Goal: Information Seeking & Learning: Learn about a topic

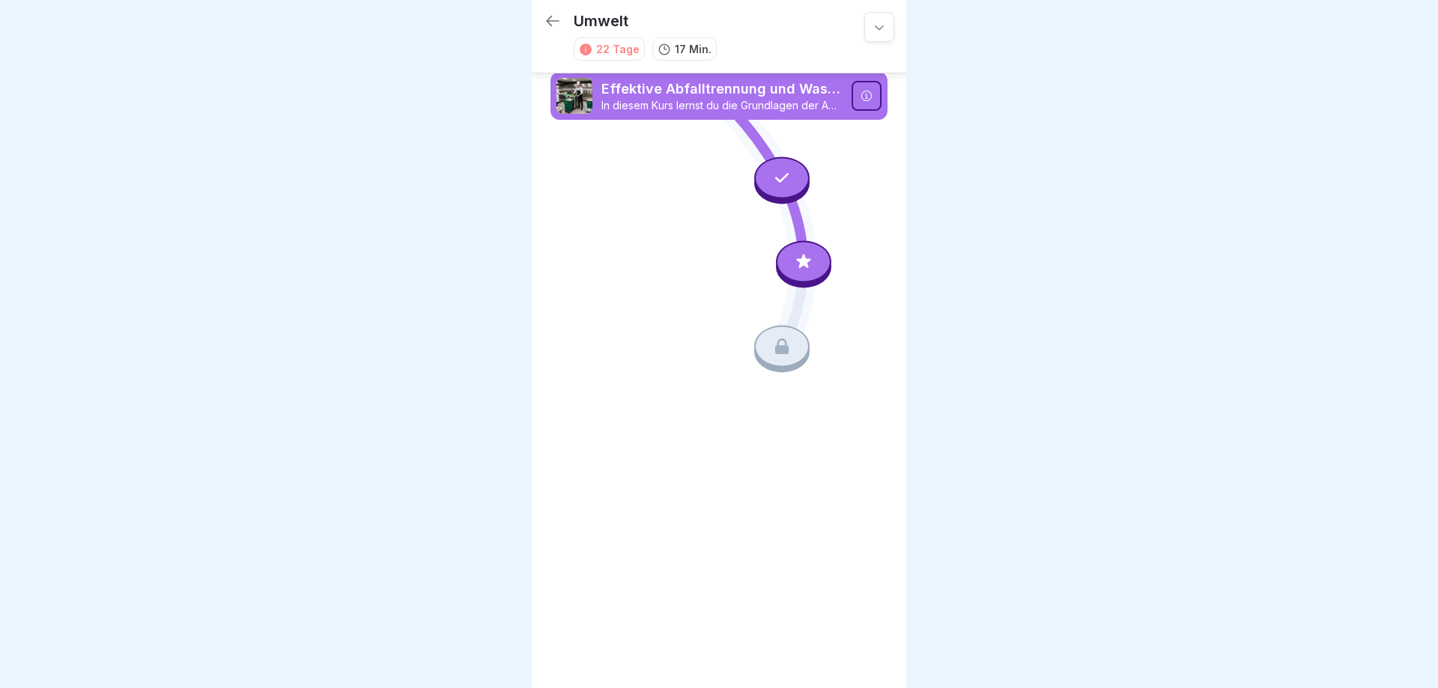
click at [553, 21] on icon at bounding box center [552, 21] width 13 height 10
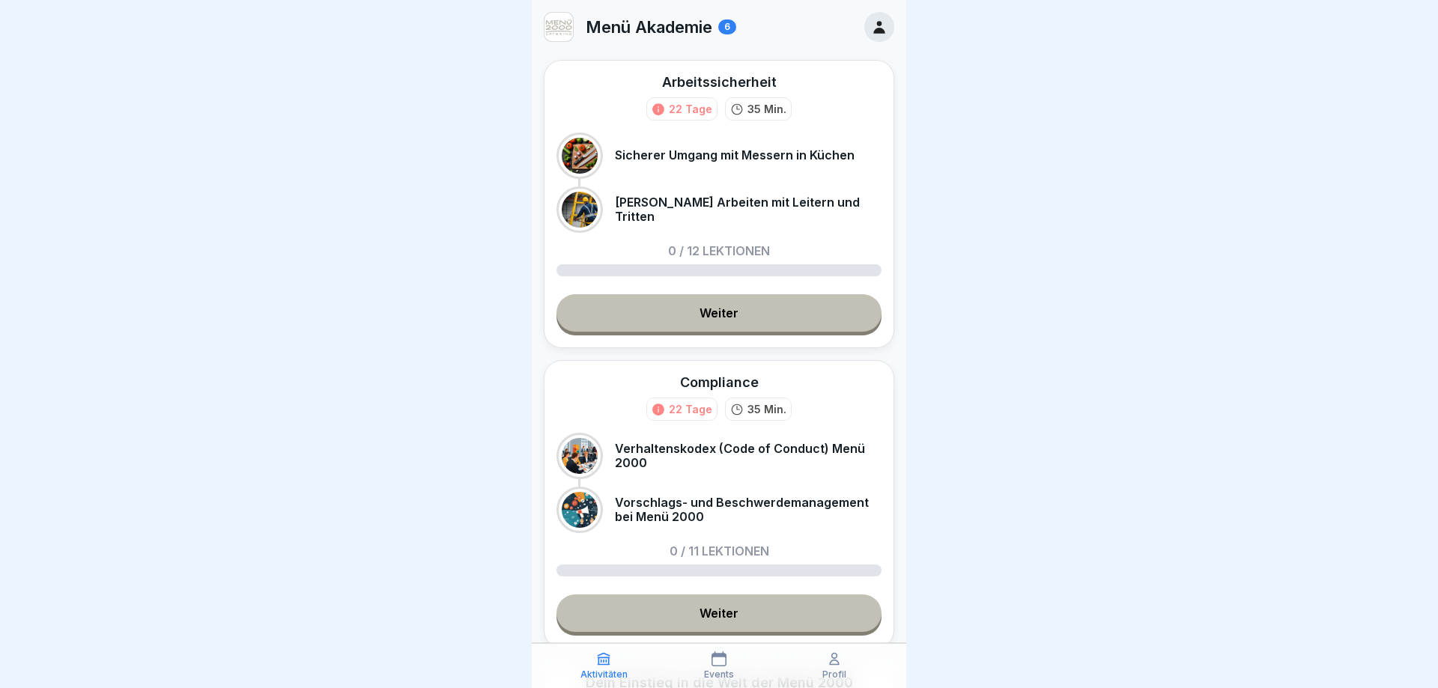
click at [879, 31] on icon at bounding box center [878, 27] width 11 height 13
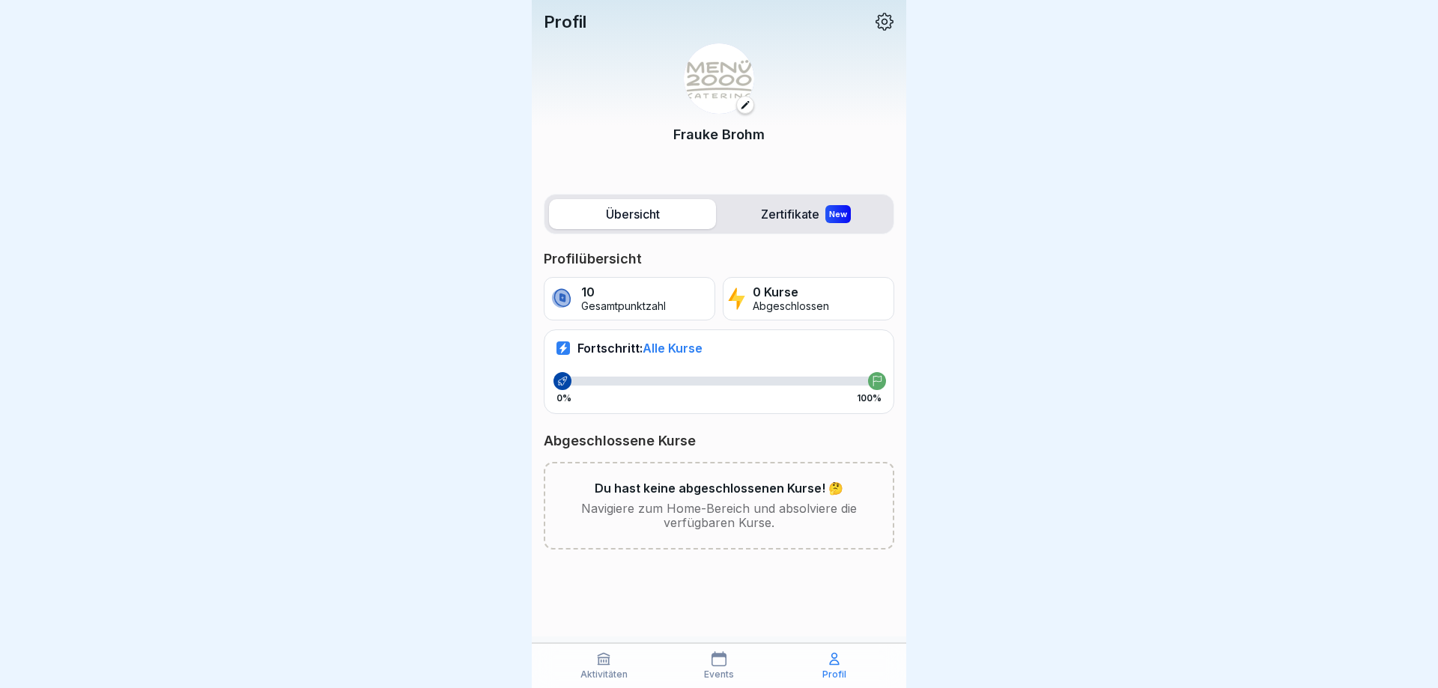
click at [826, 662] on div "Profil" at bounding box center [834, 666] width 108 height 28
click at [838, 660] on icon at bounding box center [834, 659] width 15 height 15
click at [888, 24] on icon at bounding box center [884, 21] width 19 height 19
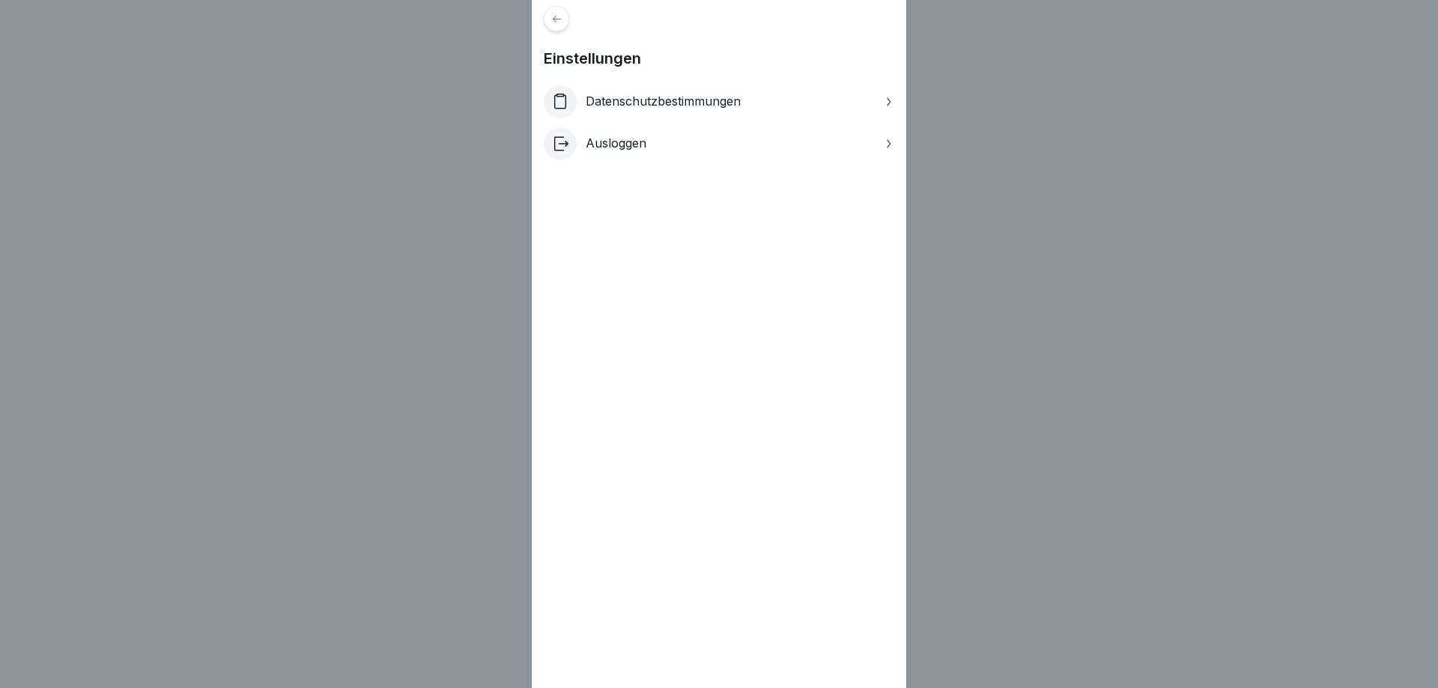
click at [881, 104] on div "Datenschutzbestimmungen" at bounding box center [719, 101] width 351 height 33
click at [559, 19] on icon at bounding box center [557, 18] width 8 height 7
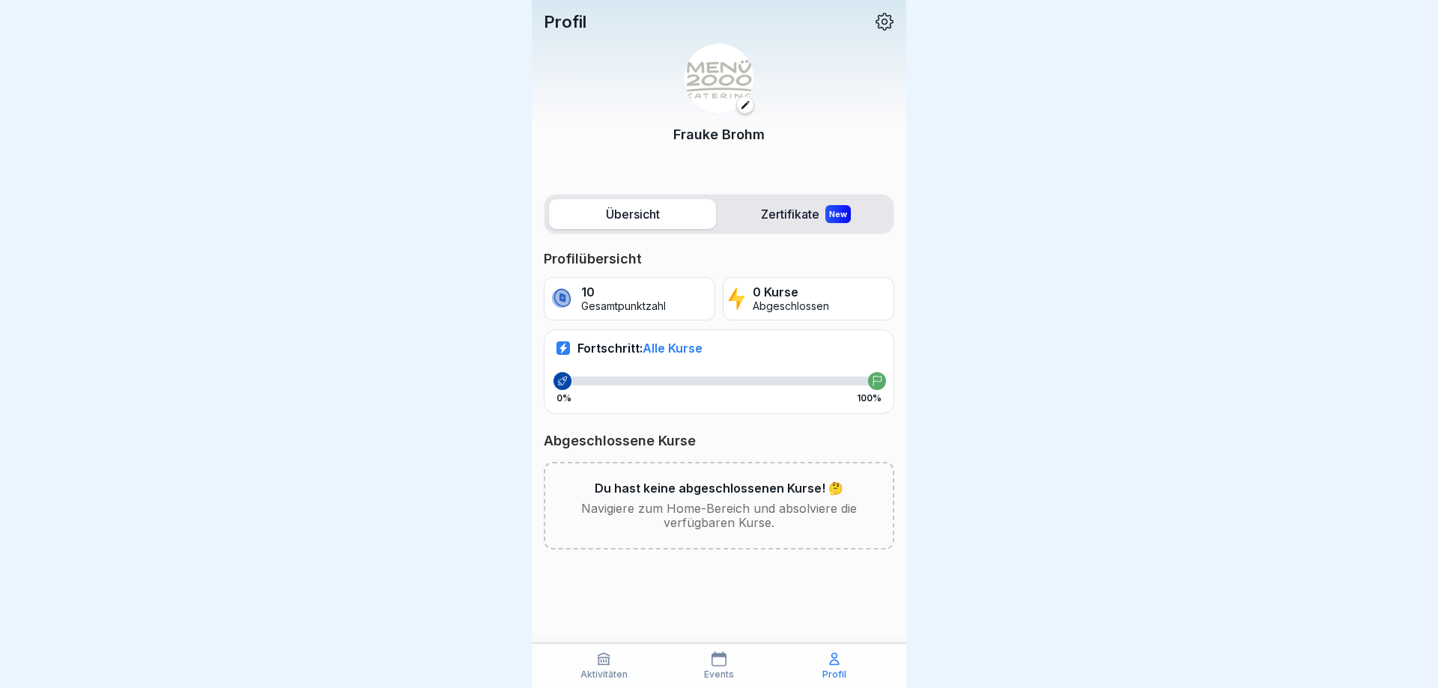
click at [611, 207] on label "Übersicht" at bounding box center [632, 214] width 167 height 30
click at [783, 212] on label "Zertifikate New" at bounding box center [805, 214] width 167 height 30
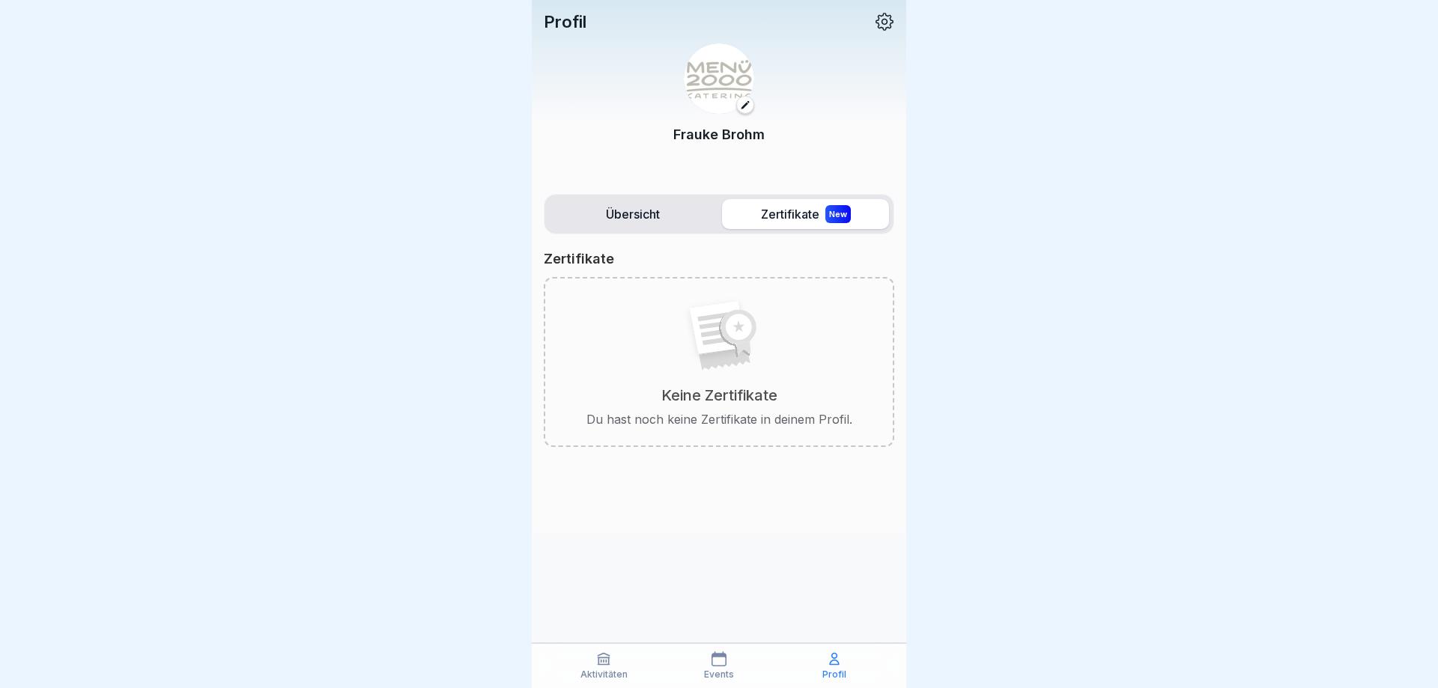
click at [658, 203] on label "Übersicht" at bounding box center [632, 214] width 167 height 30
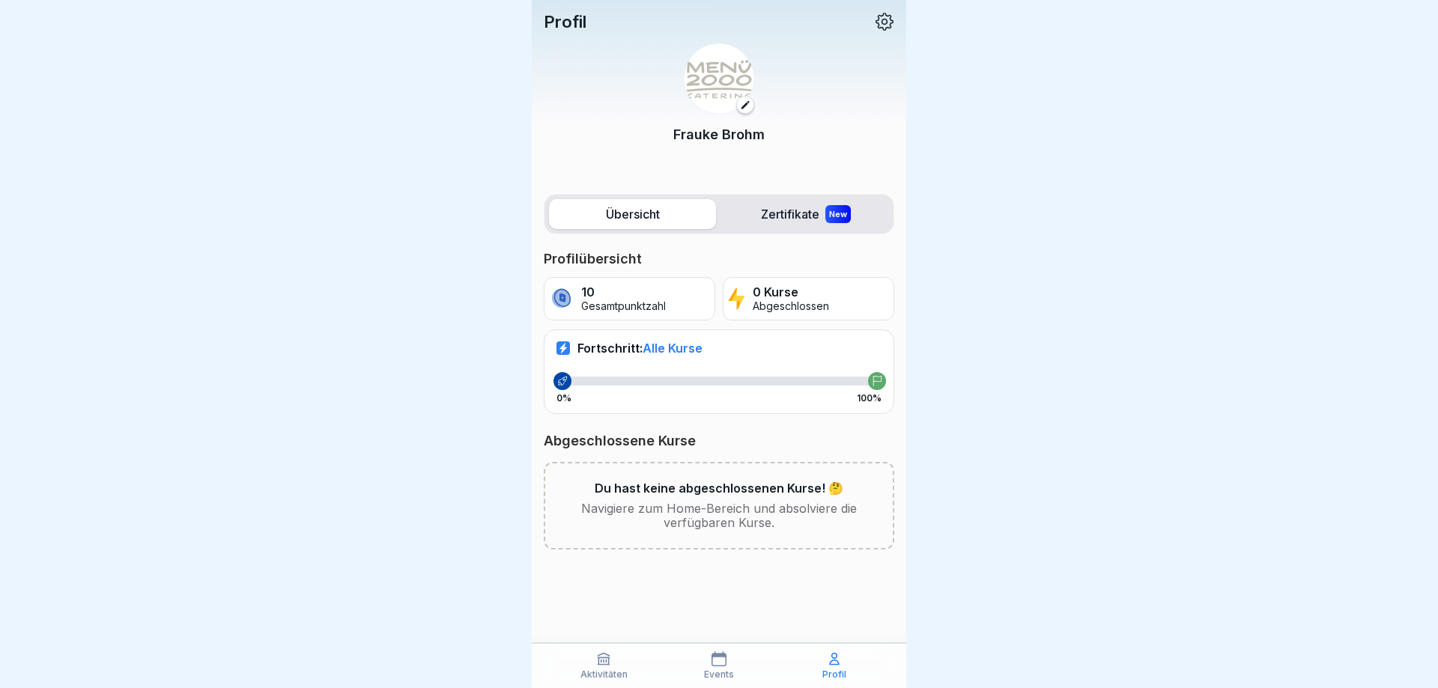
click at [741, 105] on icon at bounding box center [745, 105] width 10 height 10
click at [603, 665] on icon at bounding box center [603, 659] width 11 height 11
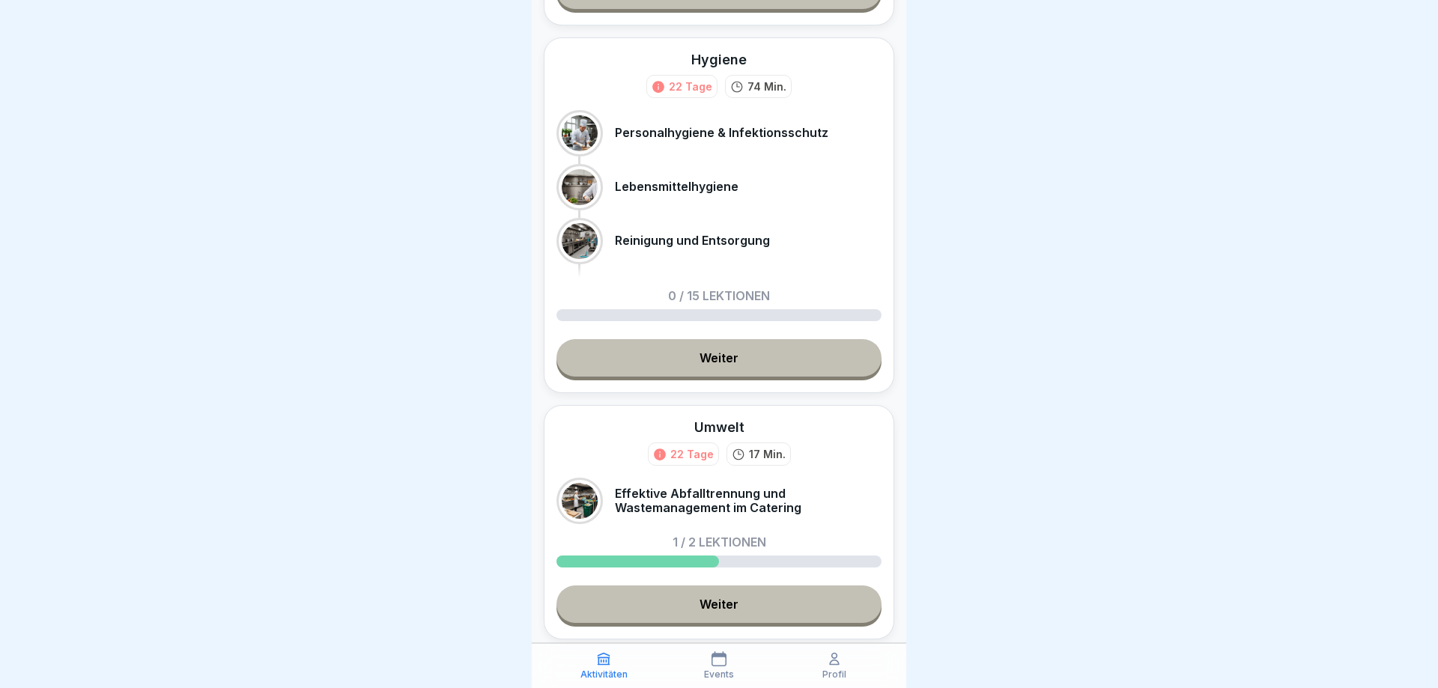
scroll to position [1309, 0]
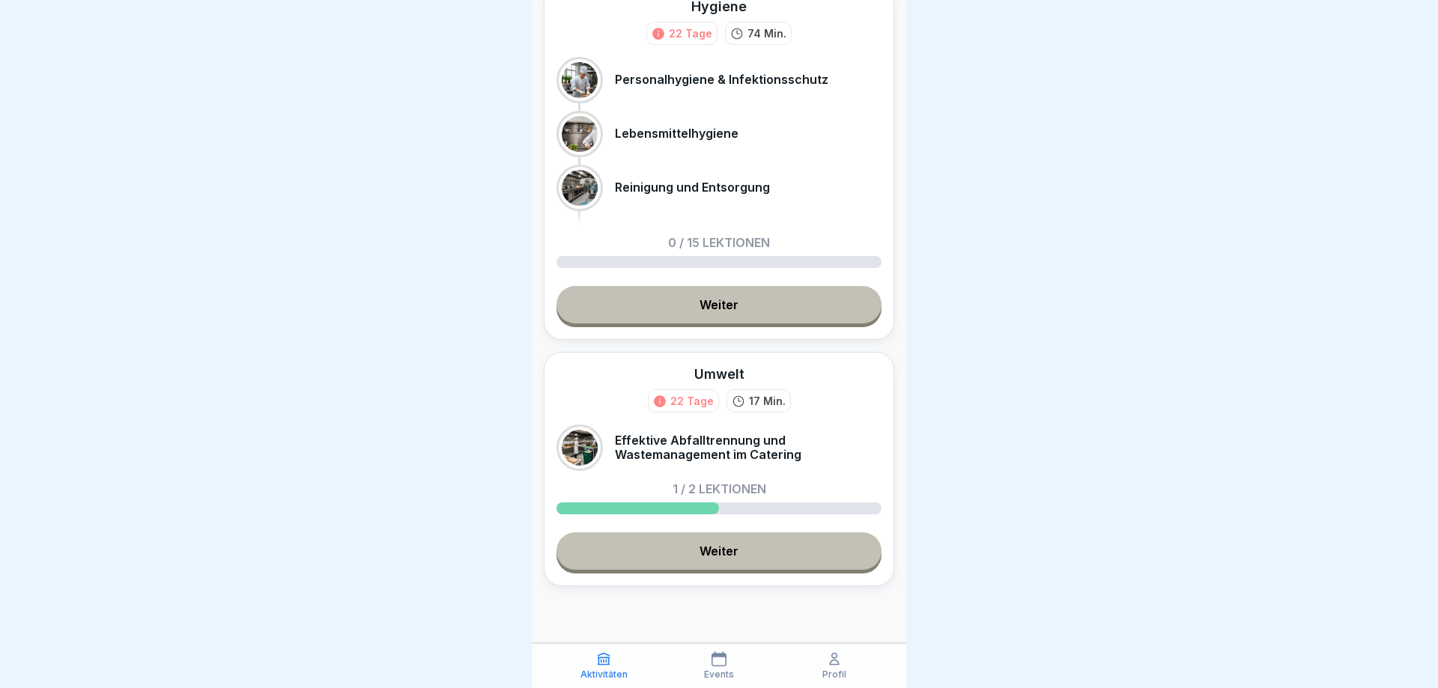
click at [697, 550] on link "Weiter" at bounding box center [718, 551] width 325 height 37
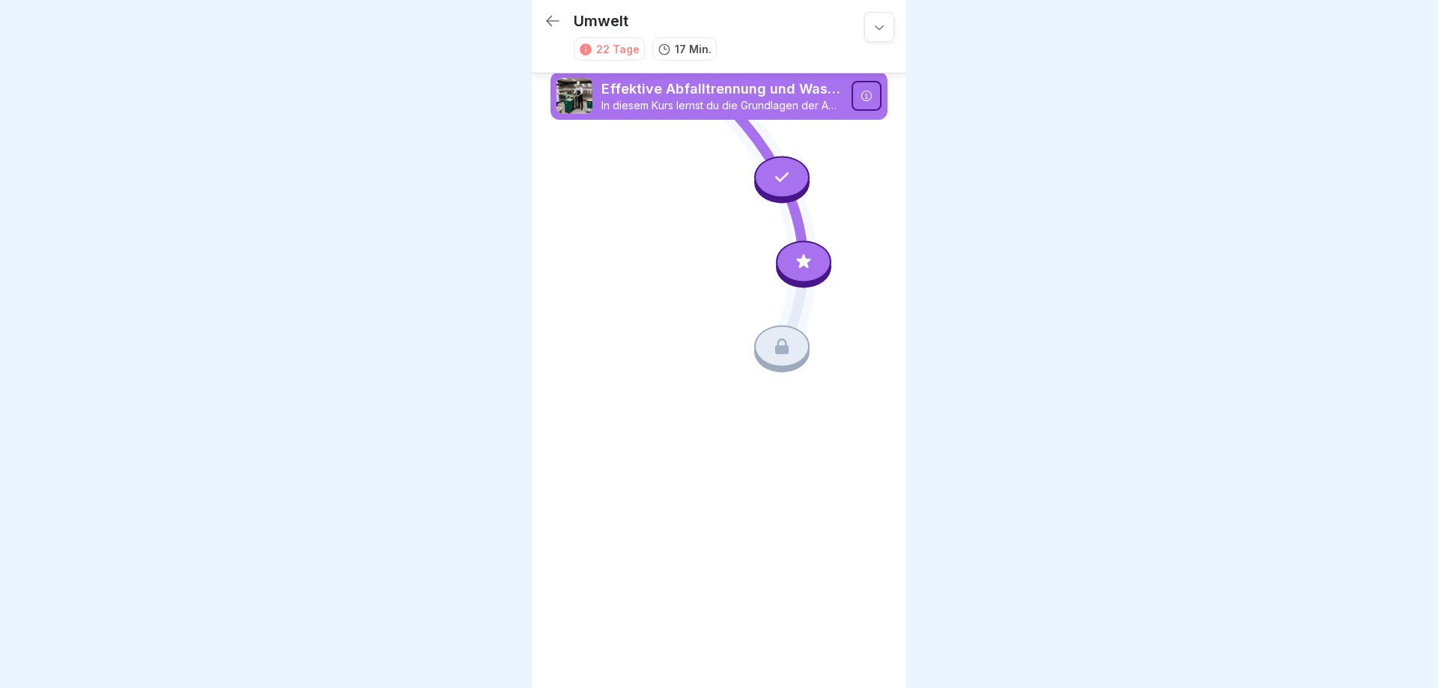
click at [801, 264] on icon at bounding box center [803, 261] width 19 height 19
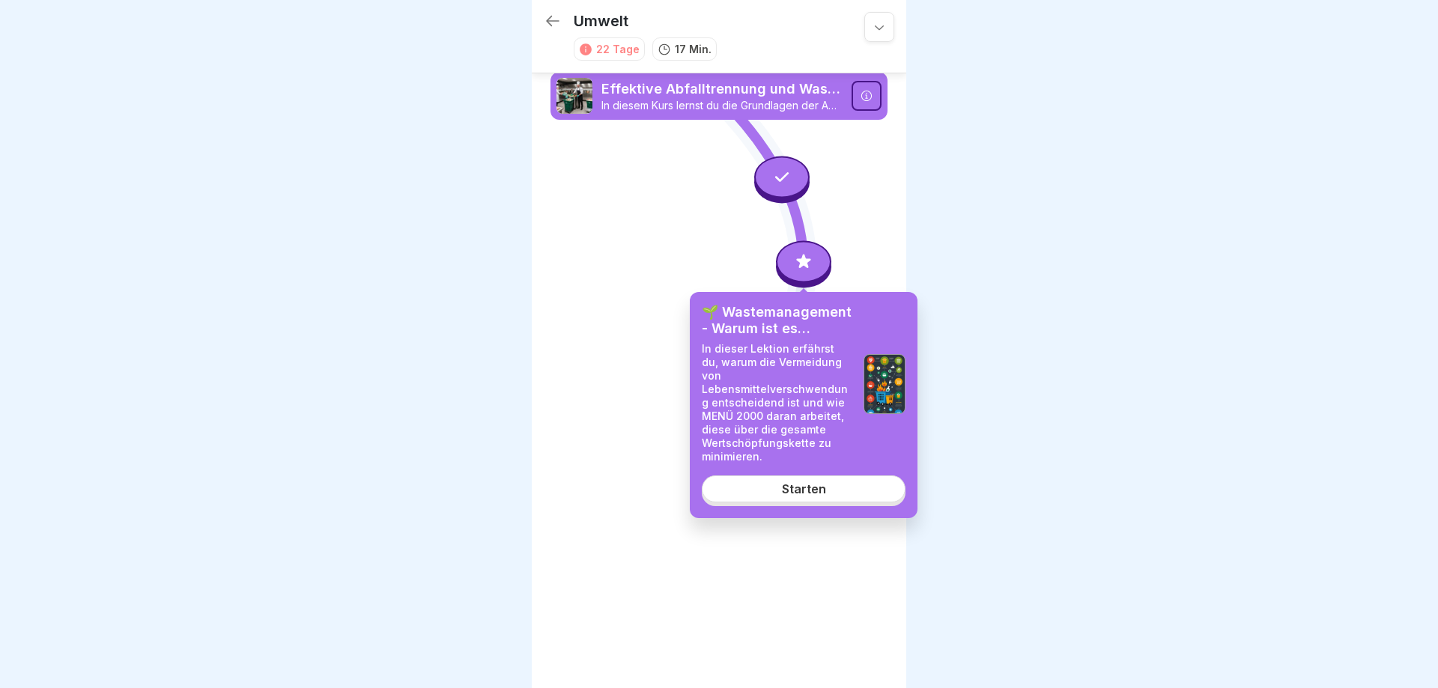
click at [788, 482] on div "Starten" at bounding box center [804, 488] width 44 height 13
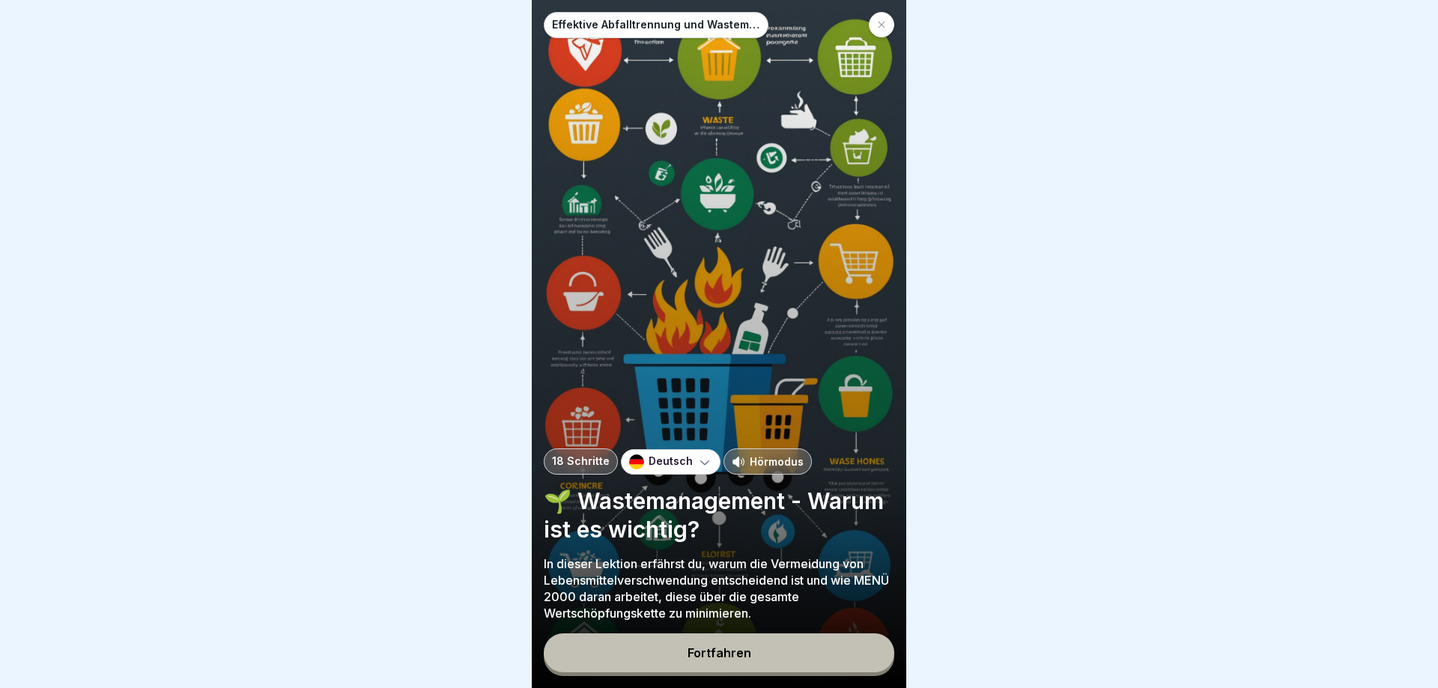
click at [713, 640] on button "Fortfahren" at bounding box center [719, 653] width 351 height 39
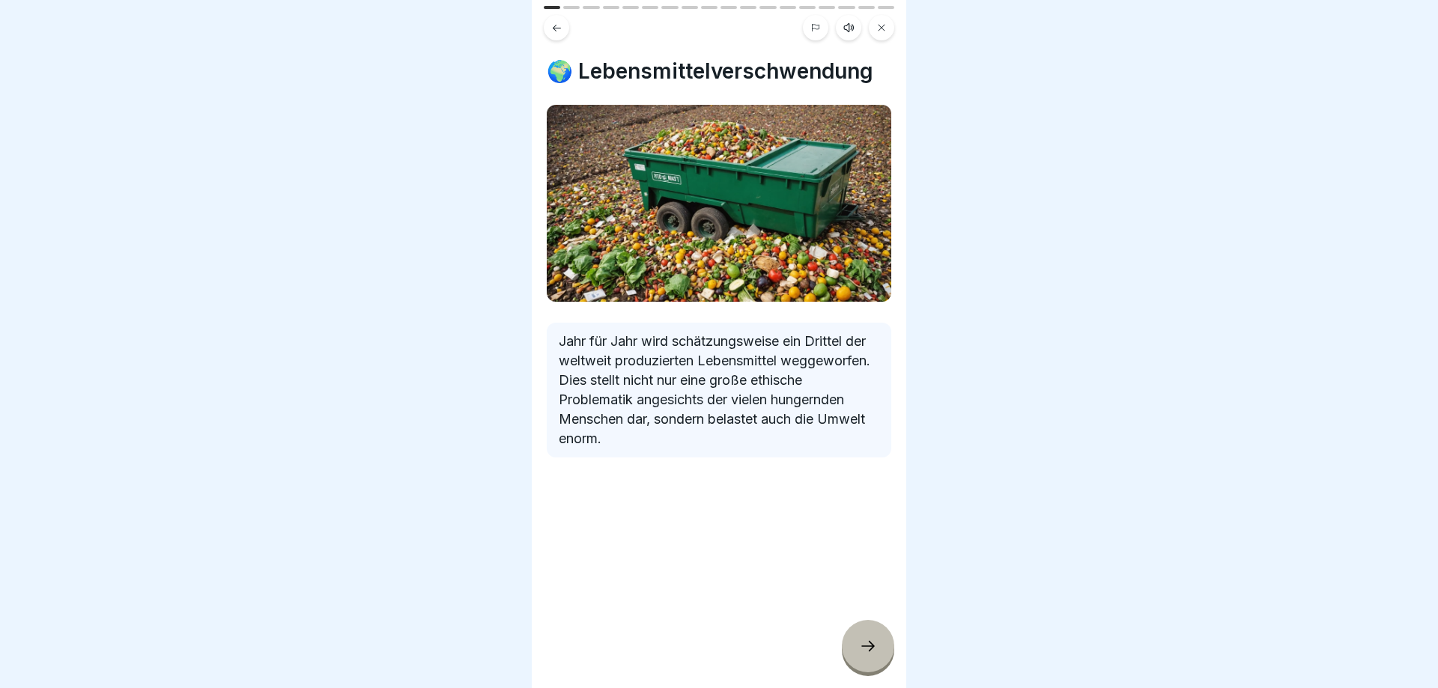
click at [870, 649] on icon at bounding box center [868, 646] width 18 height 18
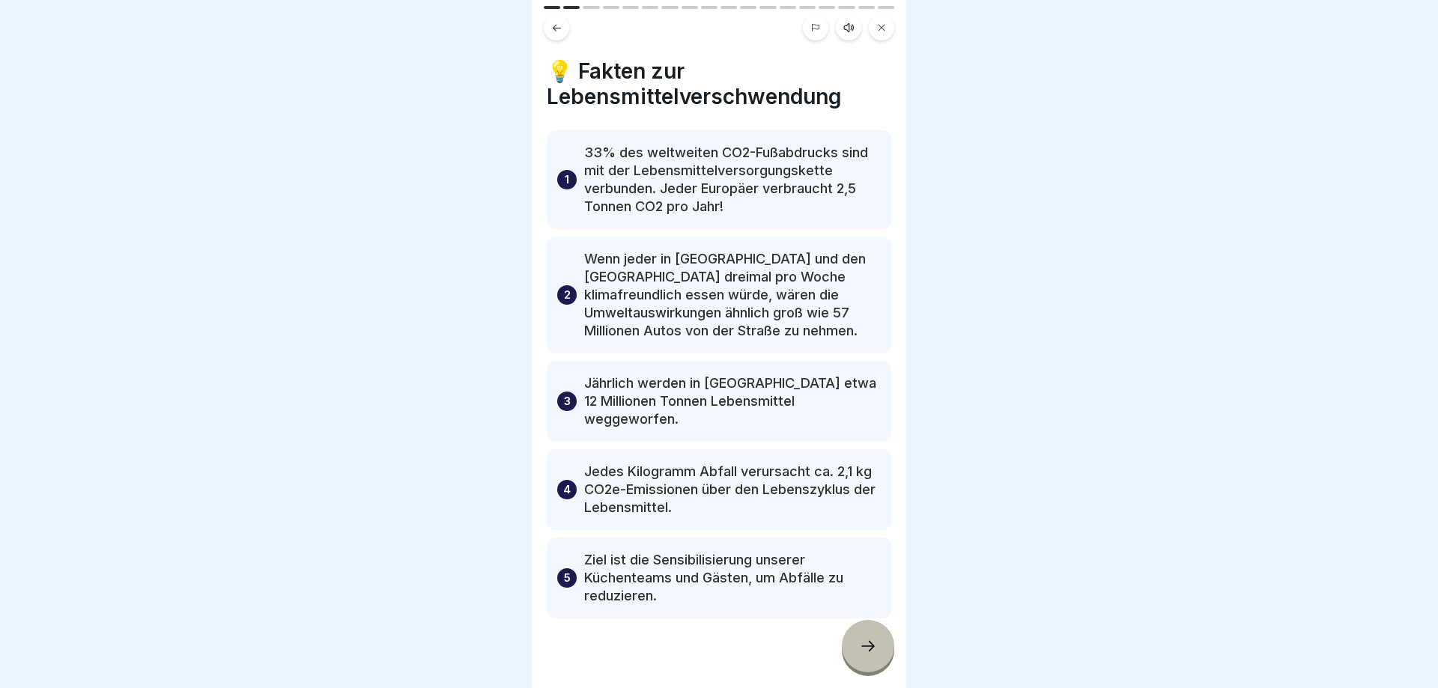
click at [861, 650] on icon at bounding box center [868, 646] width 18 height 18
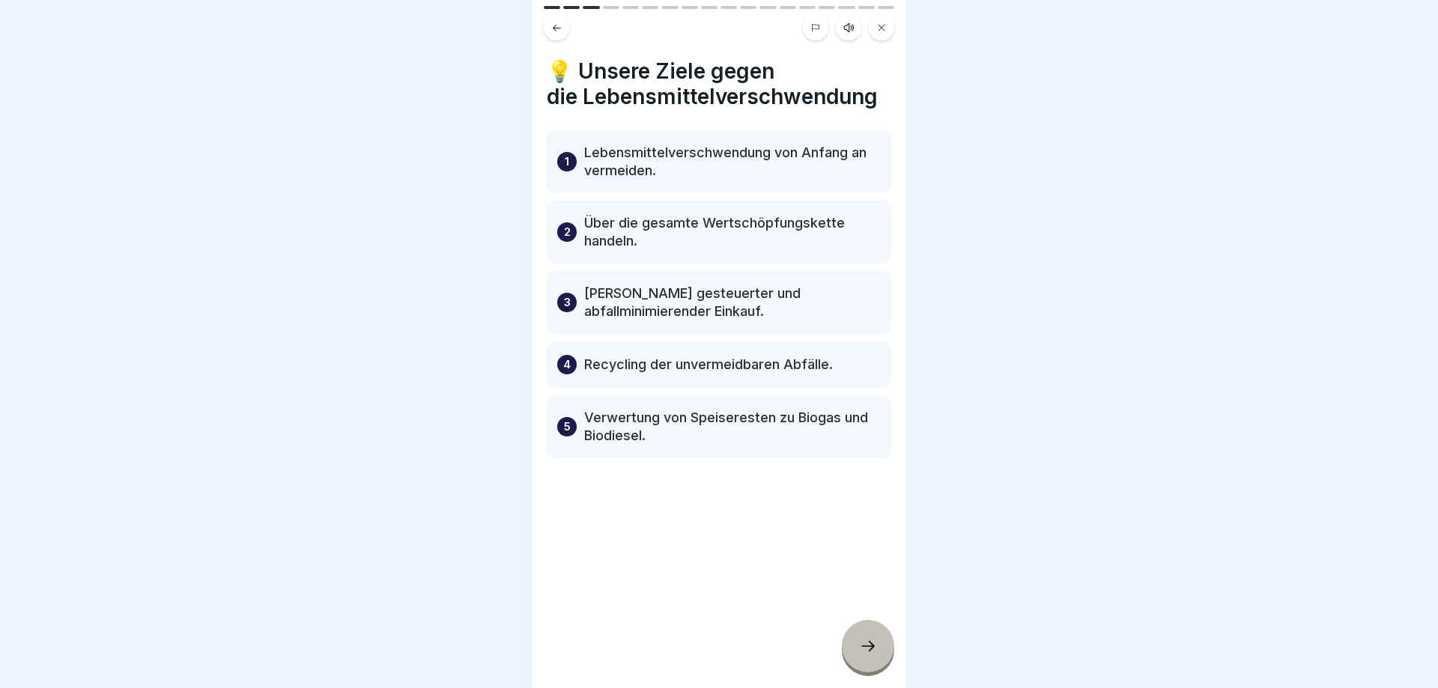
click at [874, 641] on icon at bounding box center [868, 646] width 18 height 18
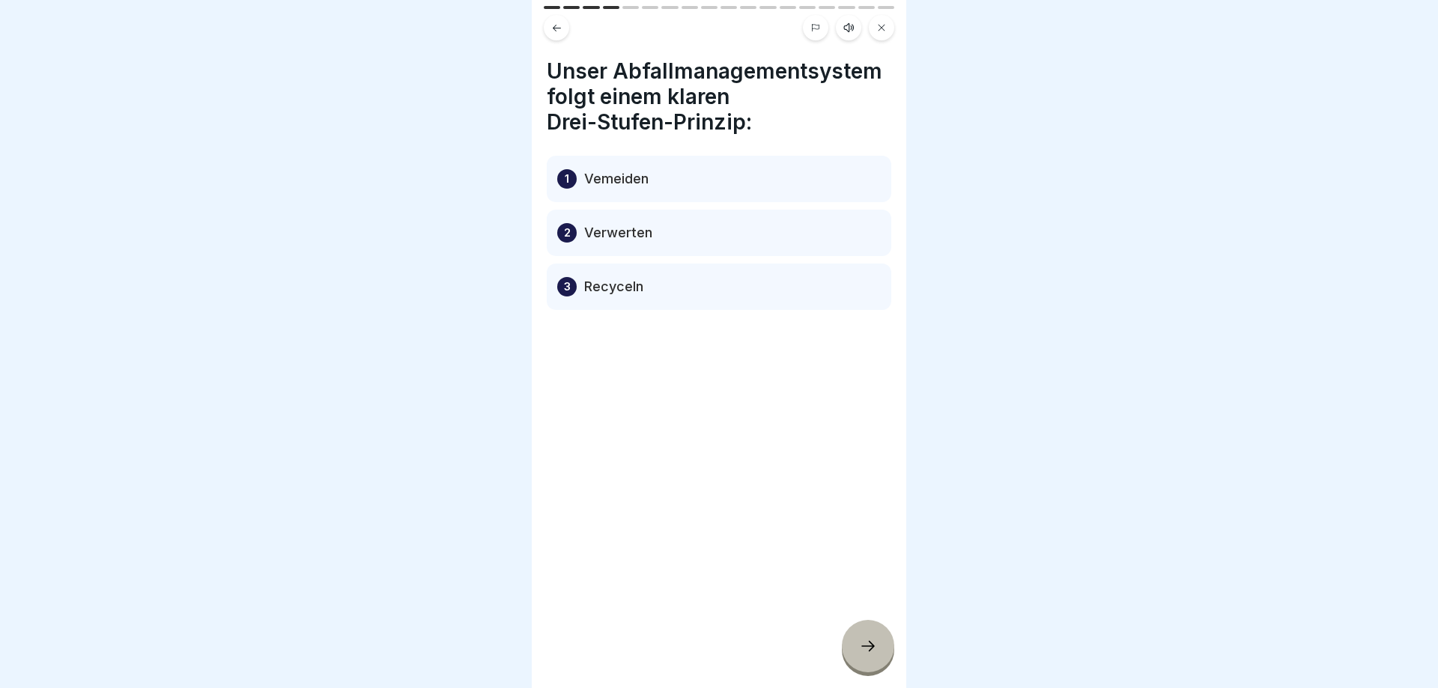
click at [872, 640] on icon at bounding box center [868, 646] width 18 height 18
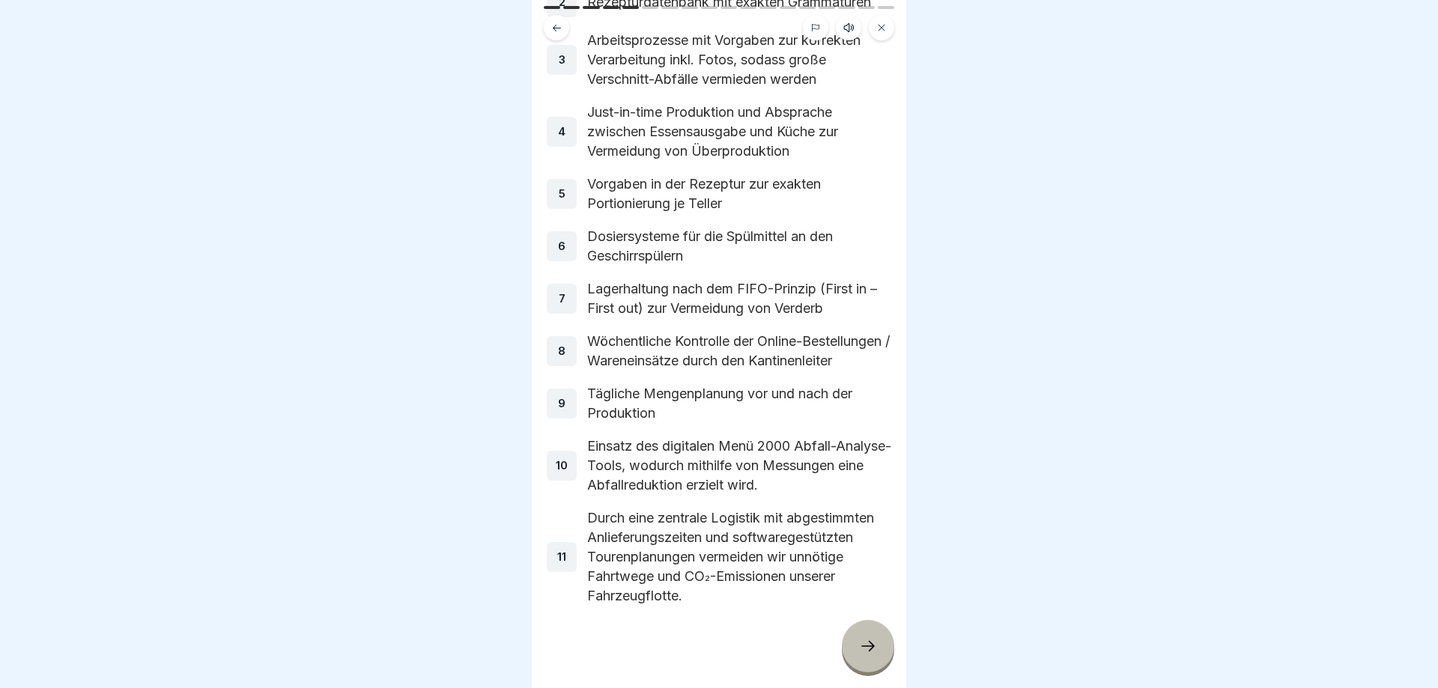
scroll to position [299, 0]
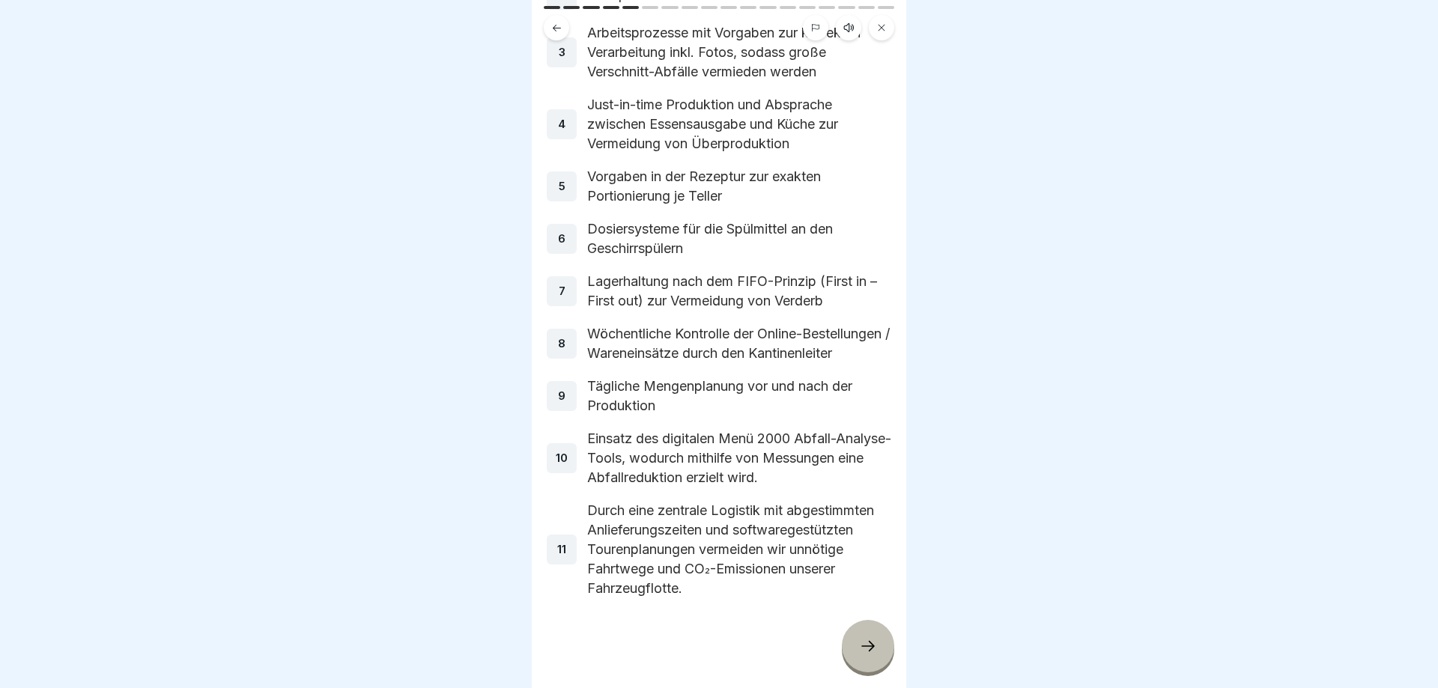
click at [861, 649] on icon at bounding box center [868, 646] width 18 height 18
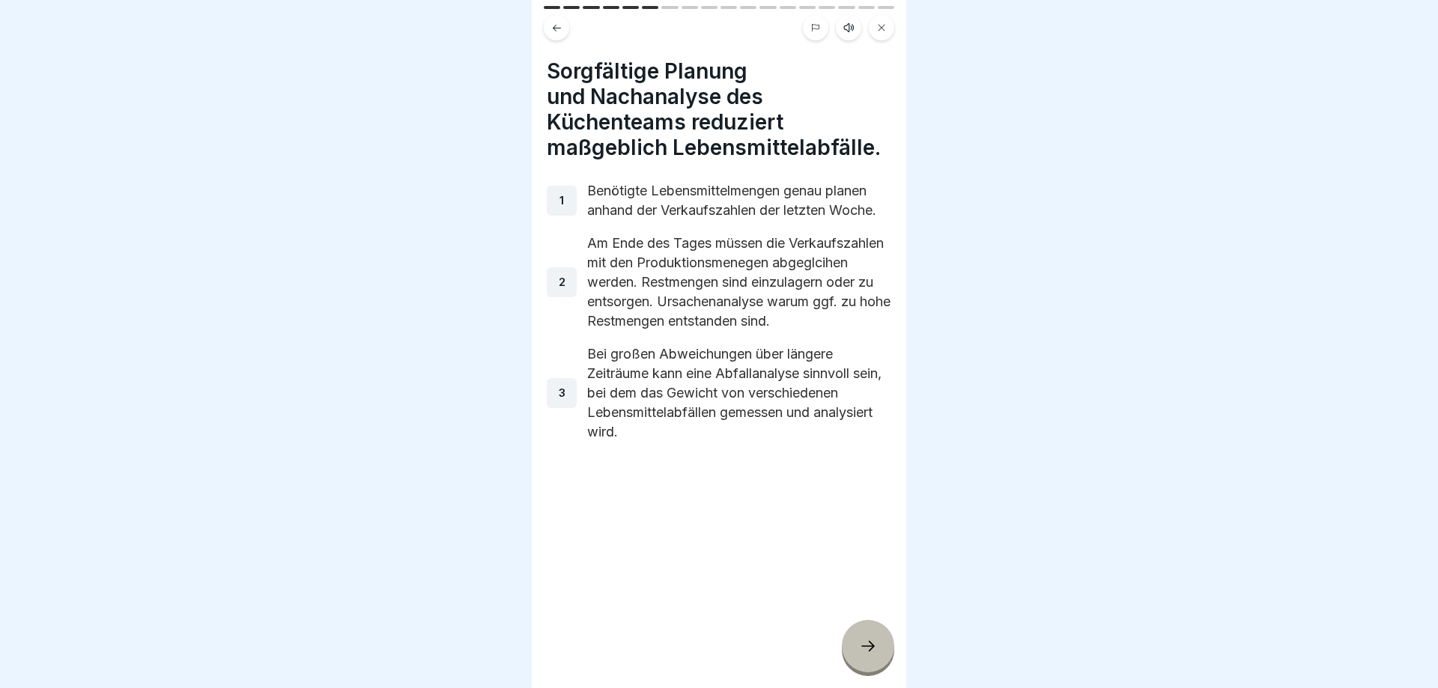
click at [858, 643] on div at bounding box center [868, 646] width 52 height 52
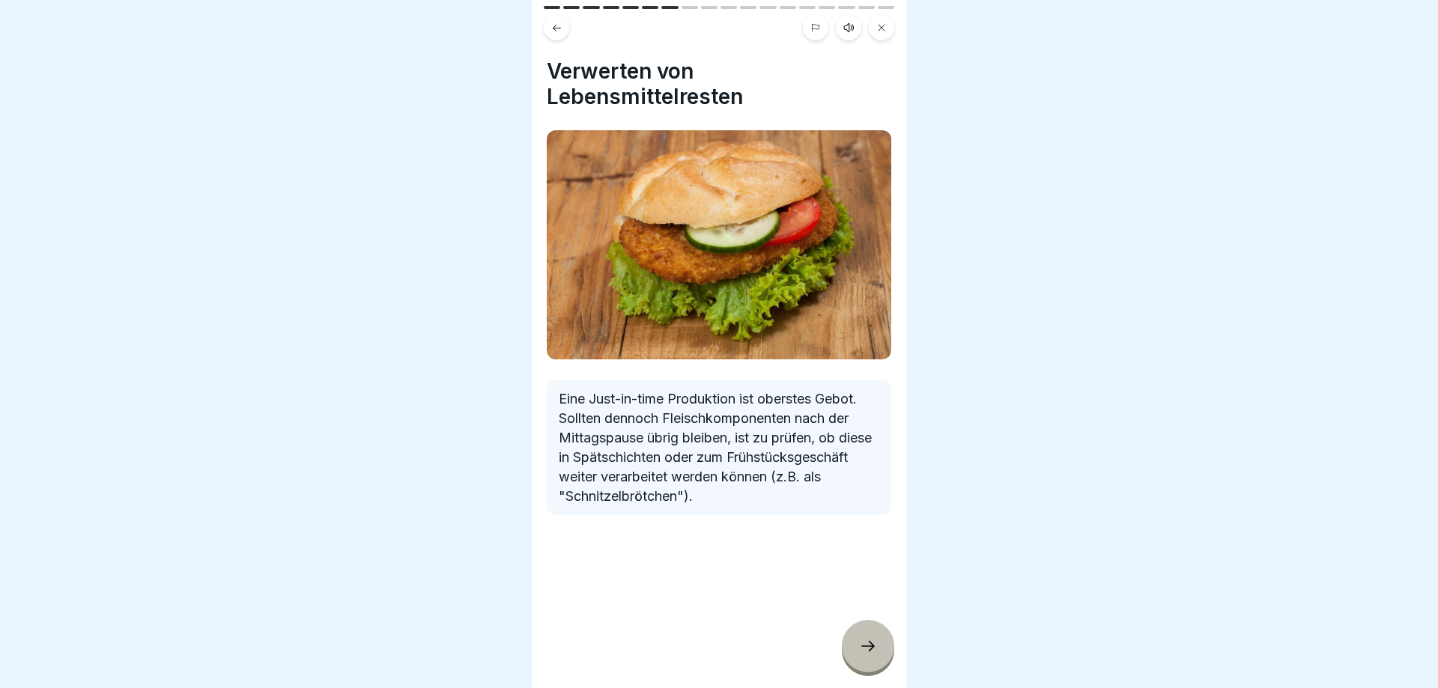
click at [858, 643] on div at bounding box center [868, 646] width 52 height 52
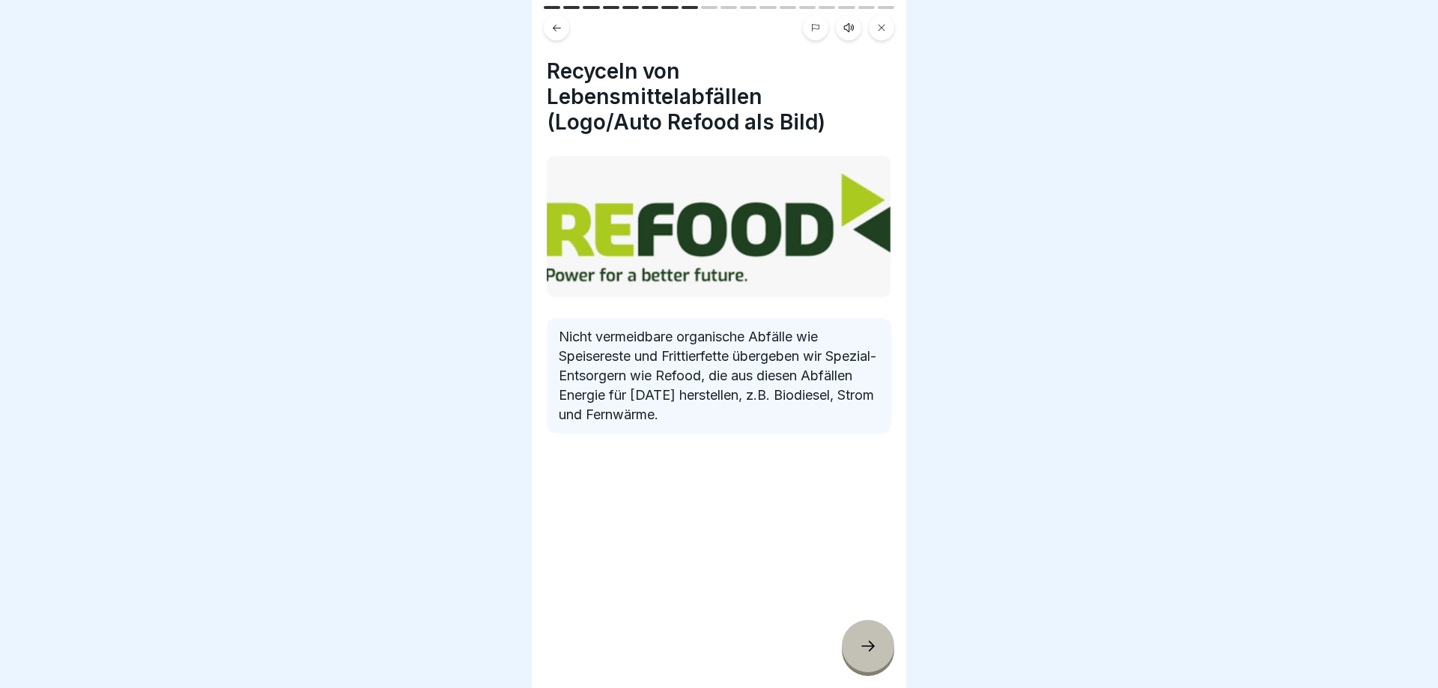
click at [872, 626] on div at bounding box center [868, 646] width 52 height 52
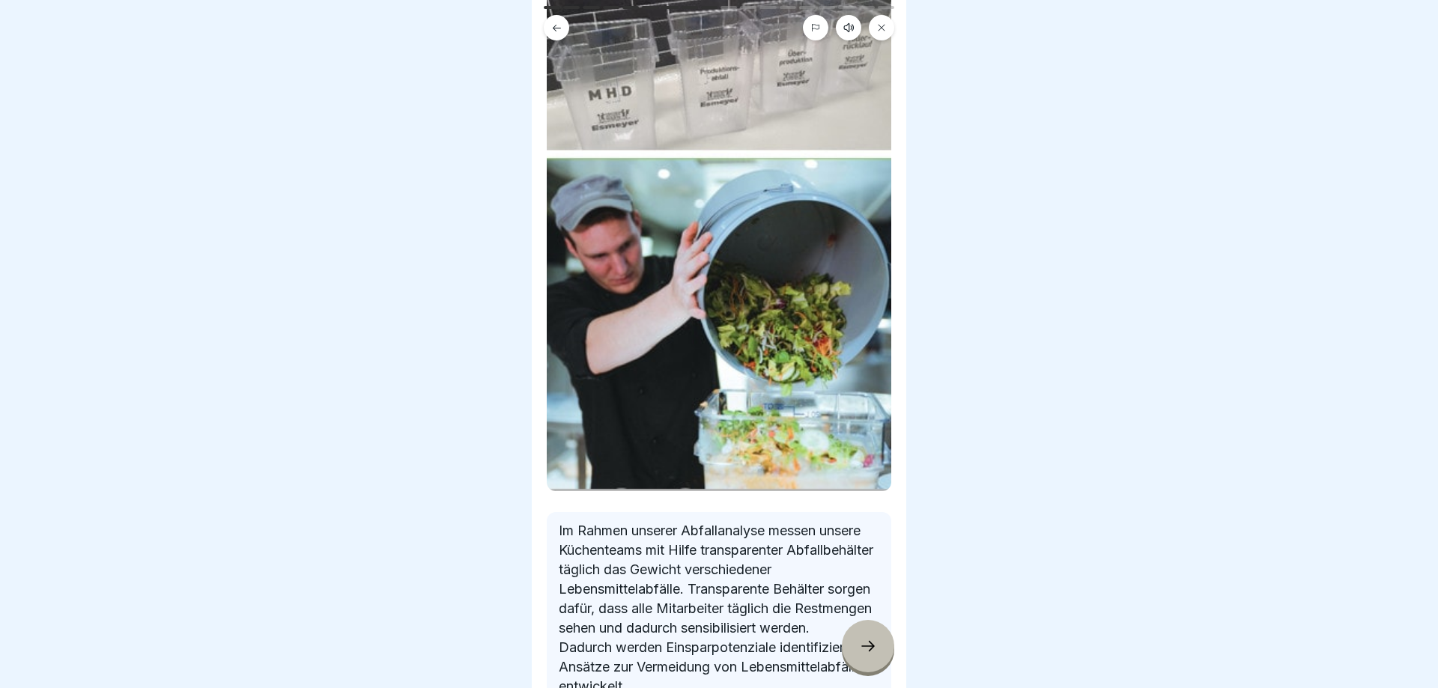
scroll to position [295, 0]
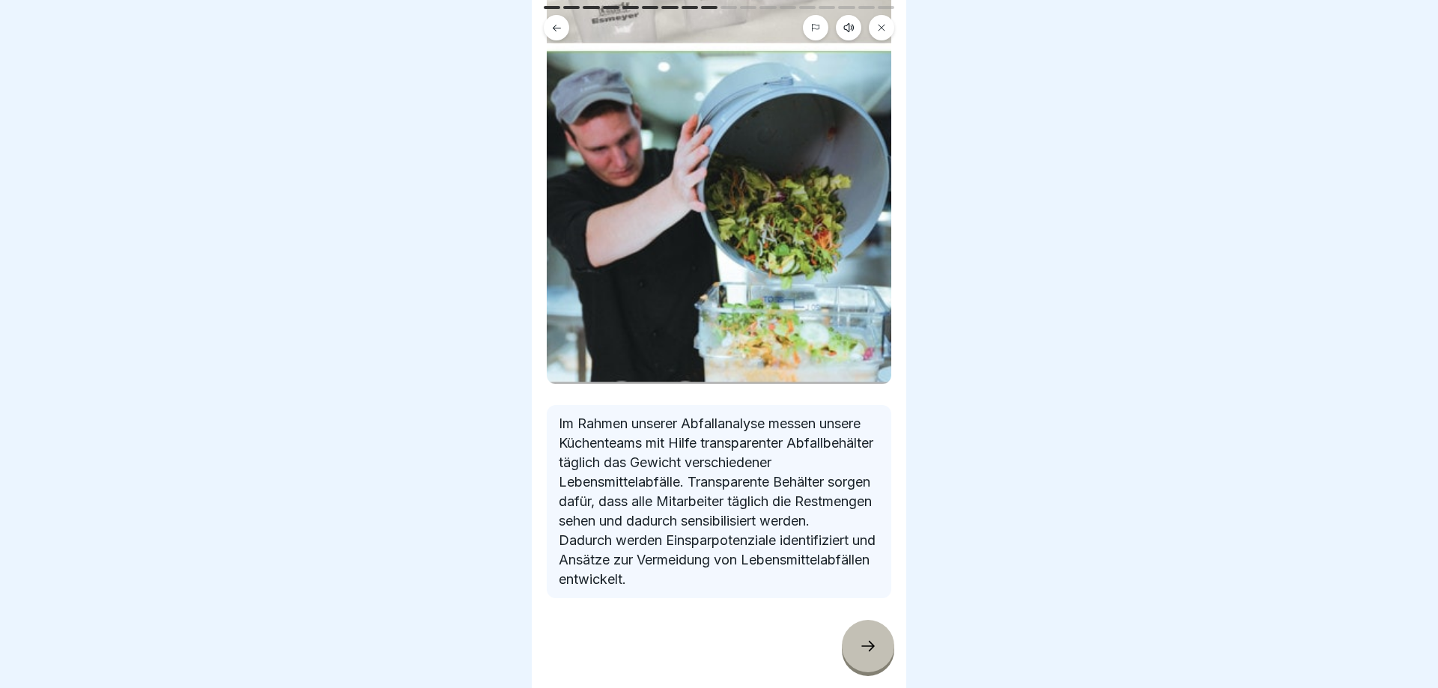
click at [858, 653] on div at bounding box center [868, 646] width 52 height 52
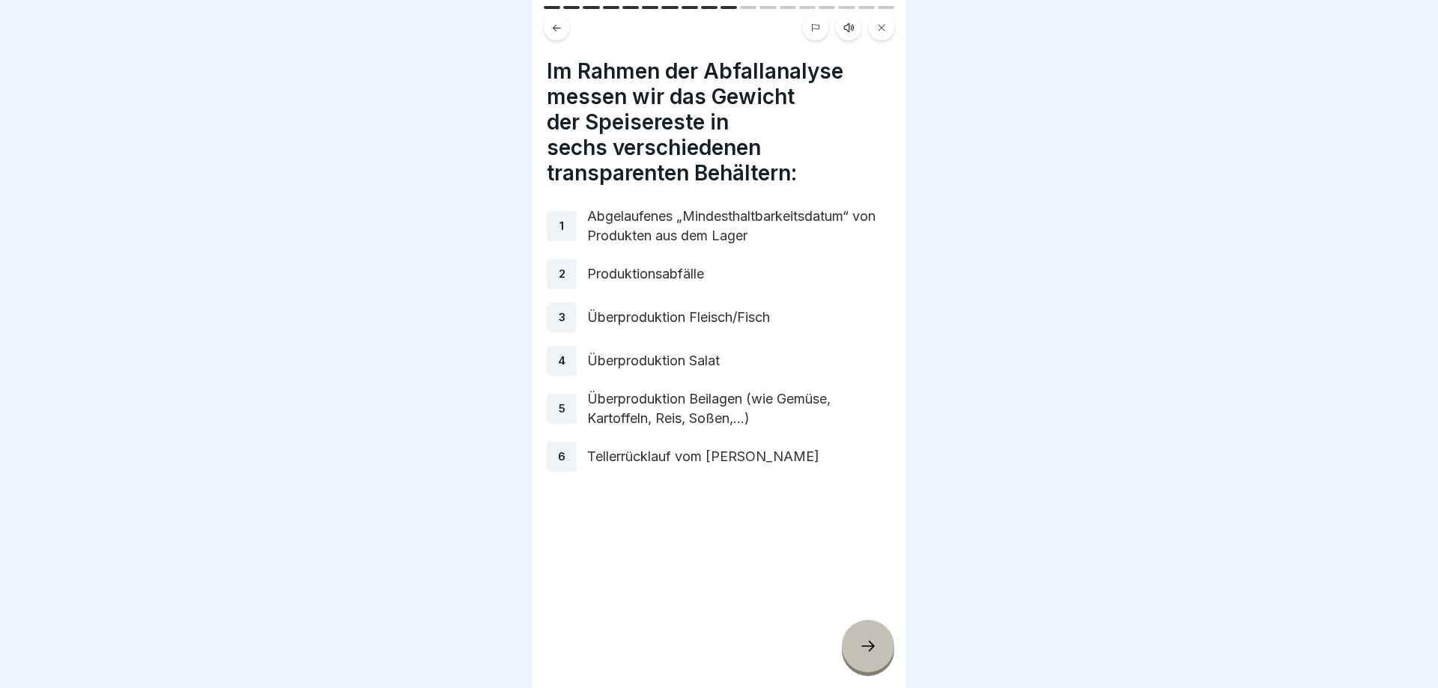
click at [846, 650] on div at bounding box center [868, 646] width 52 height 52
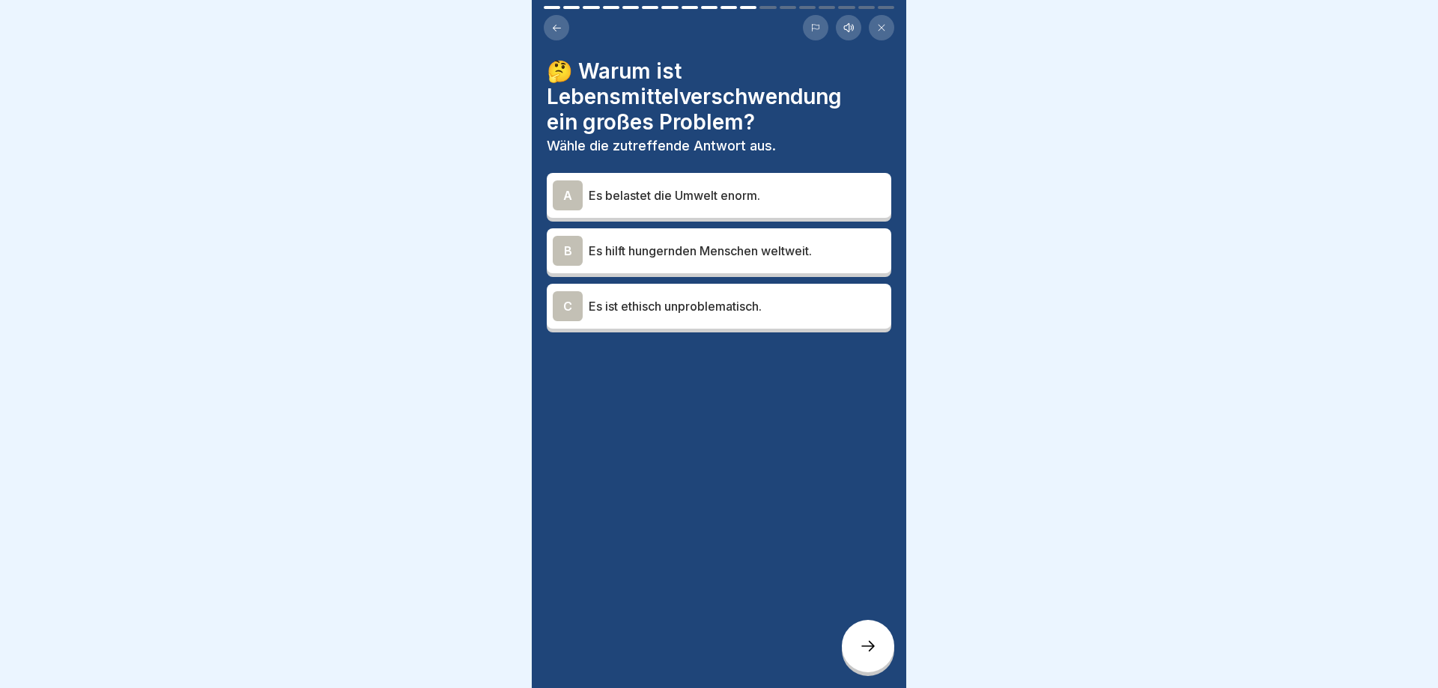
click at [560, 192] on div "A" at bounding box center [568, 195] width 30 height 30
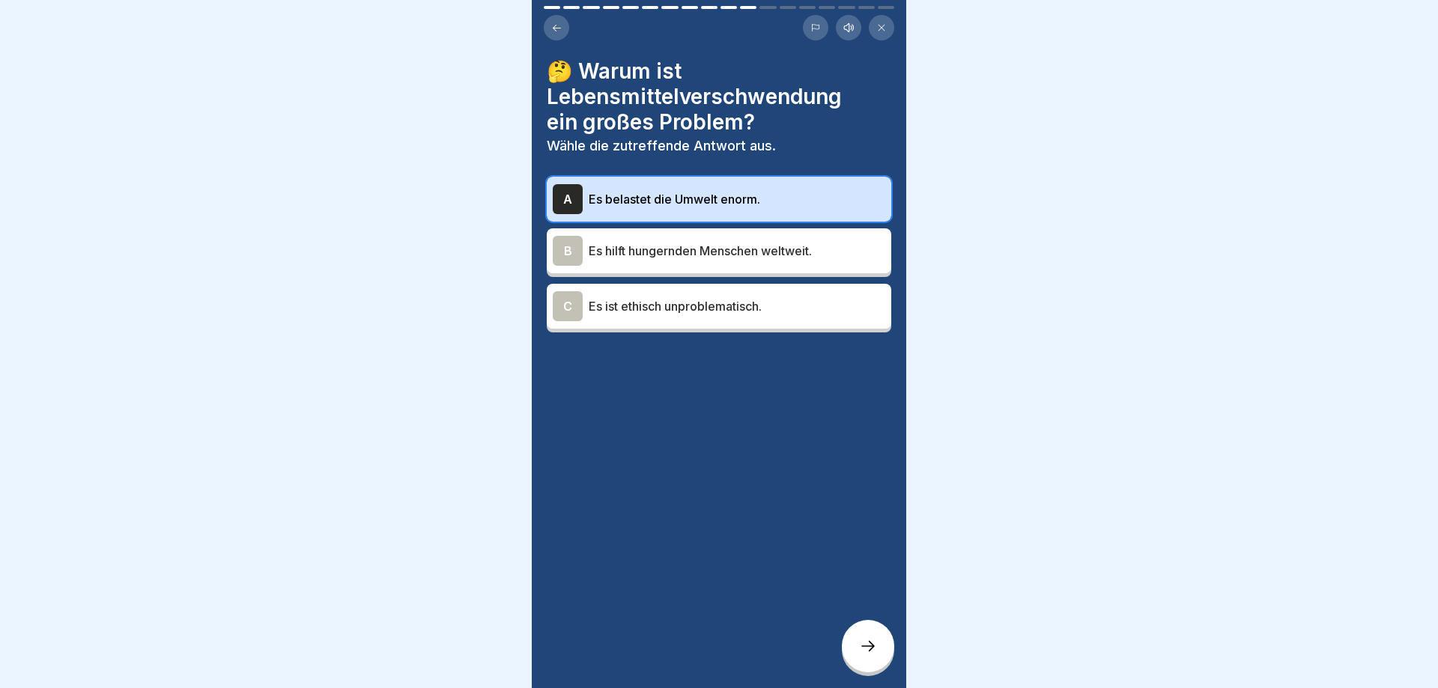
click at [864, 640] on icon at bounding box center [868, 646] width 18 height 18
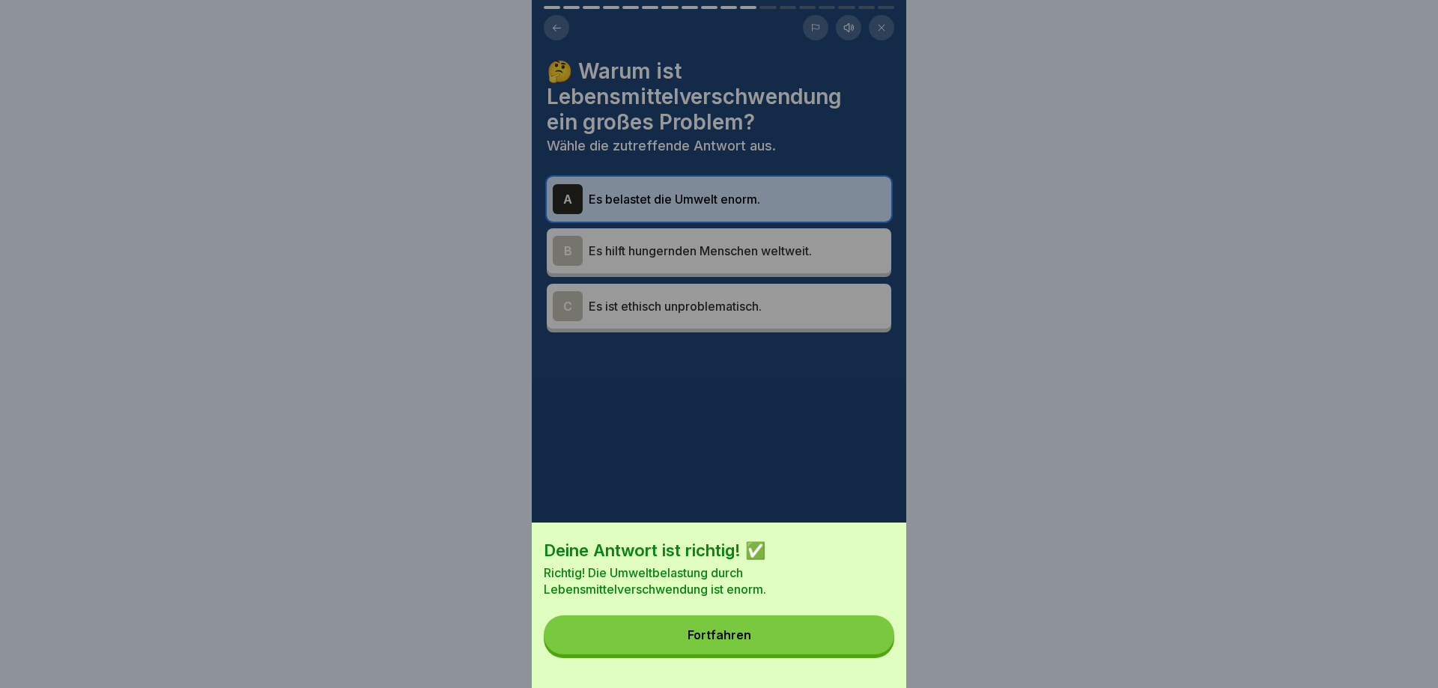
click at [864, 640] on button "Fortfahren" at bounding box center [719, 635] width 351 height 39
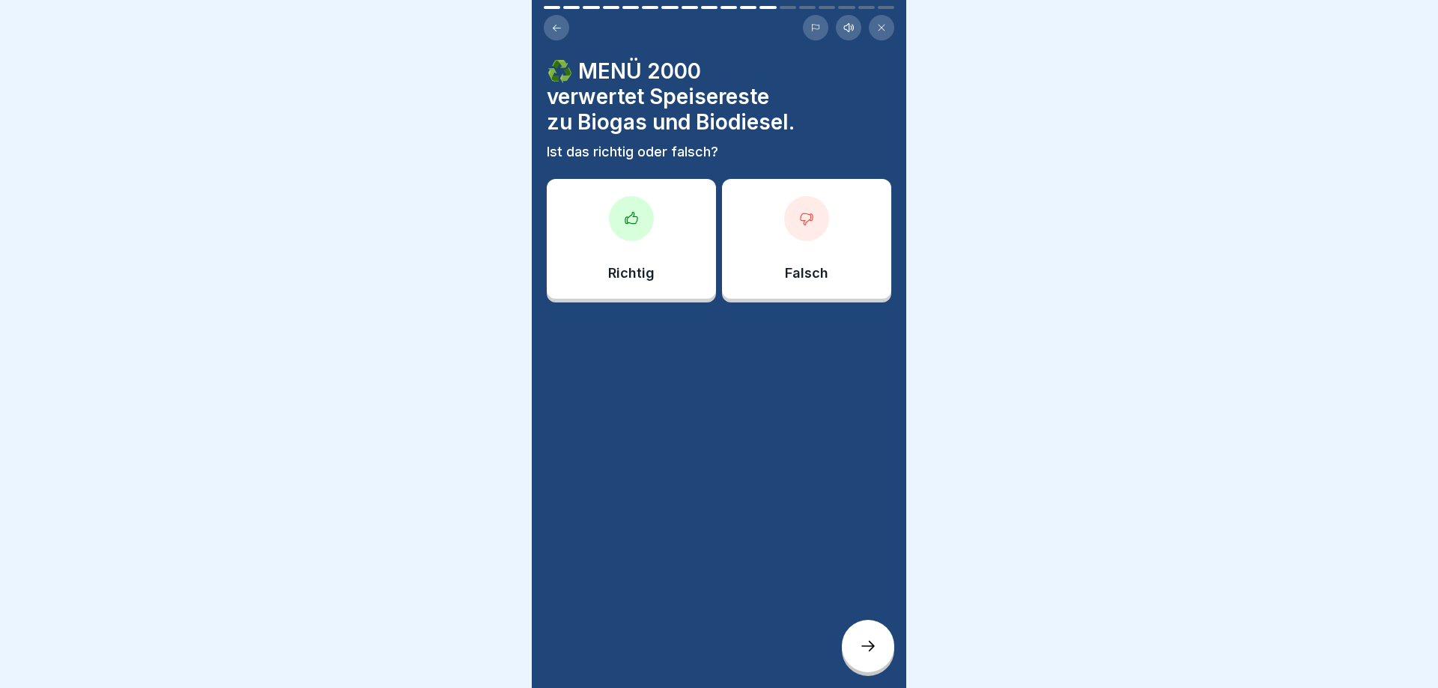
click at [632, 273] on p "Richtig" at bounding box center [631, 273] width 46 height 16
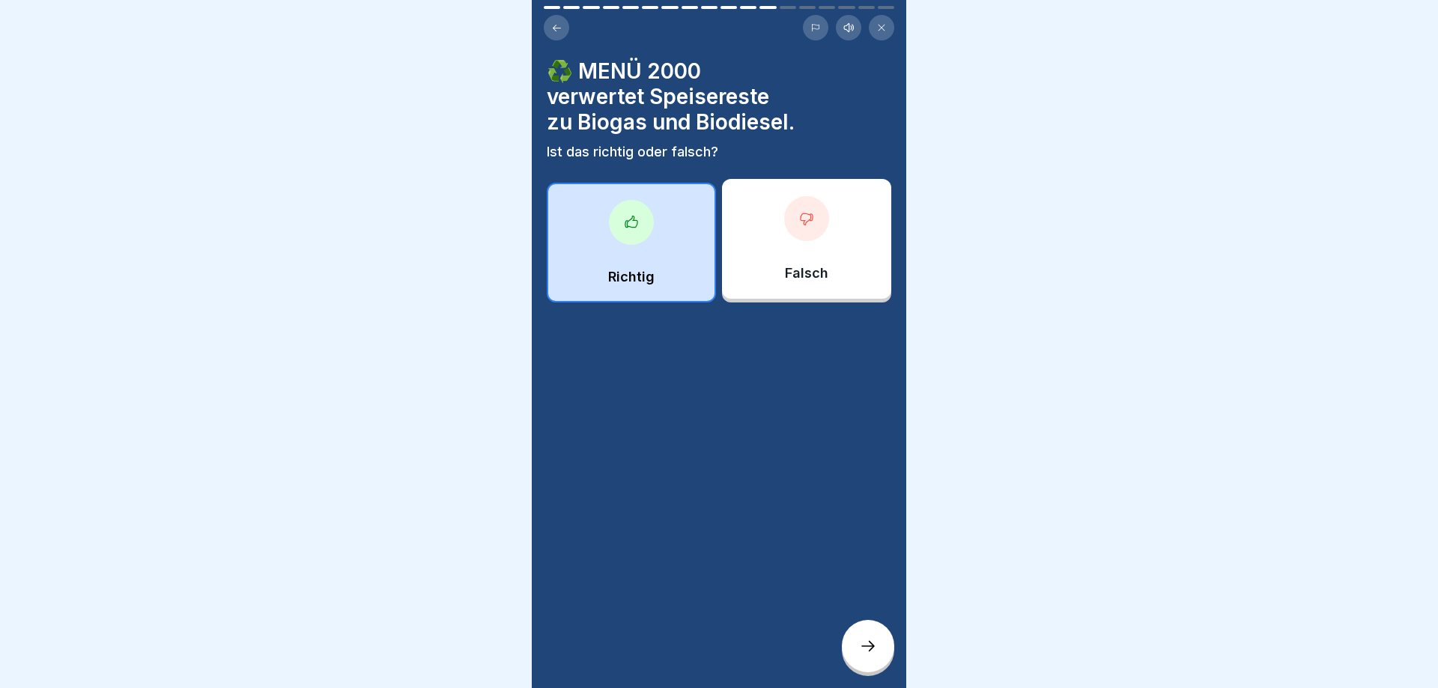
click at [870, 660] on div at bounding box center [868, 646] width 52 height 52
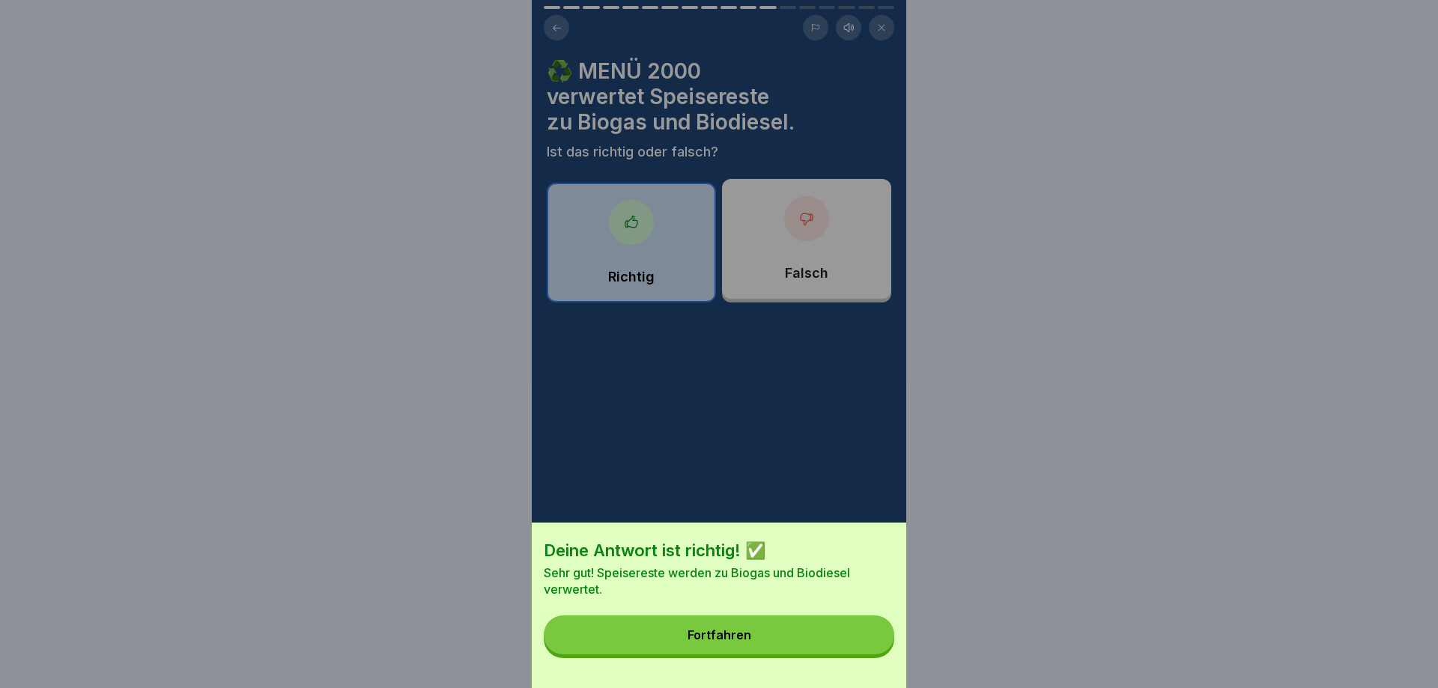
click at [850, 628] on button "Fortfahren" at bounding box center [719, 635] width 351 height 39
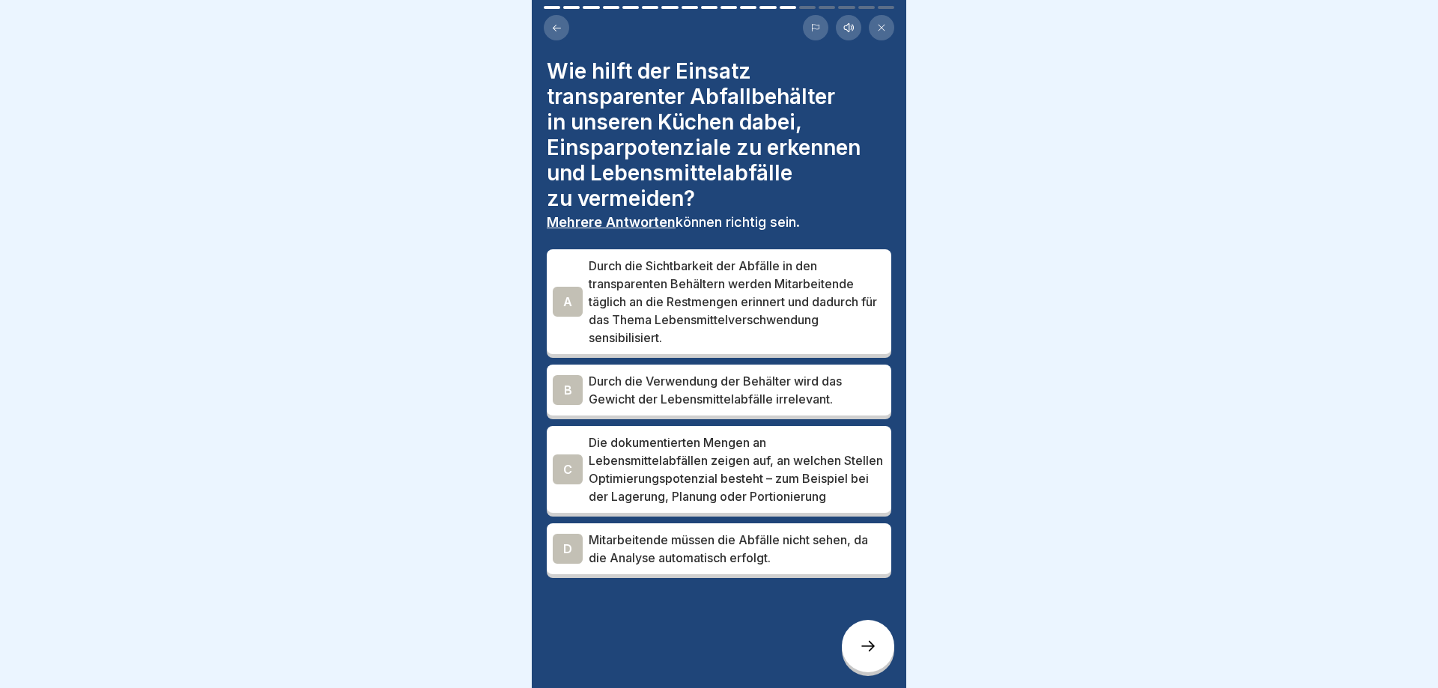
click at [584, 298] on div "A Durch die Sichtbarkeit der Abfälle in den transparenten Behältern werden Mita…" at bounding box center [719, 302] width 333 height 90
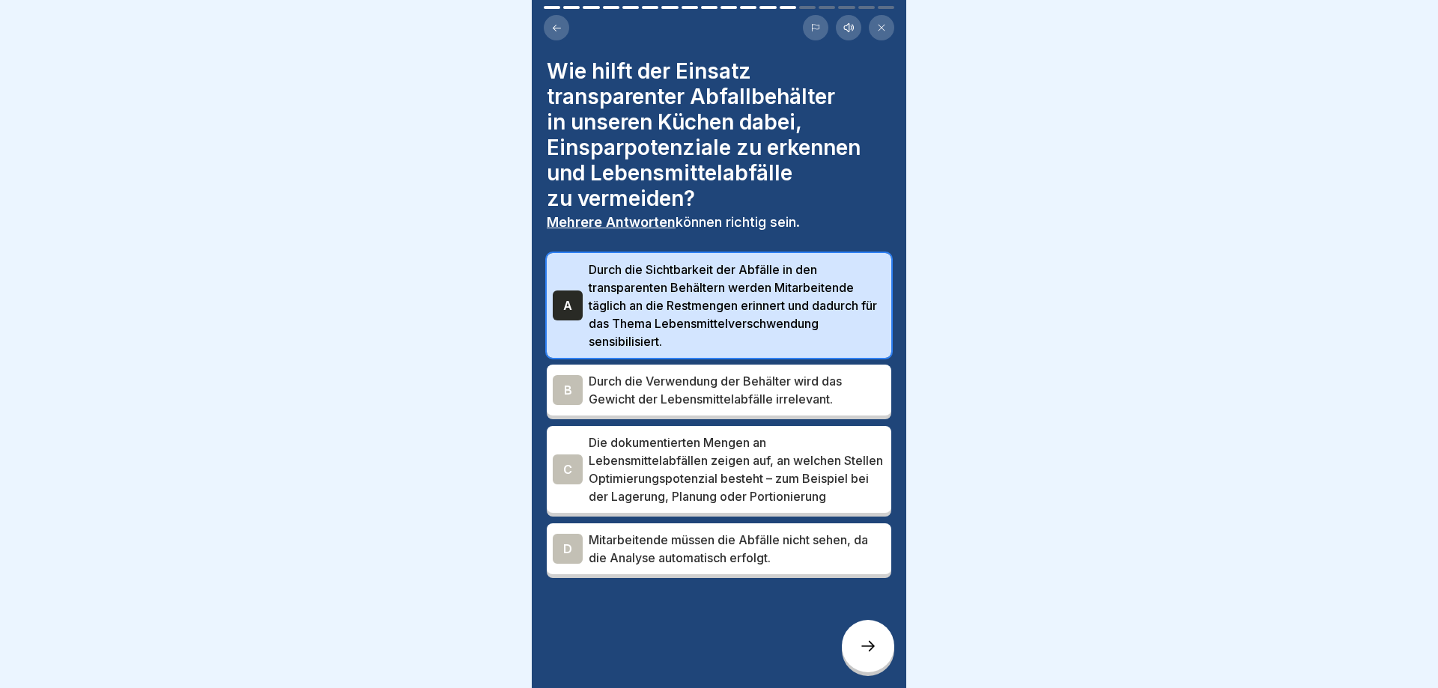
click at [609, 476] on p "Die dokumentierten Mengen an Lebensmittelabfällen zeigen auf, an welchen Stelle…" at bounding box center [737, 470] width 297 height 72
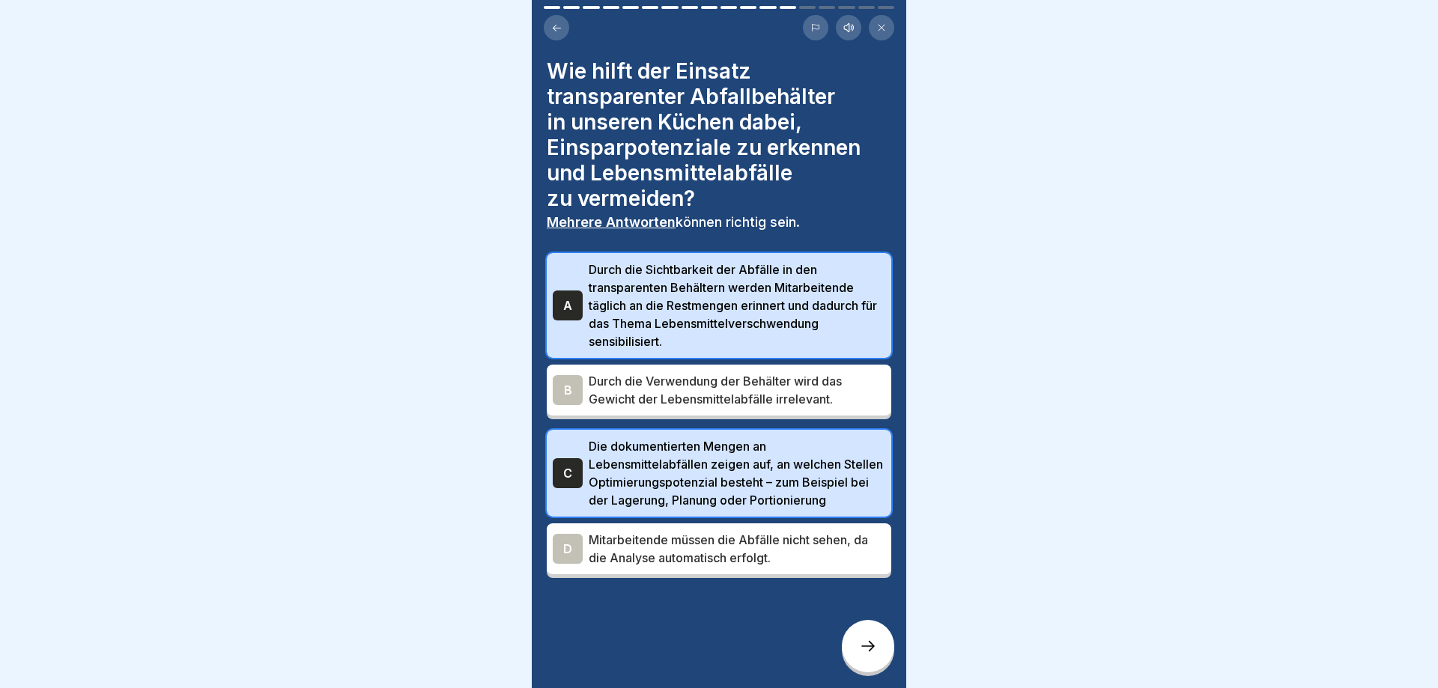
click at [868, 649] on icon at bounding box center [868, 646] width 18 height 18
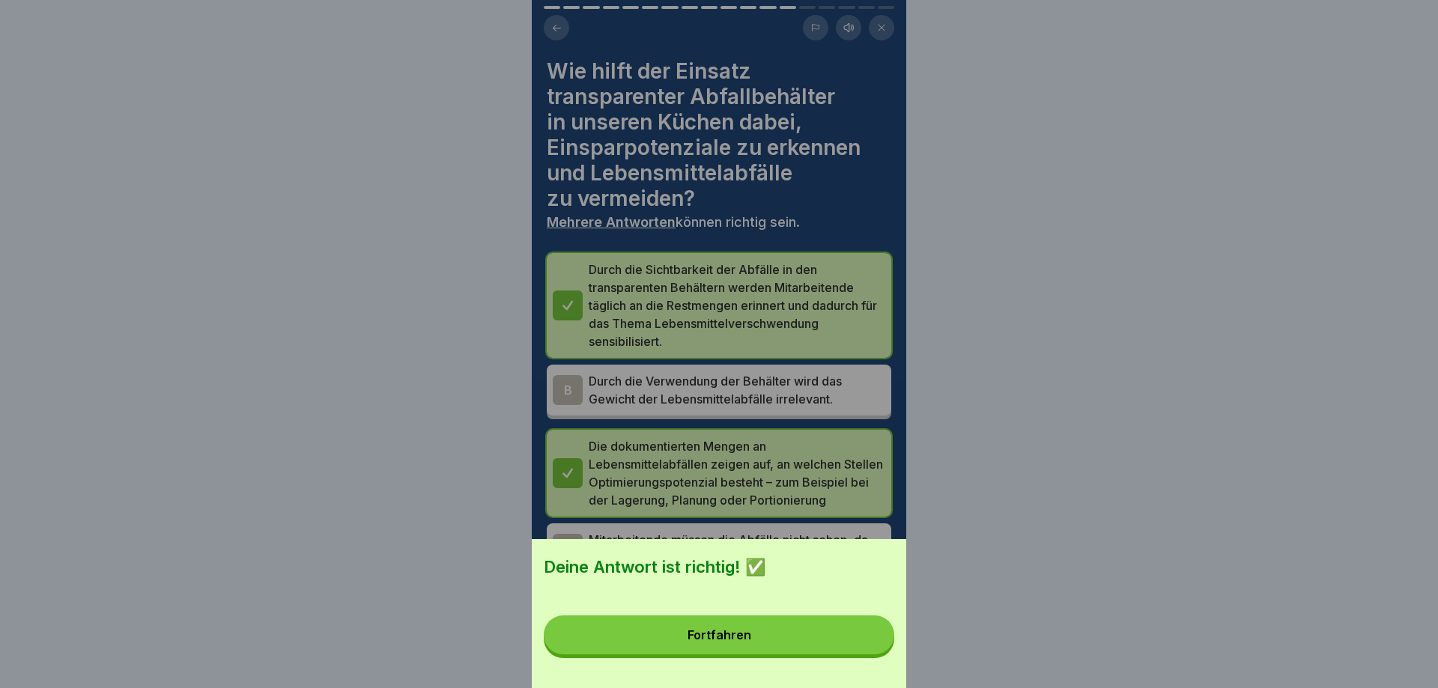
click at [868, 649] on button "Fortfahren" at bounding box center [719, 635] width 351 height 39
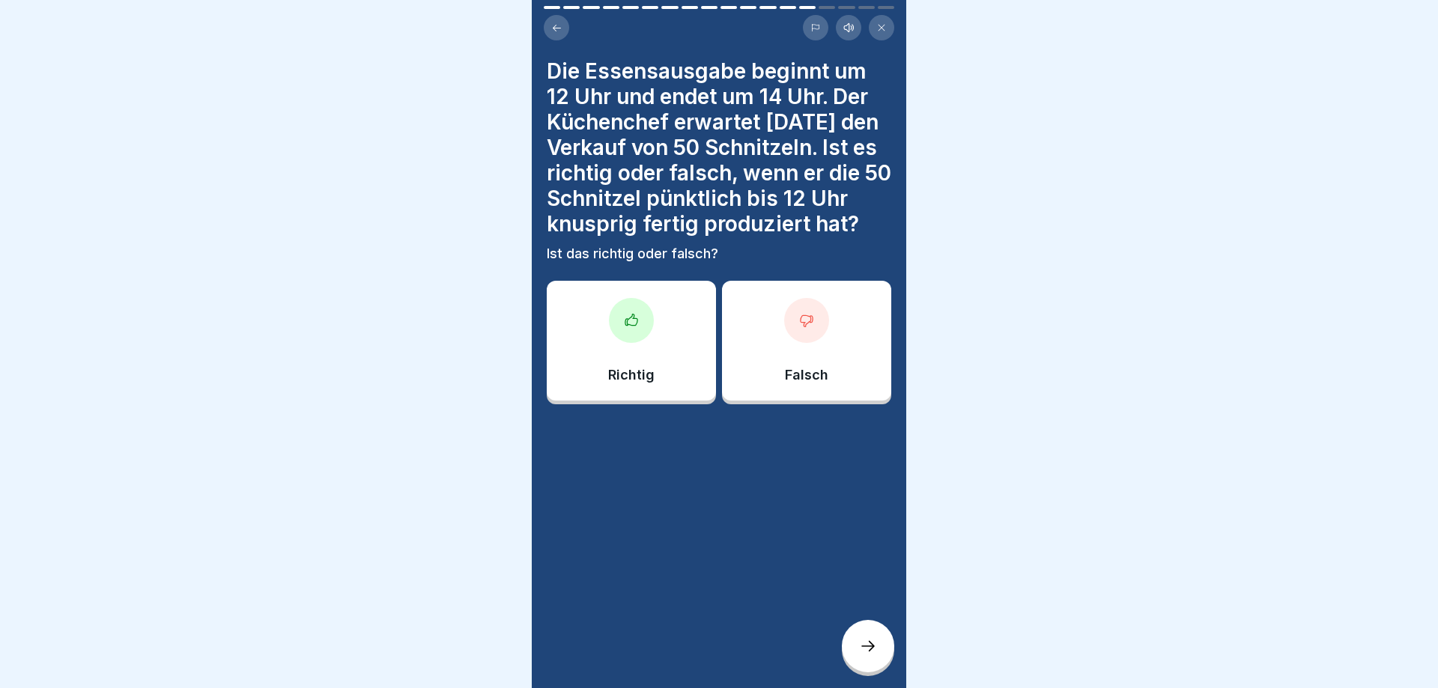
click at [779, 355] on div "Falsch" at bounding box center [806, 341] width 169 height 120
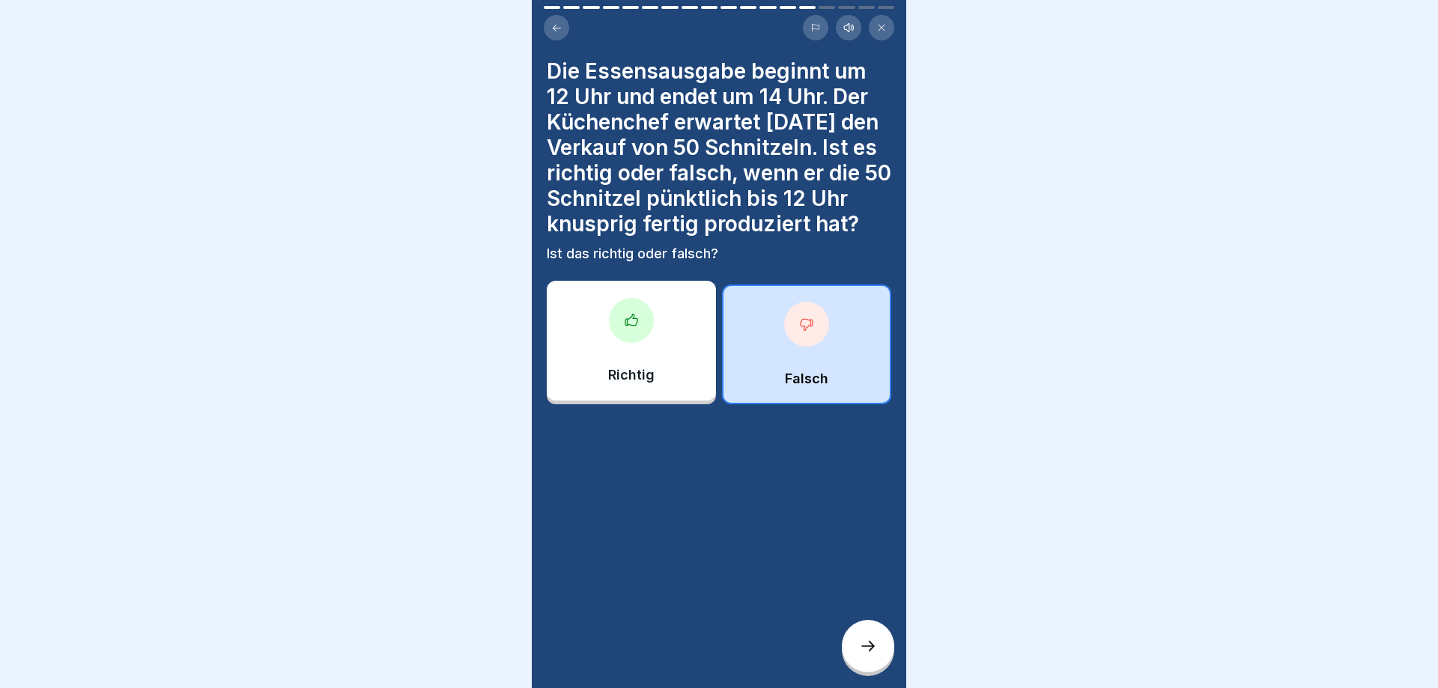
click at [850, 646] on div at bounding box center [868, 646] width 52 height 52
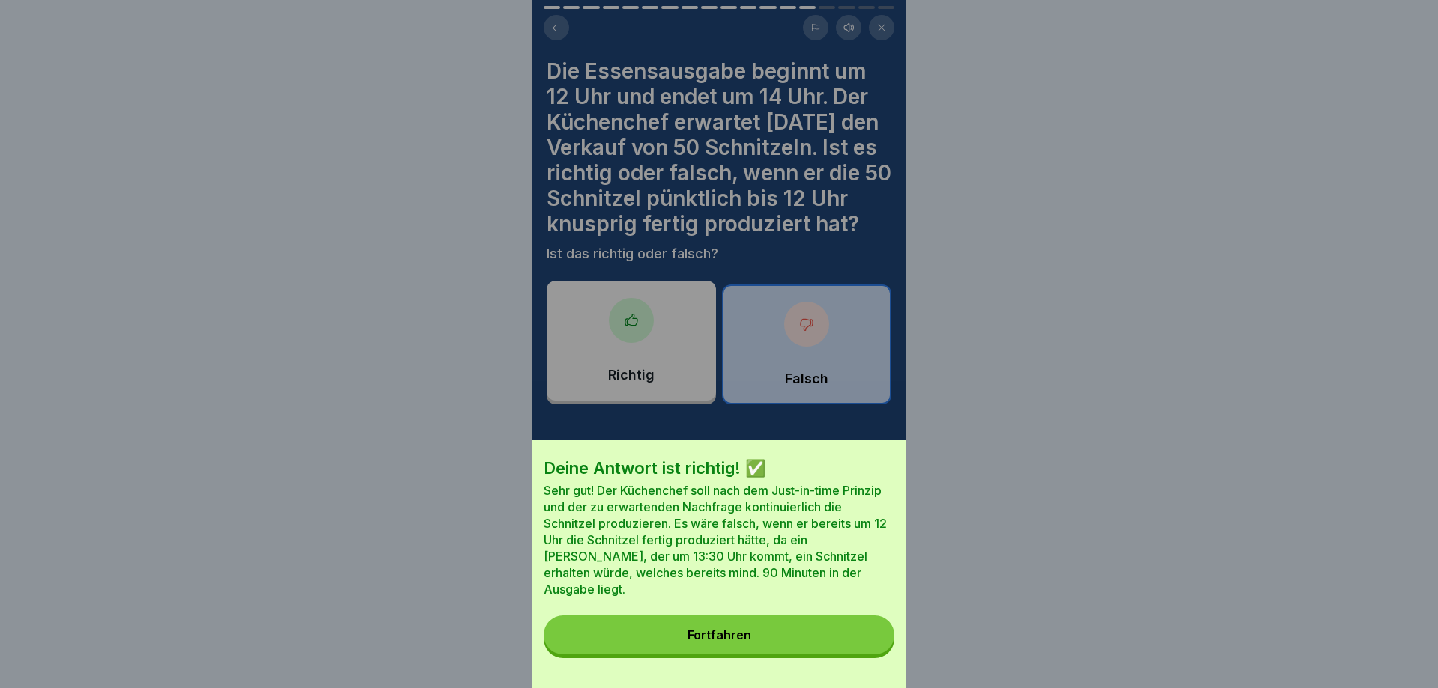
click at [850, 646] on button "Fortfahren" at bounding box center [719, 635] width 351 height 39
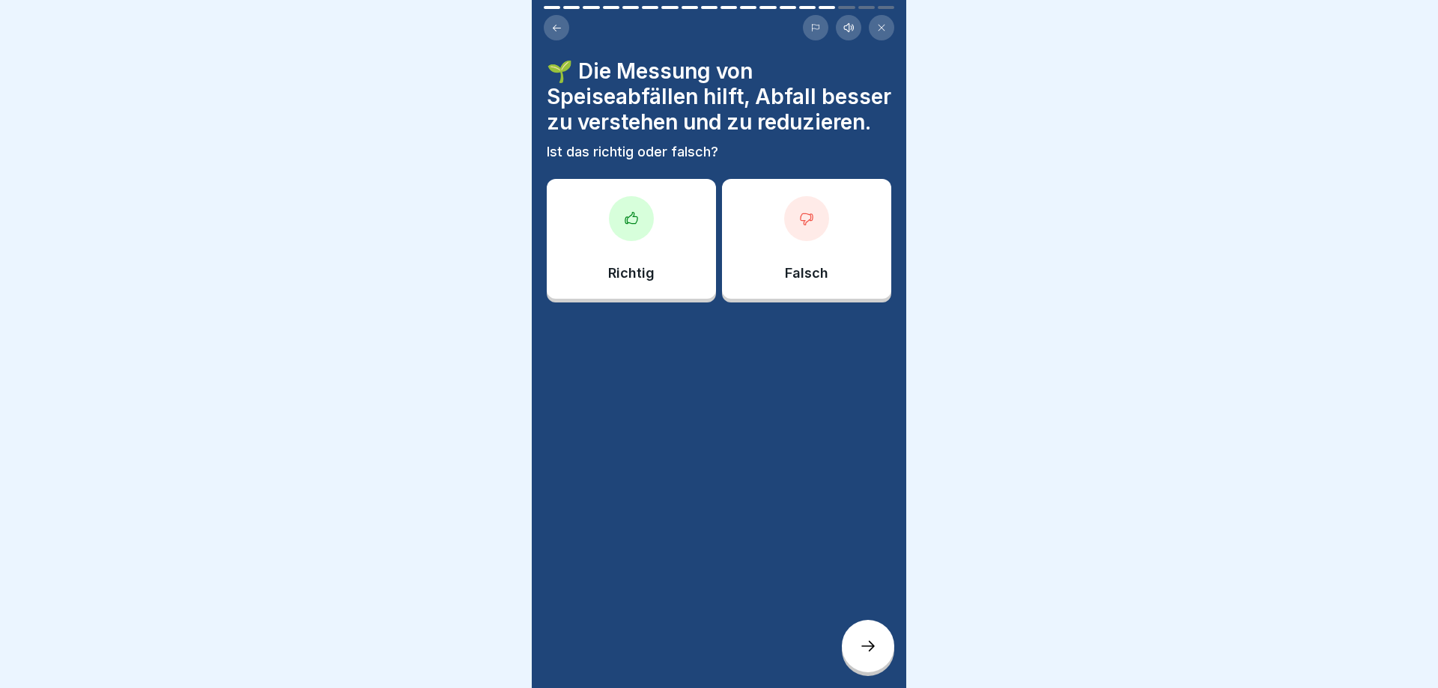
click at [617, 258] on div "Richtig" at bounding box center [631, 239] width 169 height 120
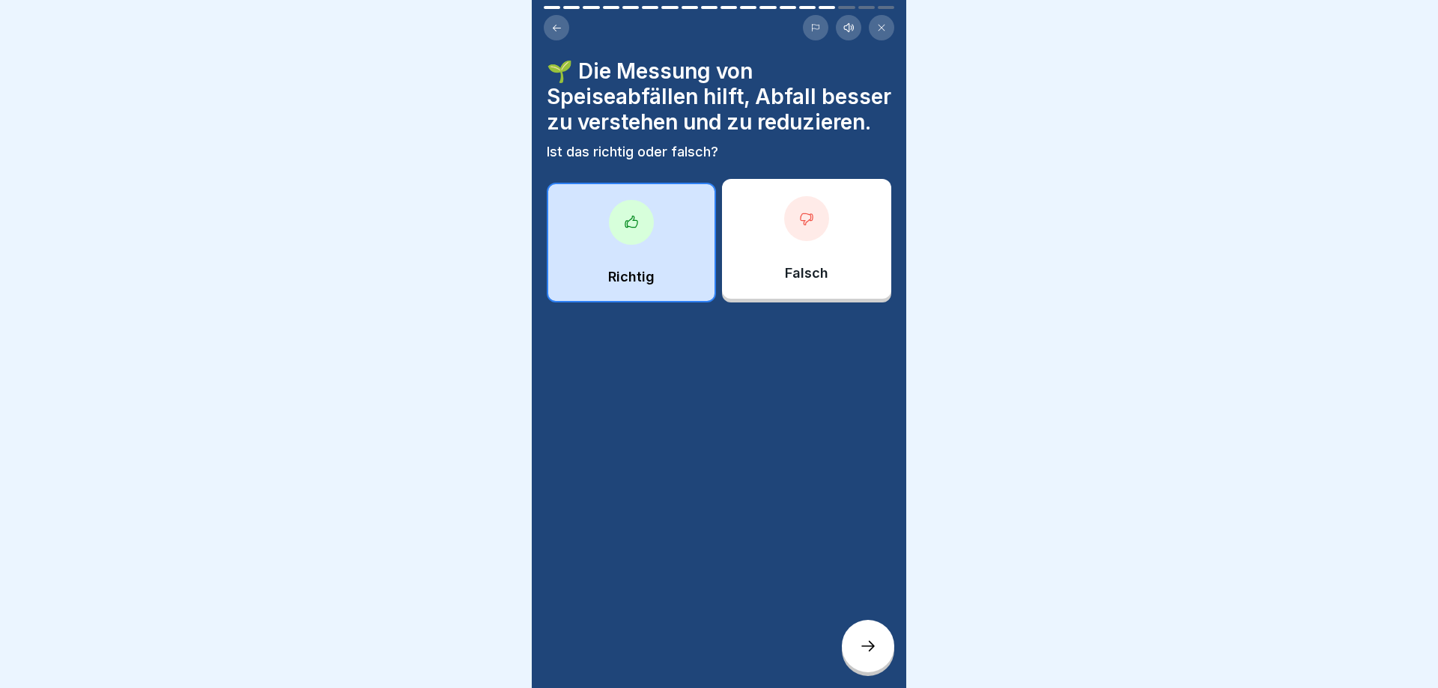
click at [875, 649] on icon at bounding box center [868, 646] width 18 height 18
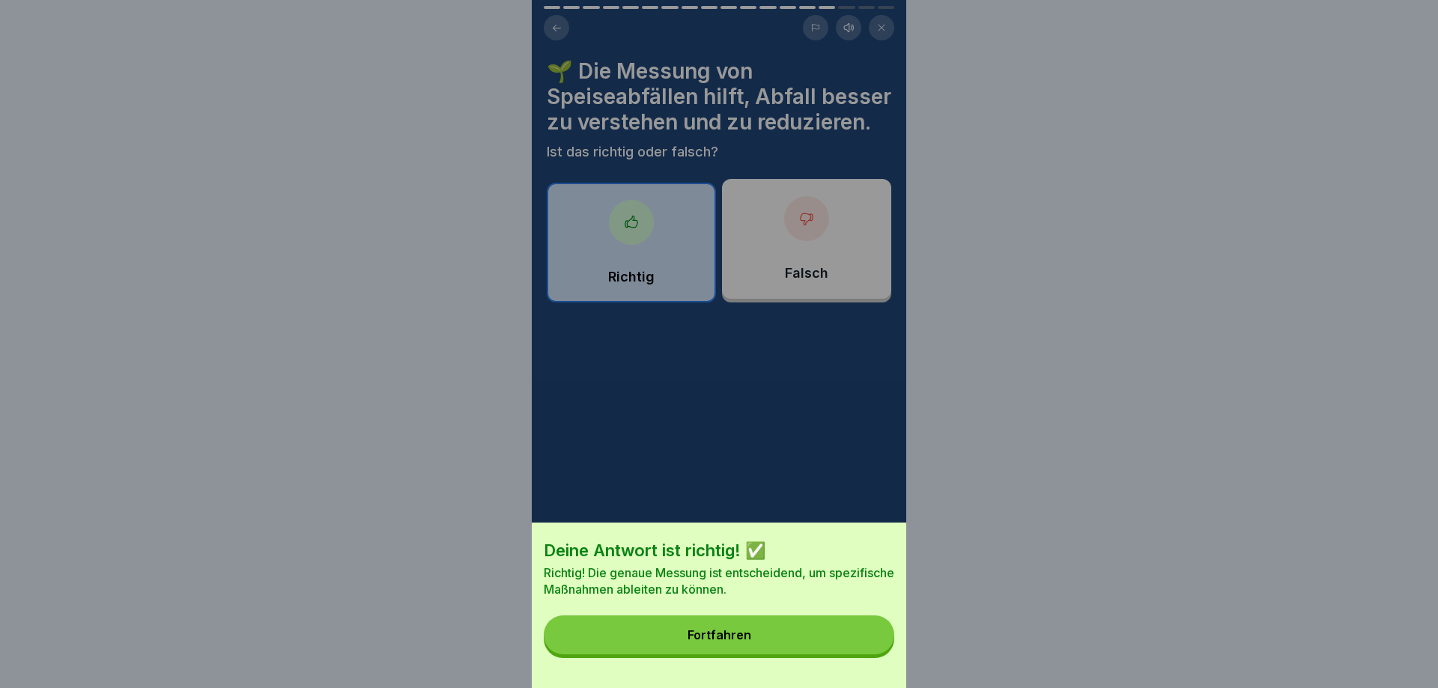
click at [866, 641] on button "Fortfahren" at bounding box center [719, 635] width 351 height 39
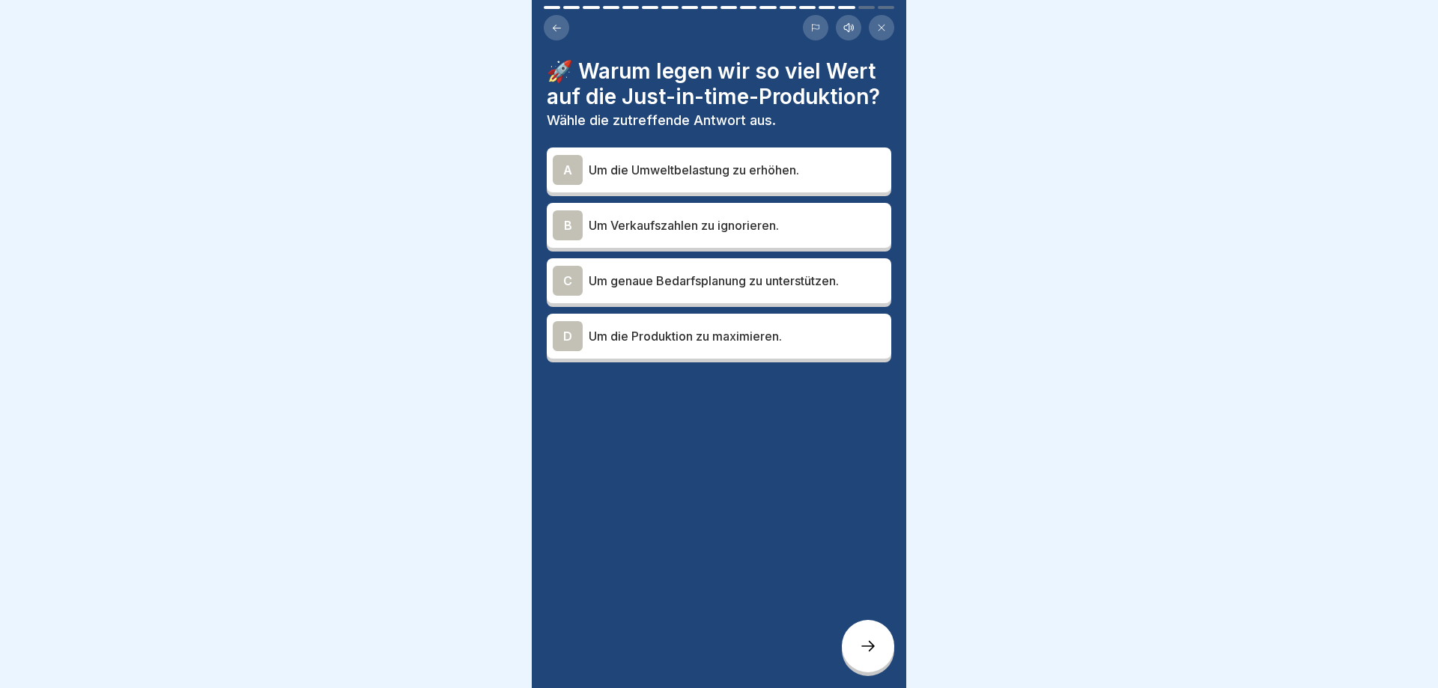
click at [637, 279] on p "Um genaue Bedarfsplanung zu unterstützen." at bounding box center [737, 281] width 297 height 18
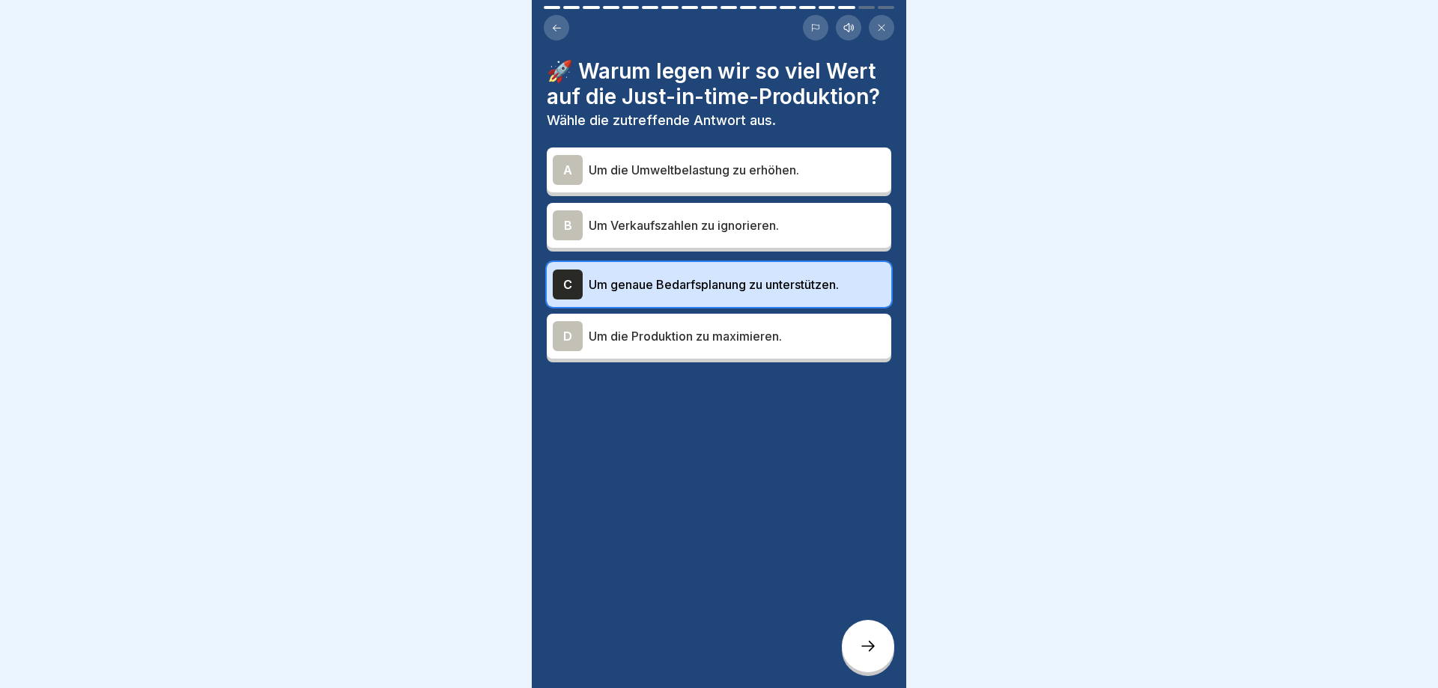
click at [858, 637] on div at bounding box center [868, 646] width 52 height 52
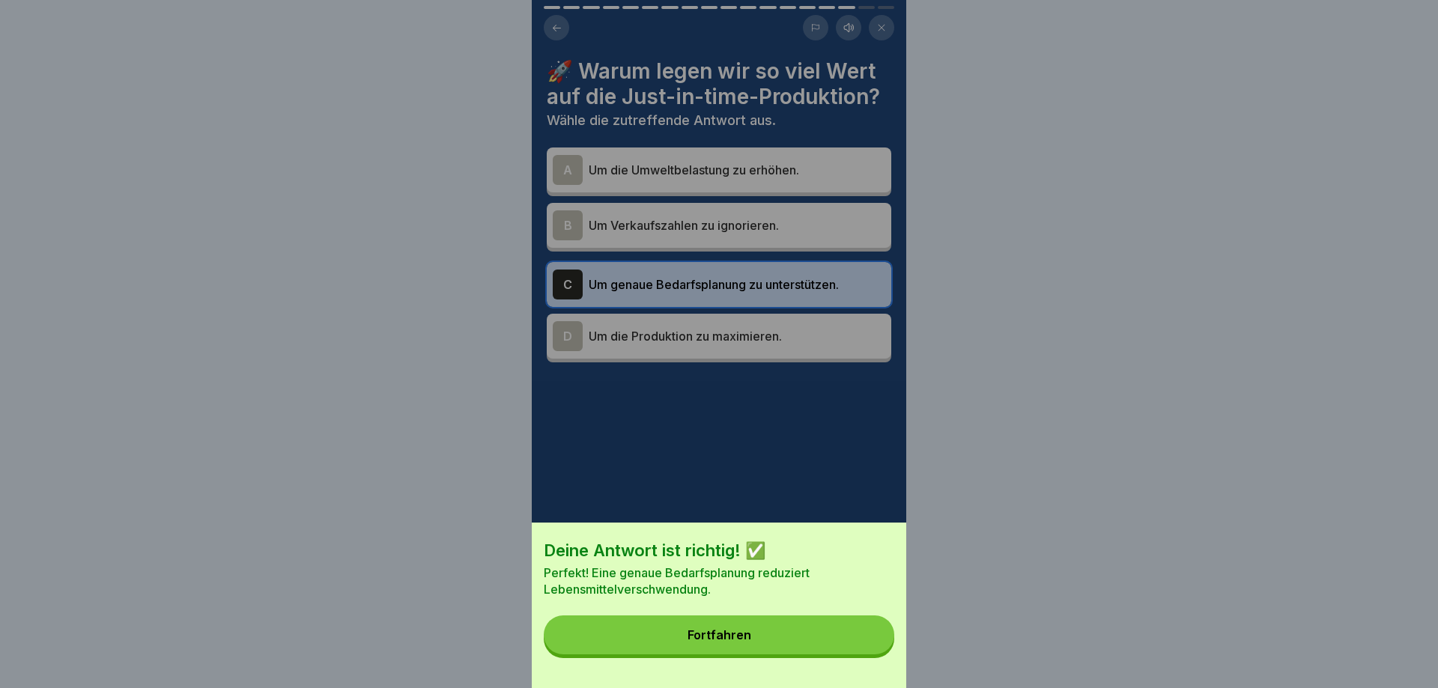
click at [858, 637] on button "Fortfahren" at bounding box center [719, 635] width 351 height 39
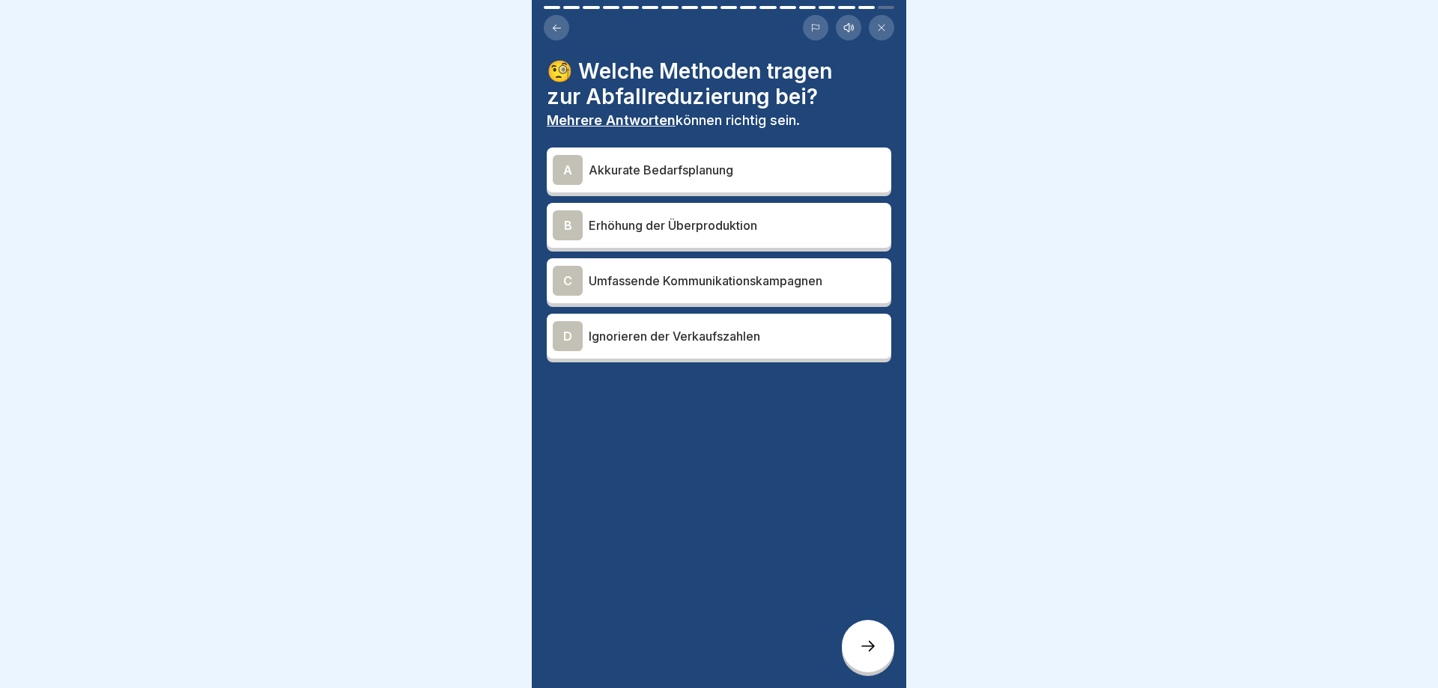
click at [668, 183] on div "A Akkurate Bedarfsplanung" at bounding box center [719, 170] width 333 height 30
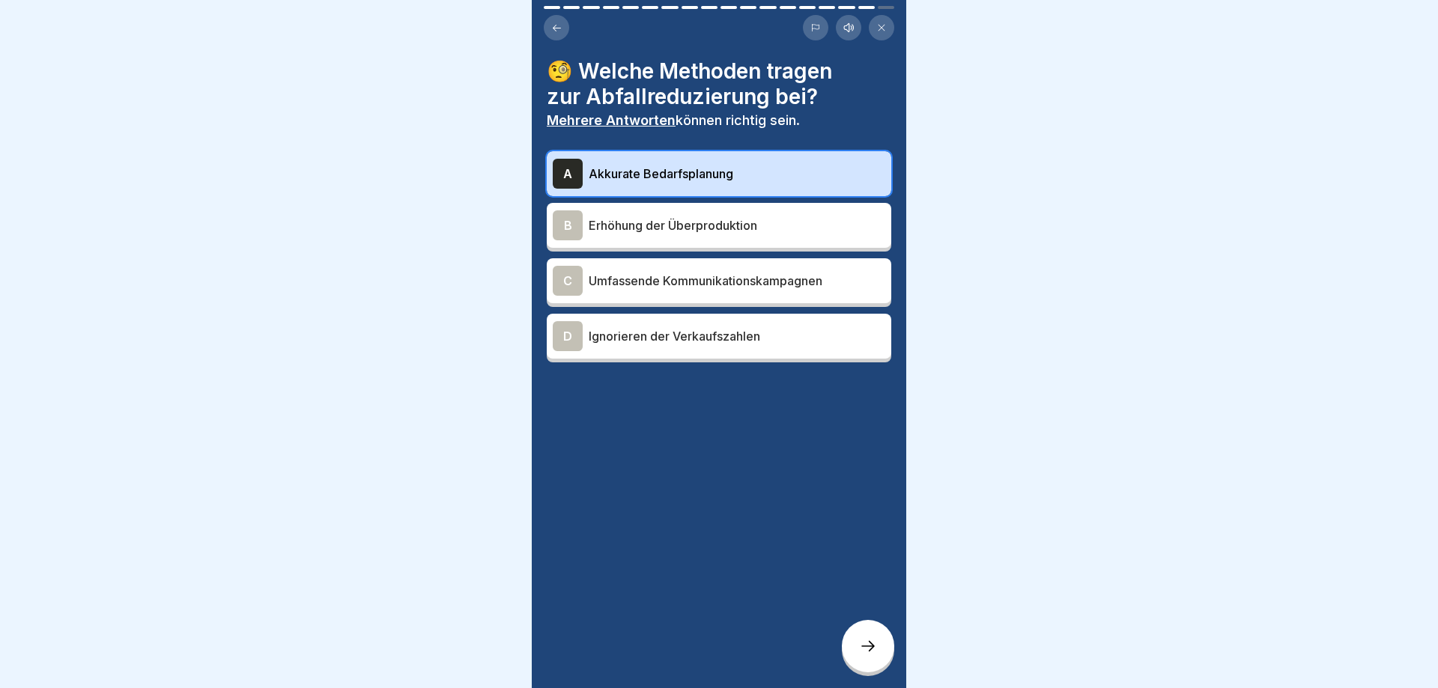
click at [654, 288] on p "Umfassende Kommunikationskampagnen" at bounding box center [737, 281] width 297 height 18
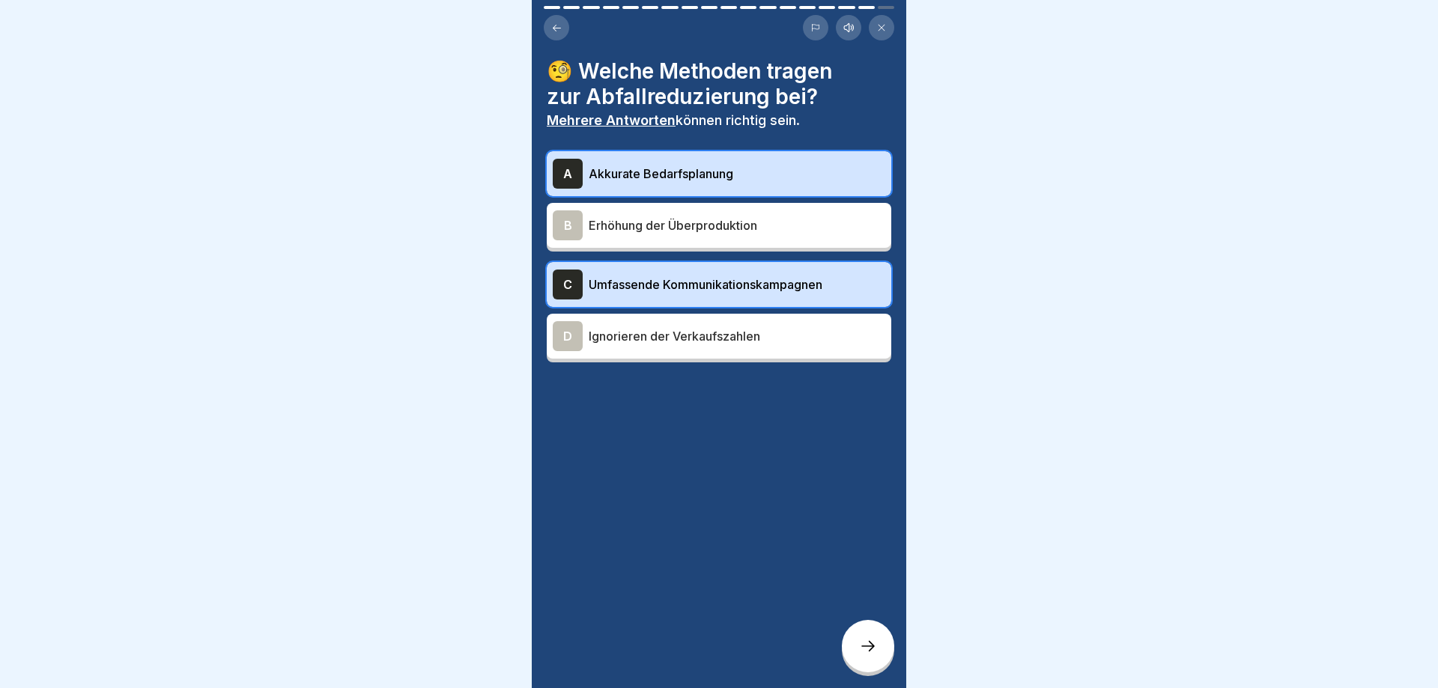
click at [847, 641] on div at bounding box center [868, 646] width 52 height 52
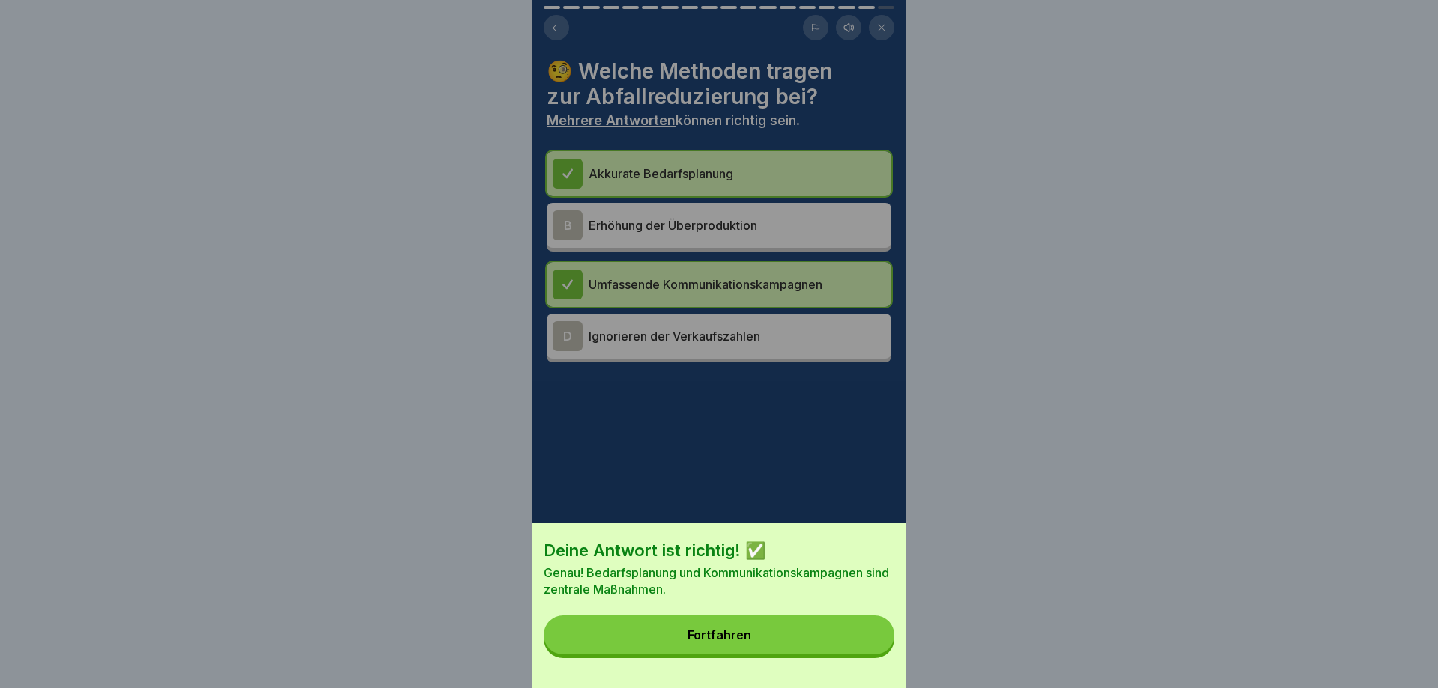
click at [847, 641] on button "Fortfahren" at bounding box center [719, 635] width 351 height 39
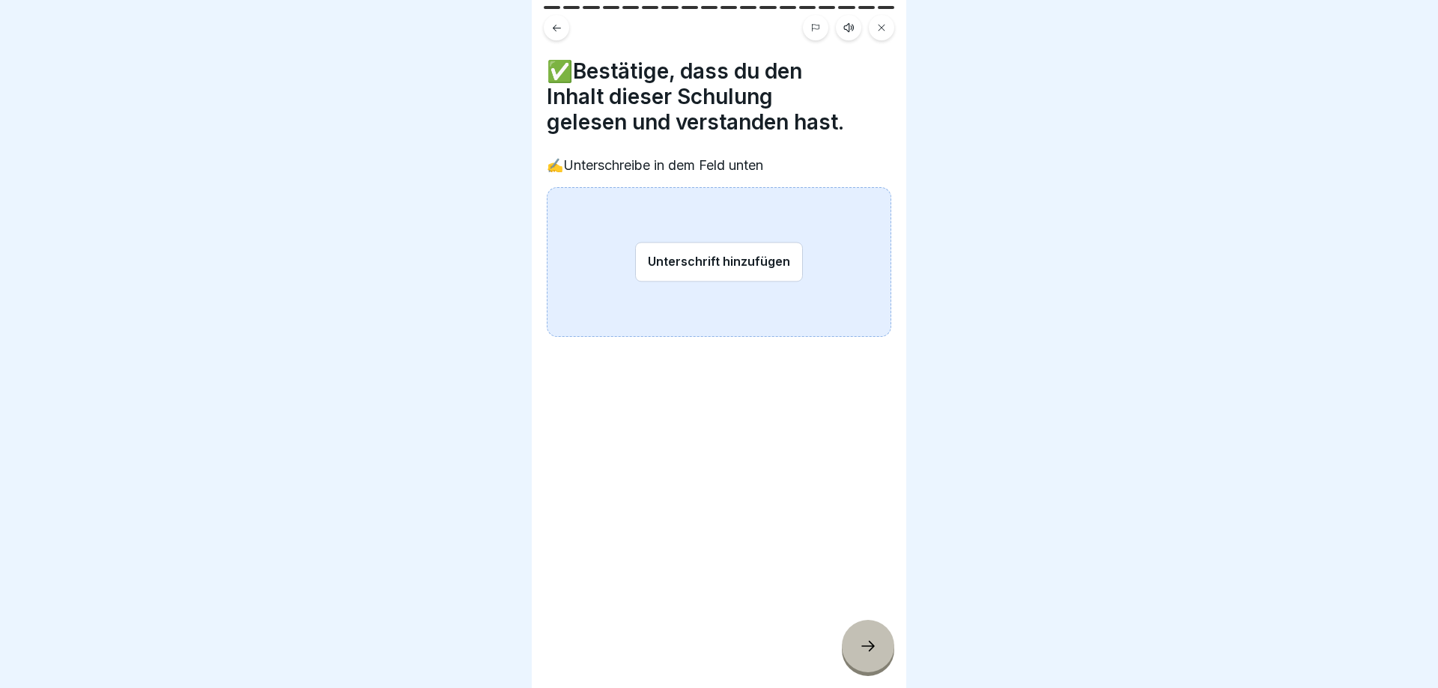
click at [681, 260] on button "Unterschrift hinzufügen" at bounding box center [719, 262] width 168 height 40
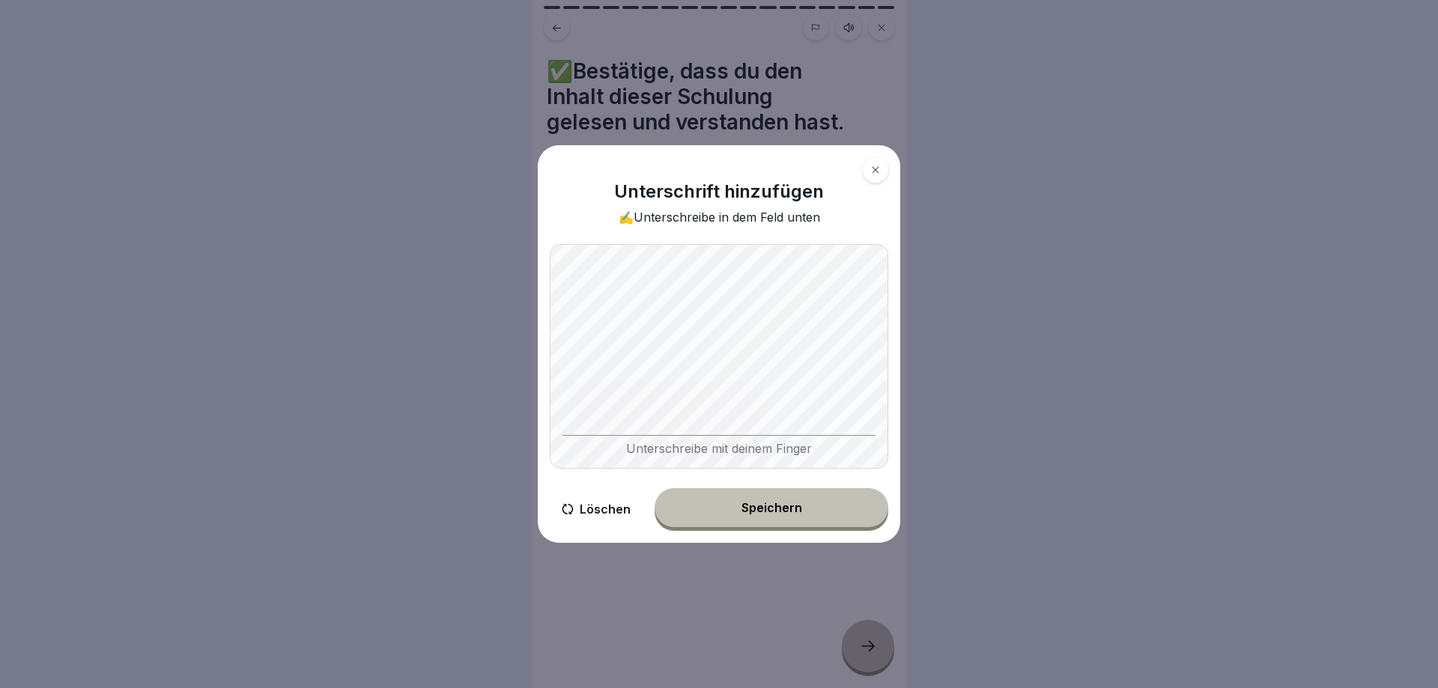
click at [896, 279] on div "Unterschrift hinzufügen ✍️Unterschreibe in dem Feld unten Unterschreibe mit dei…" at bounding box center [719, 344] width 362 height 398
click at [601, 509] on button "Löschen" at bounding box center [596, 509] width 93 height 43
click at [775, 515] on button "Speichern" at bounding box center [772, 507] width 234 height 39
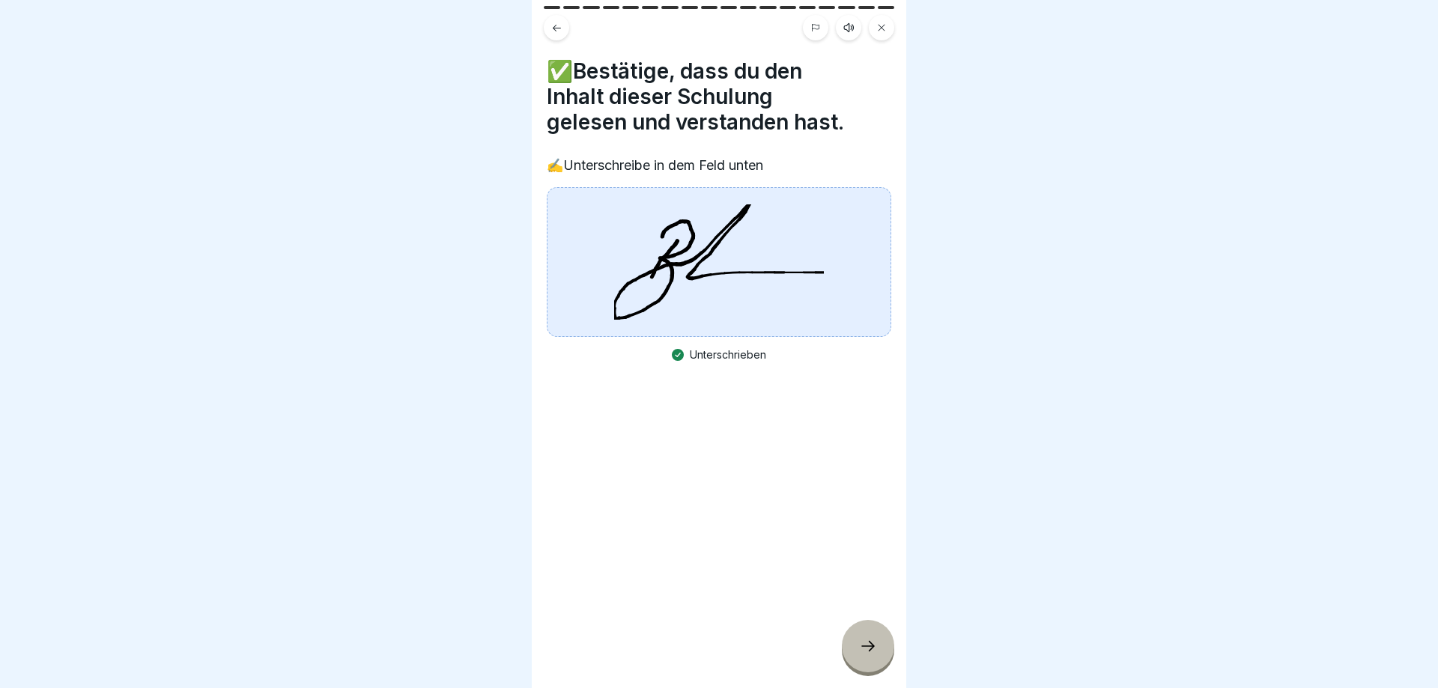
click at [867, 643] on icon at bounding box center [868, 646] width 18 height 18
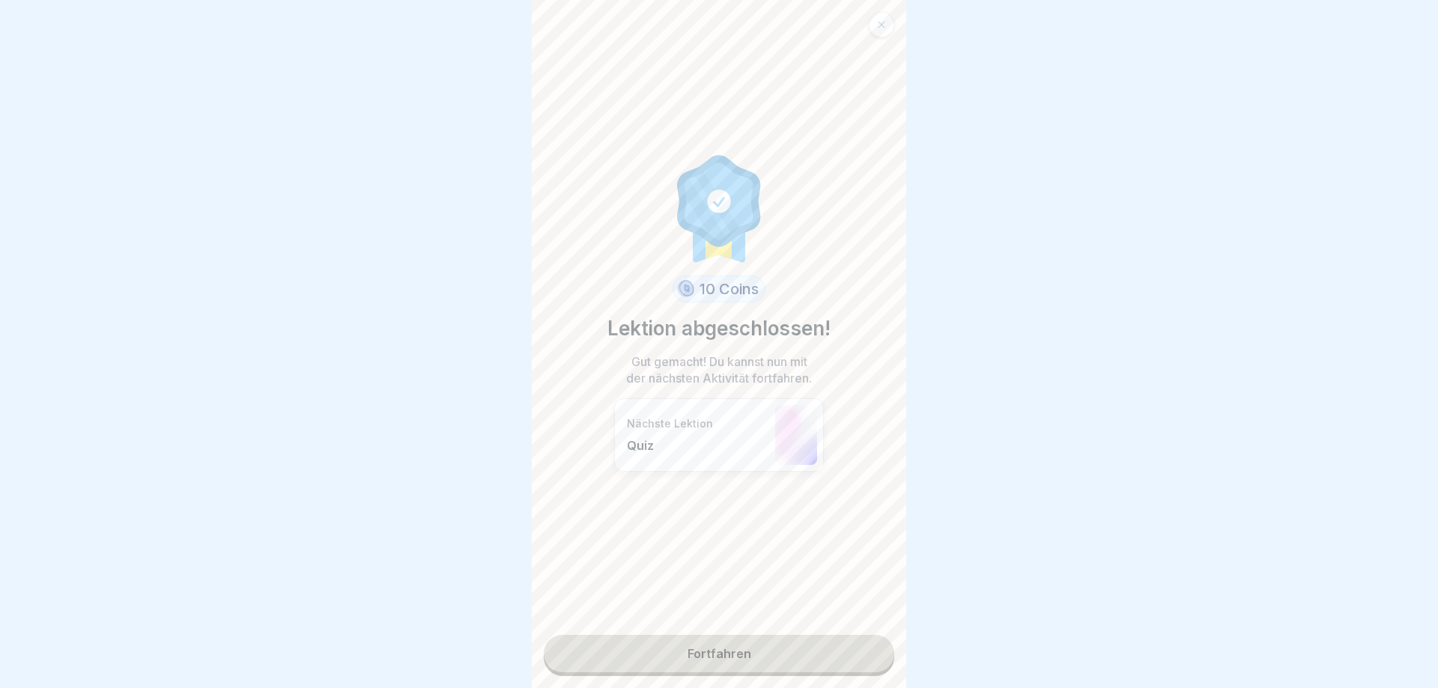
click at [717, 658] on link "Fortfahren" at bounding box center [719, 653] width 351 height 37
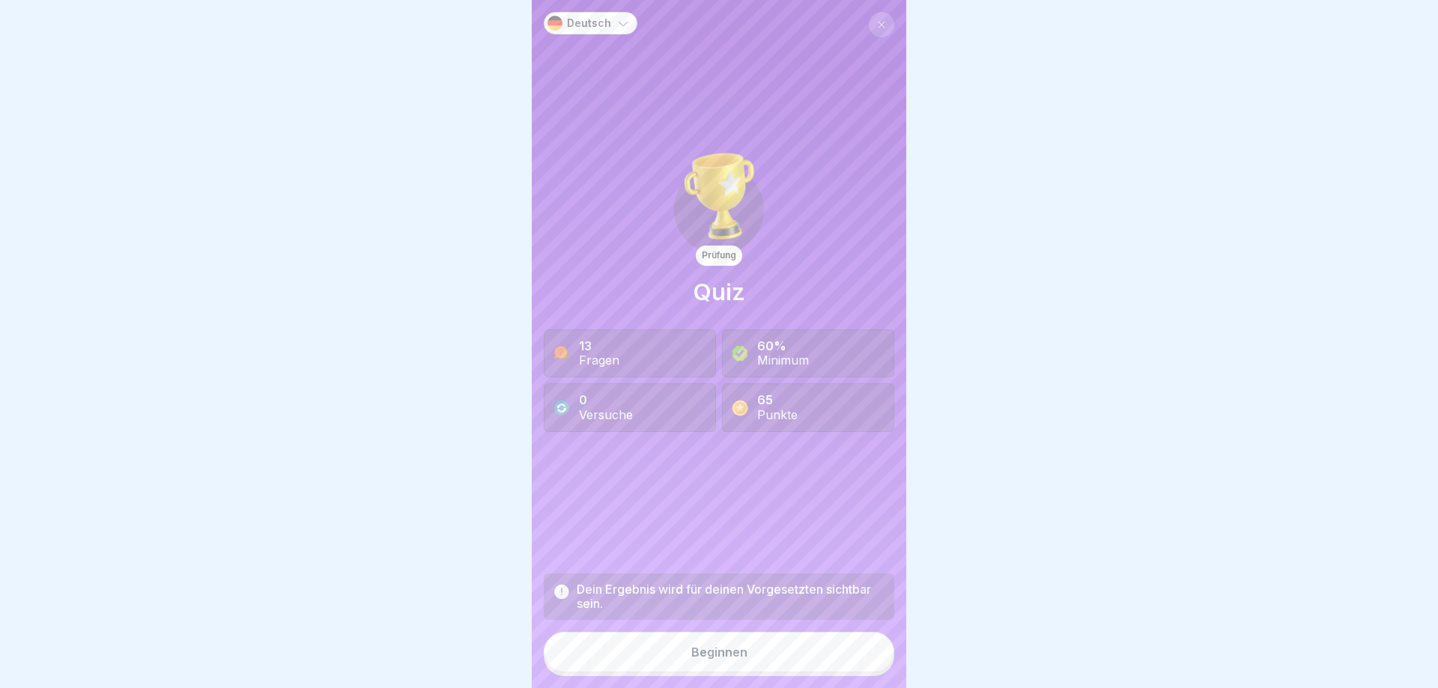
click at [884, 25] on icon at bounding box center [881, 24] width 9 height 9
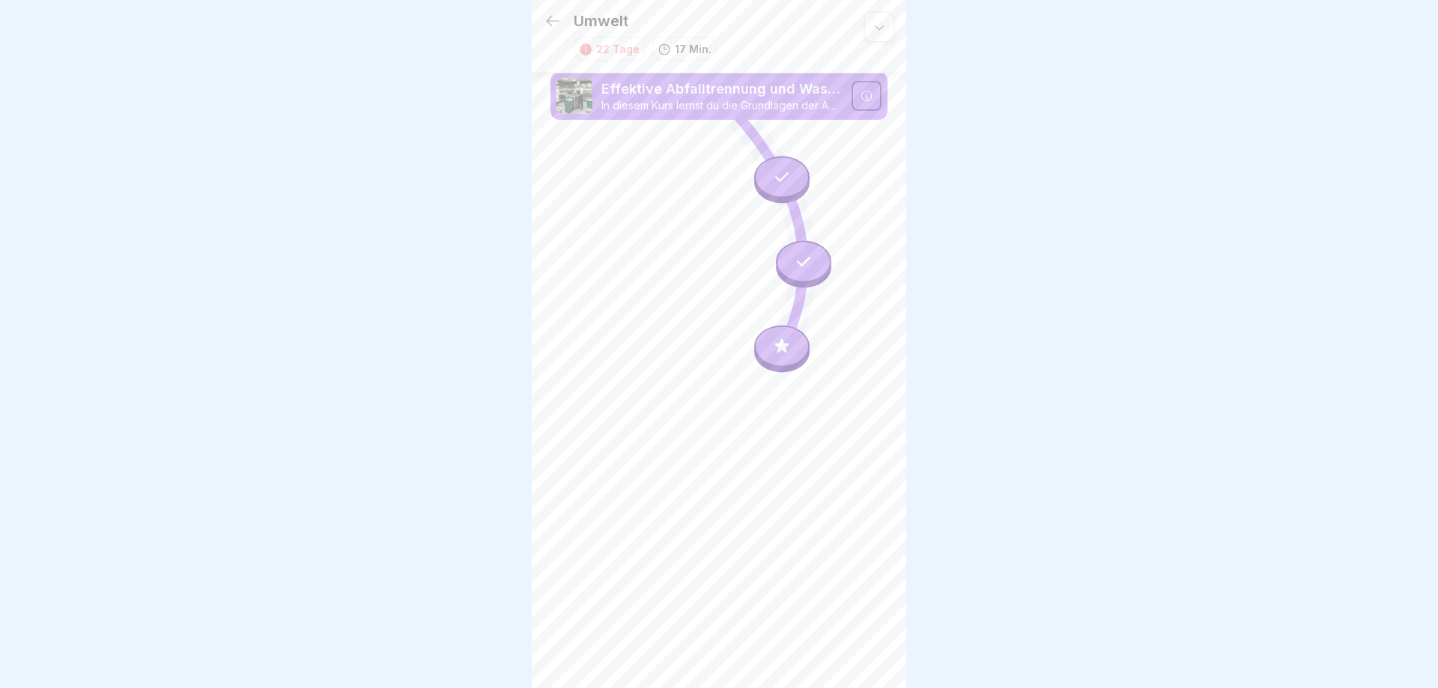
click at [773, 354] on icon at bounding box center [781, 345] width 19 height 19
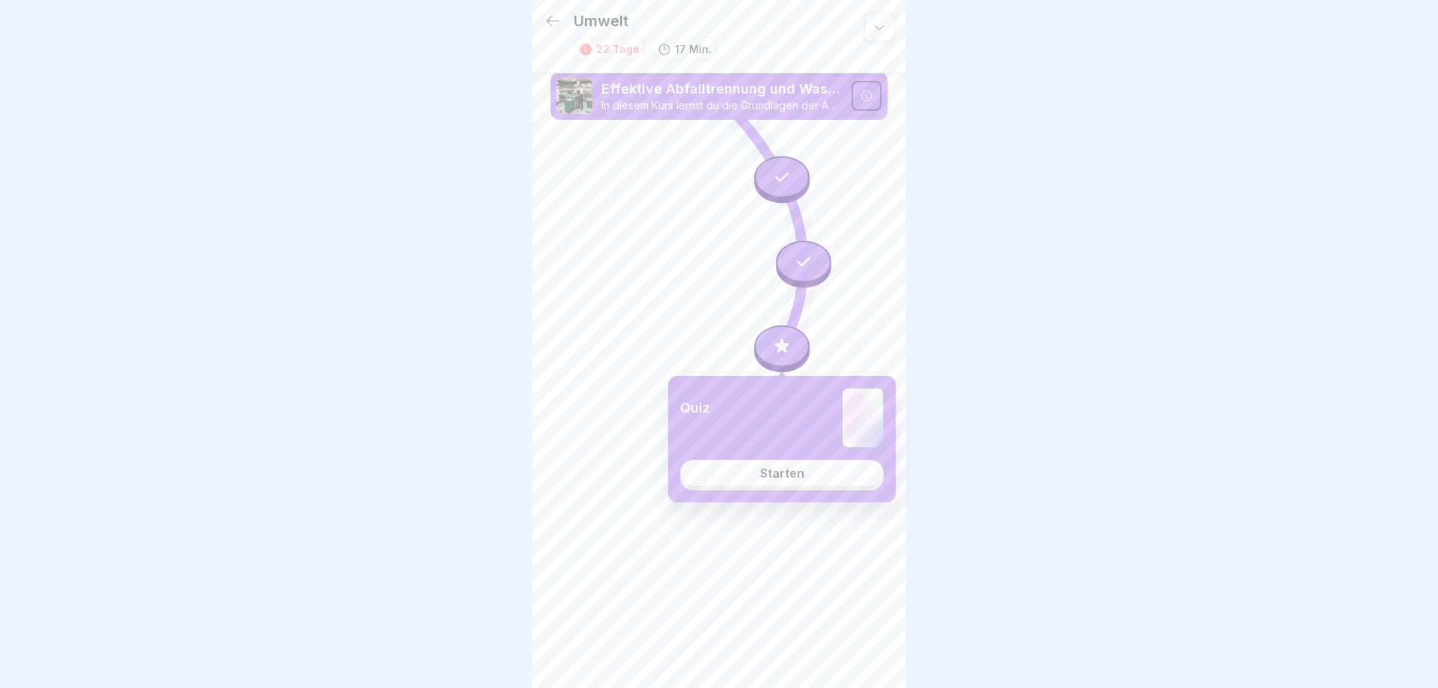
click at [771, 474] on div "Starten" at bounding box center [782, 473] width 44 height 13
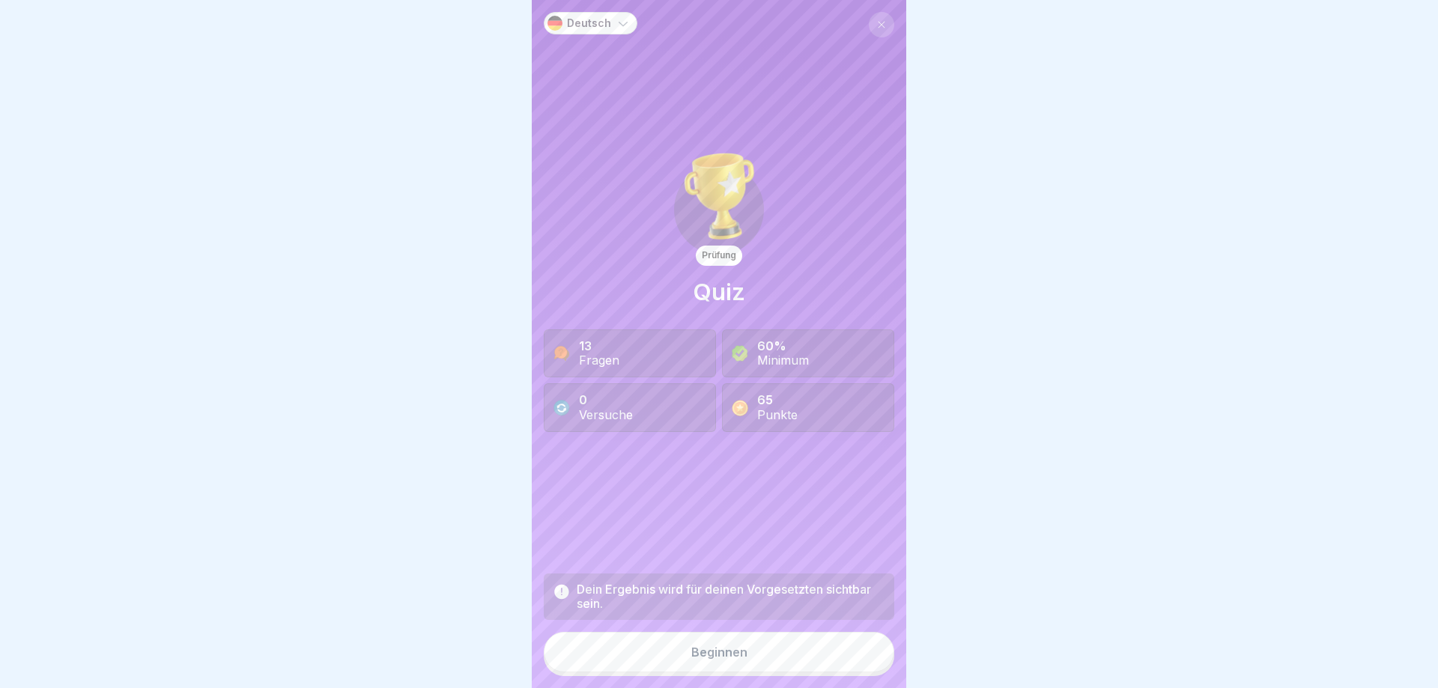
click at [714, 649] on div "Beginnen" at bounding box center [719, 652] width 56 height 13
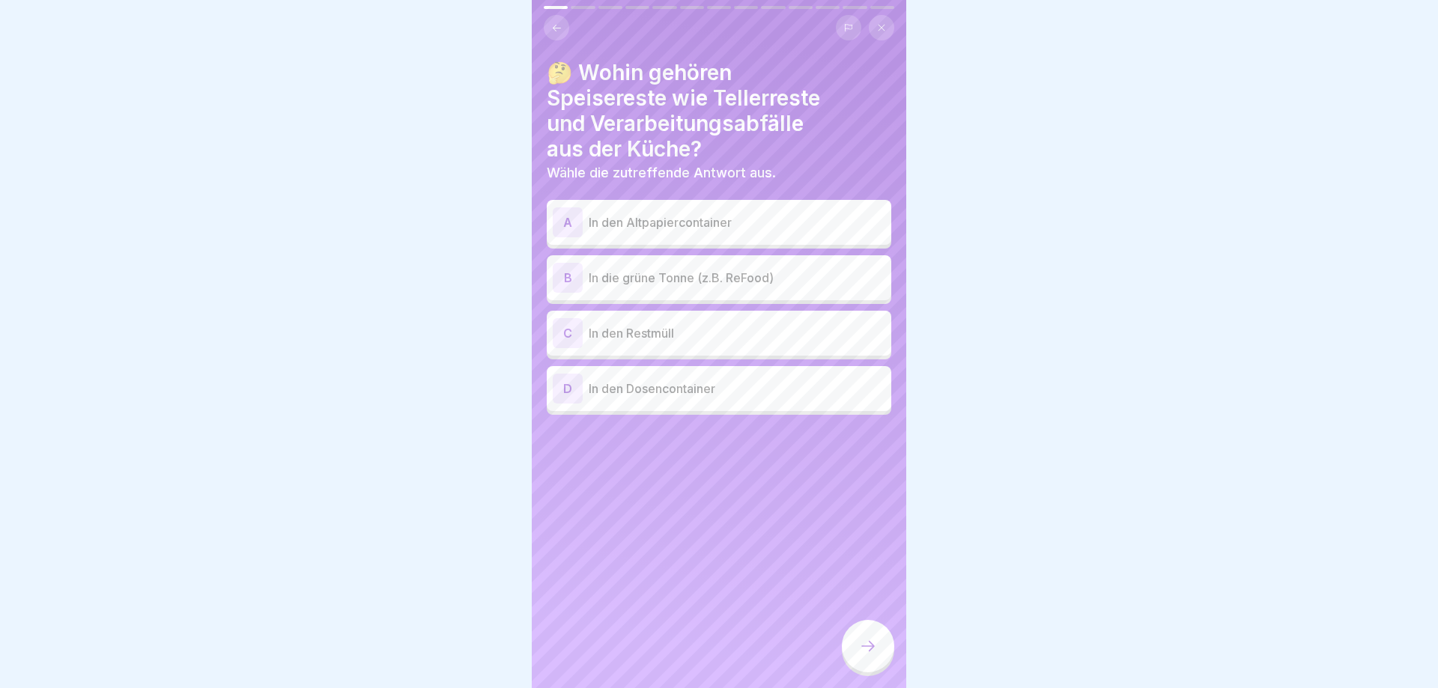
click at [629, 280] on p "In die grüne Tonne (z.B. ReFood)" at bounding box center [737, 278] width 297 height 18
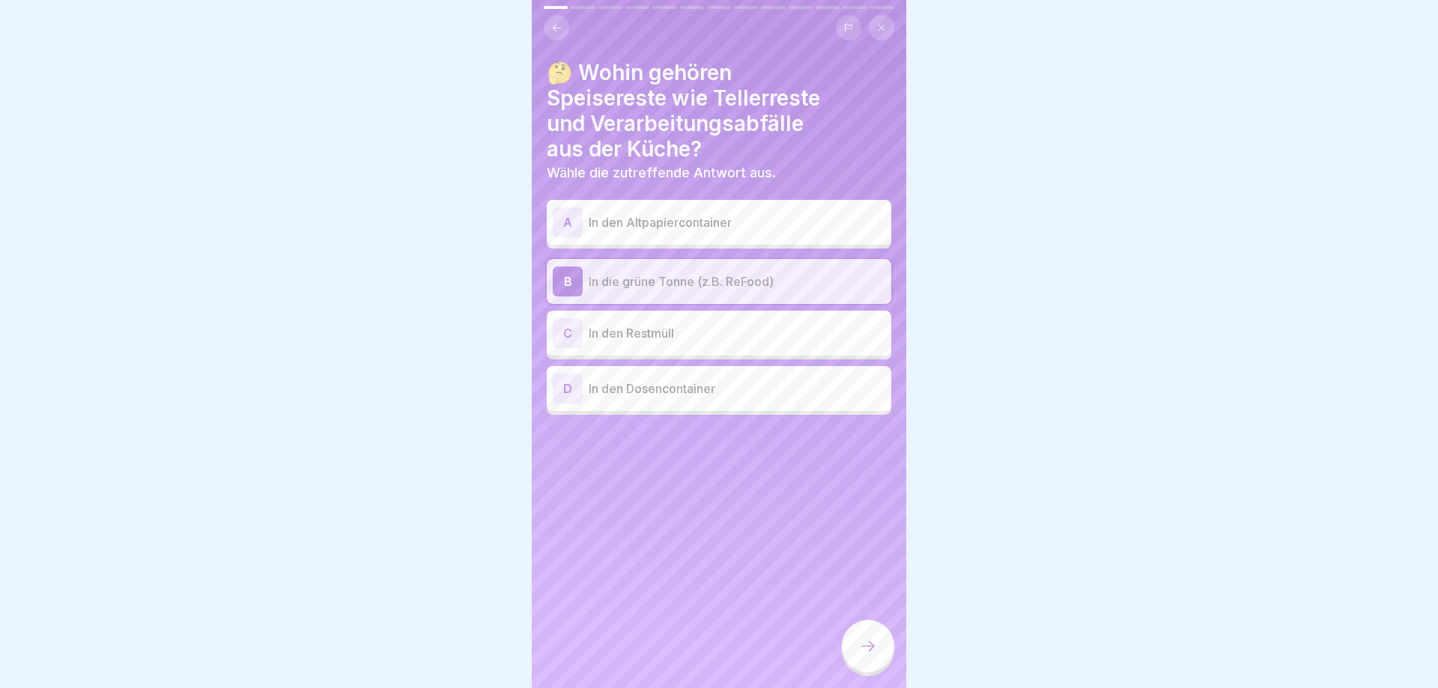
click at [876, 649] on icon at bounding box center [868, 646] width 18 height 18
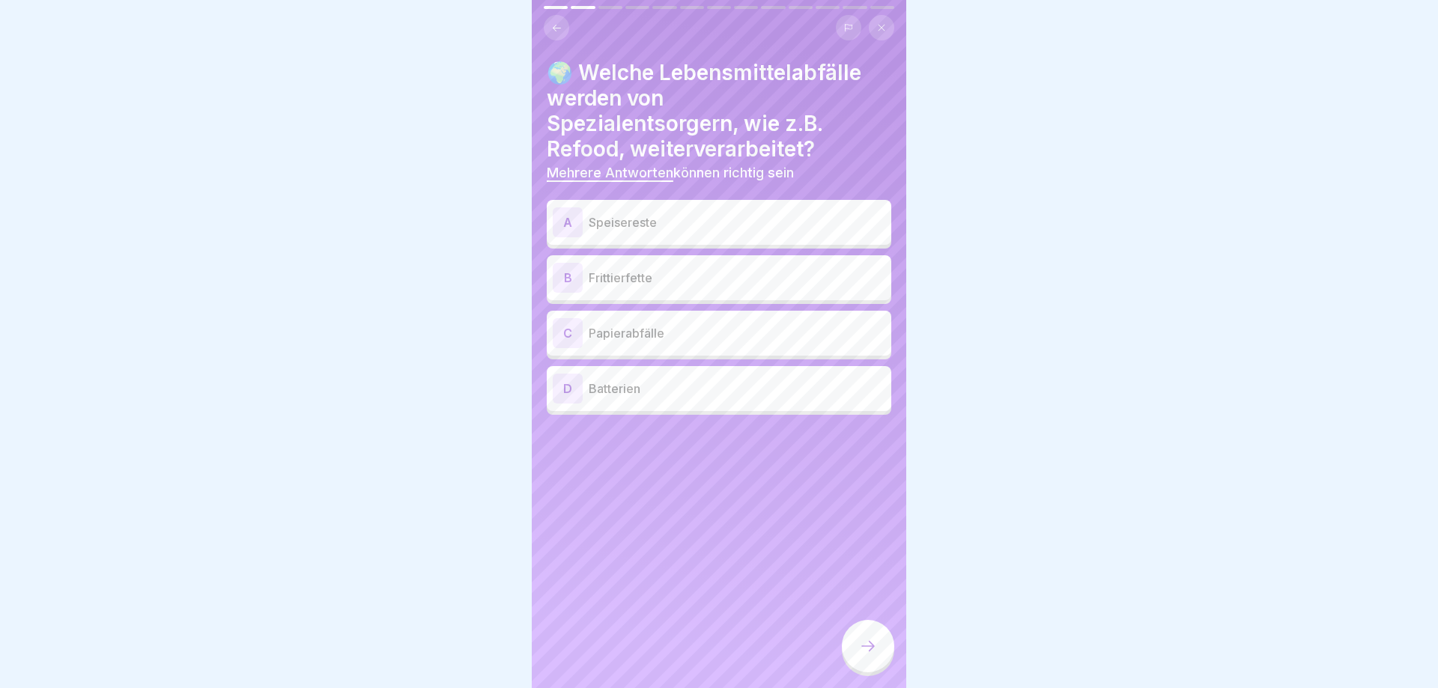
click at [676, 219] on p "Speisereste" at bounding box center [737, 222] width 297 height 18
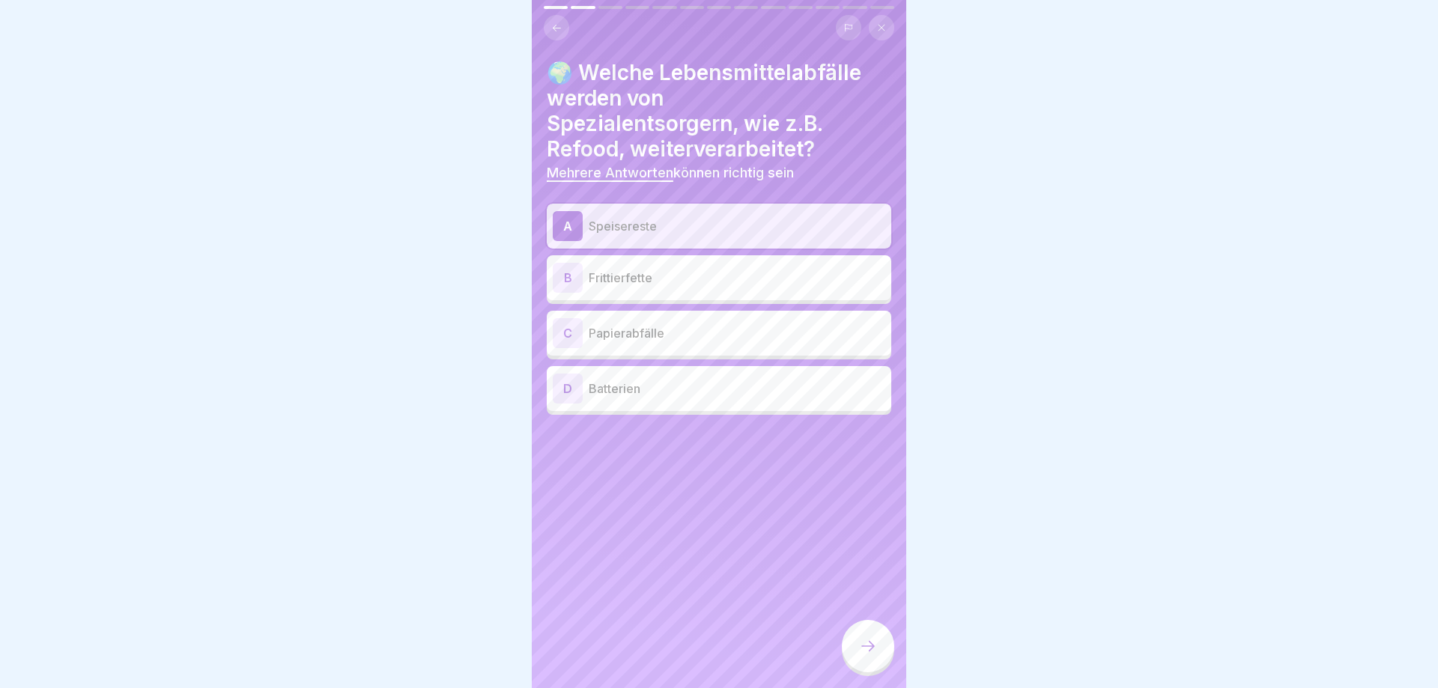
click at [655, 278] on p "Frittierfette" at bounding box center [737, 278] width 297 height 18
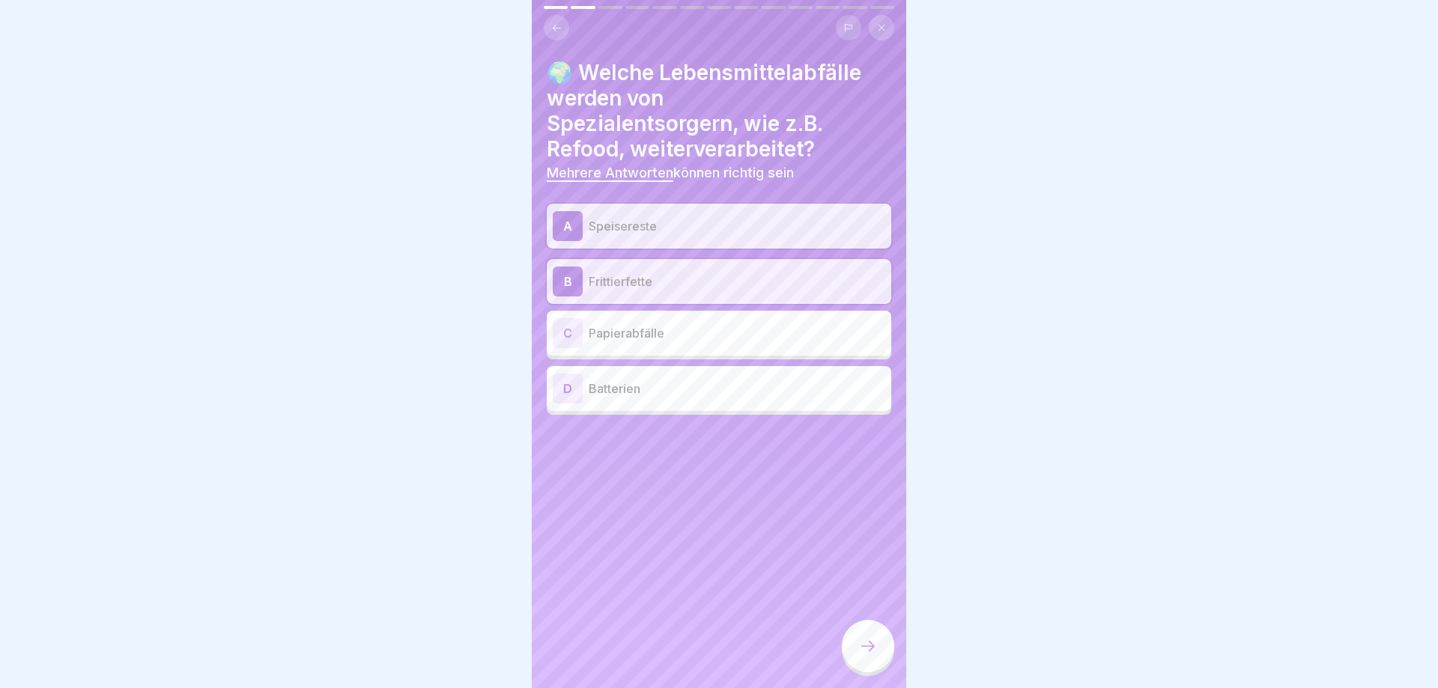
click at [866, 649] on icon at bounding box center [868, 646] width 18 height 18
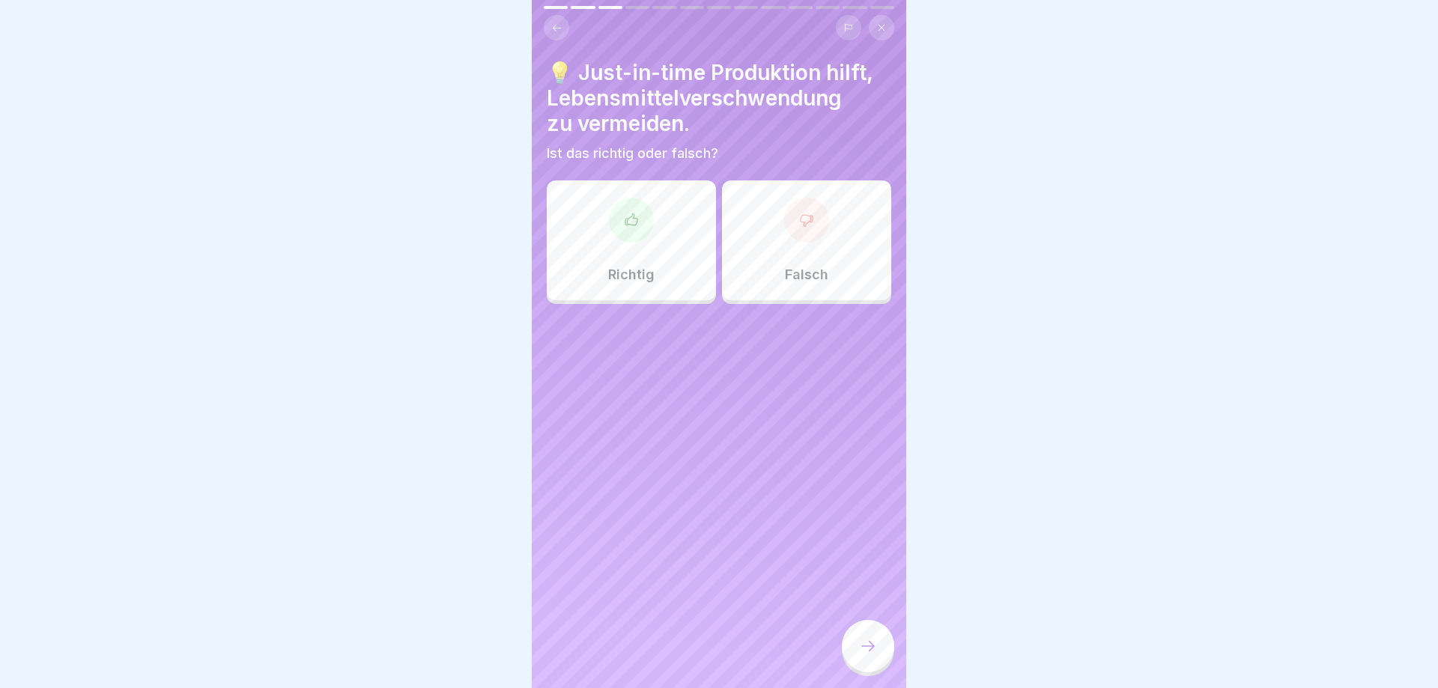
click at [617, 247] on div "Richtig" at bounding box center [631, 240] width 169 height 120
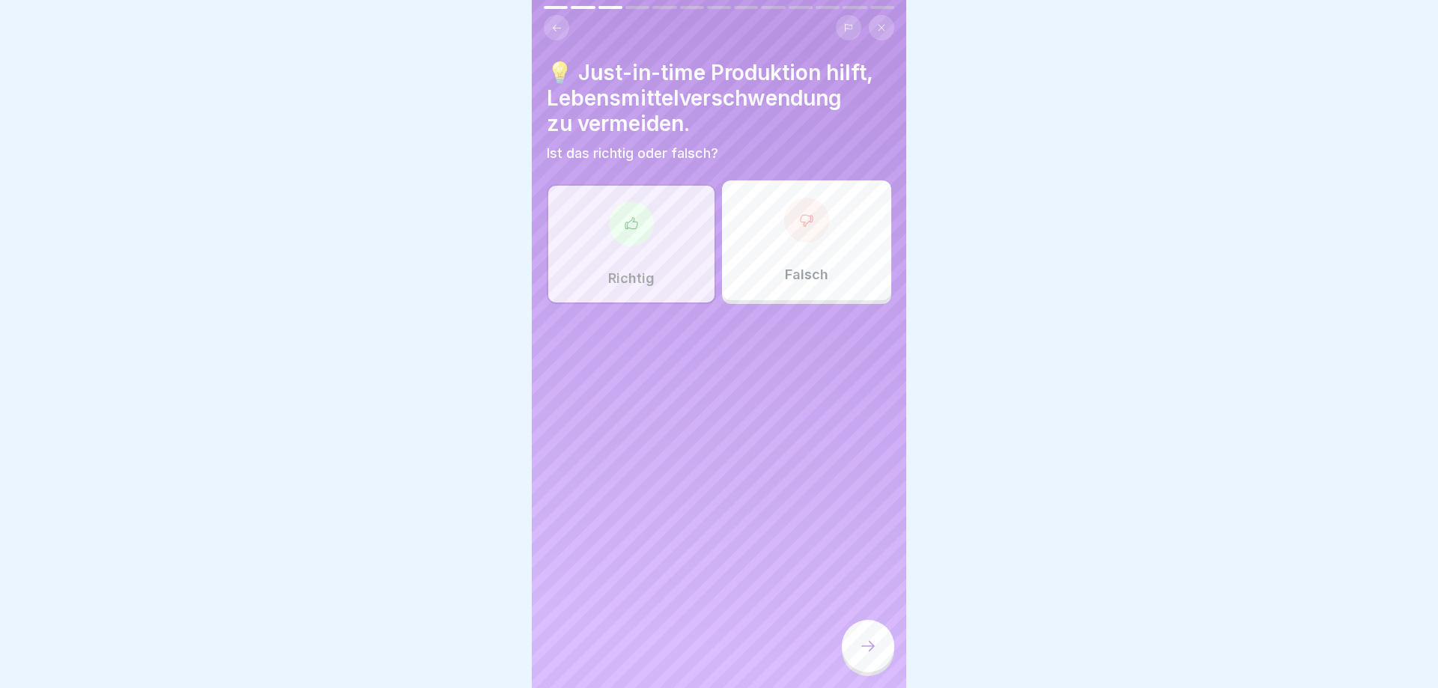
click at [867, 649] on icon at bounding box center [868, 646] width 18 height 18
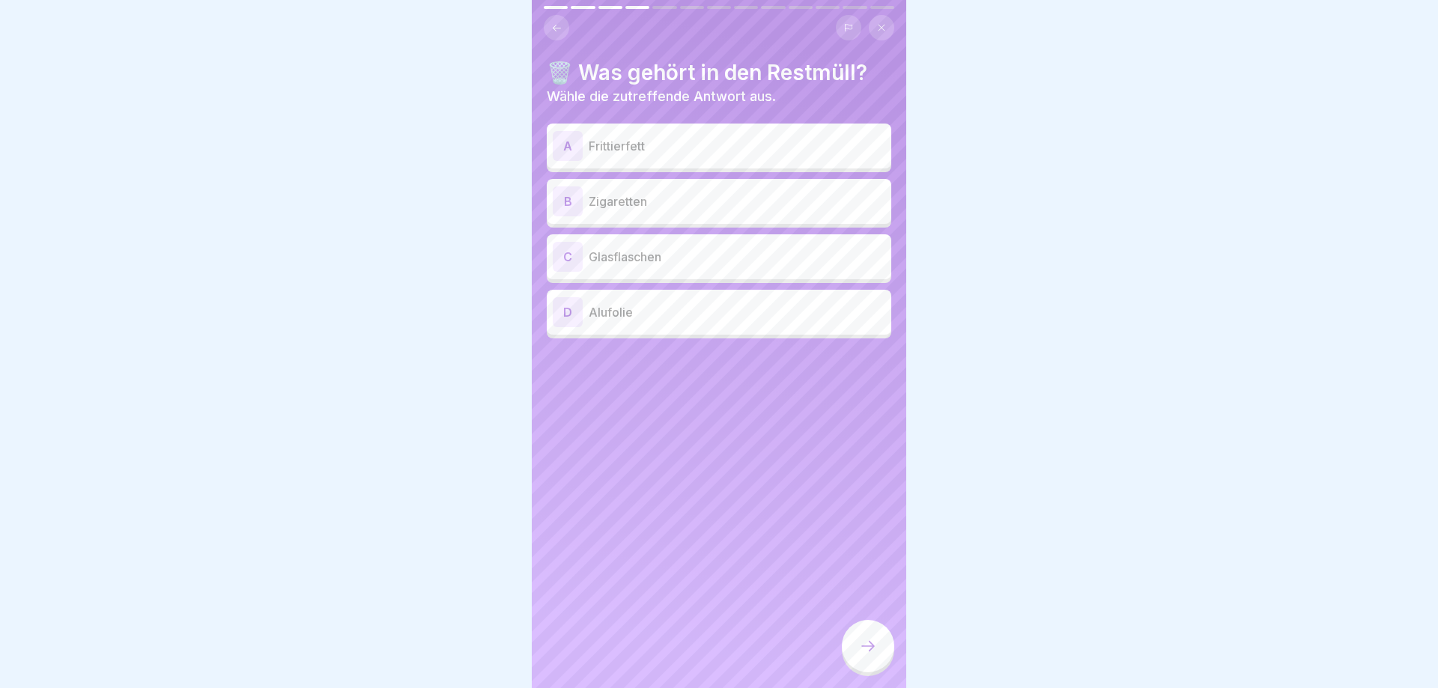
click at [684, 315] on p "Alufolie" at bounding box center [737, 312] width 297 height 18
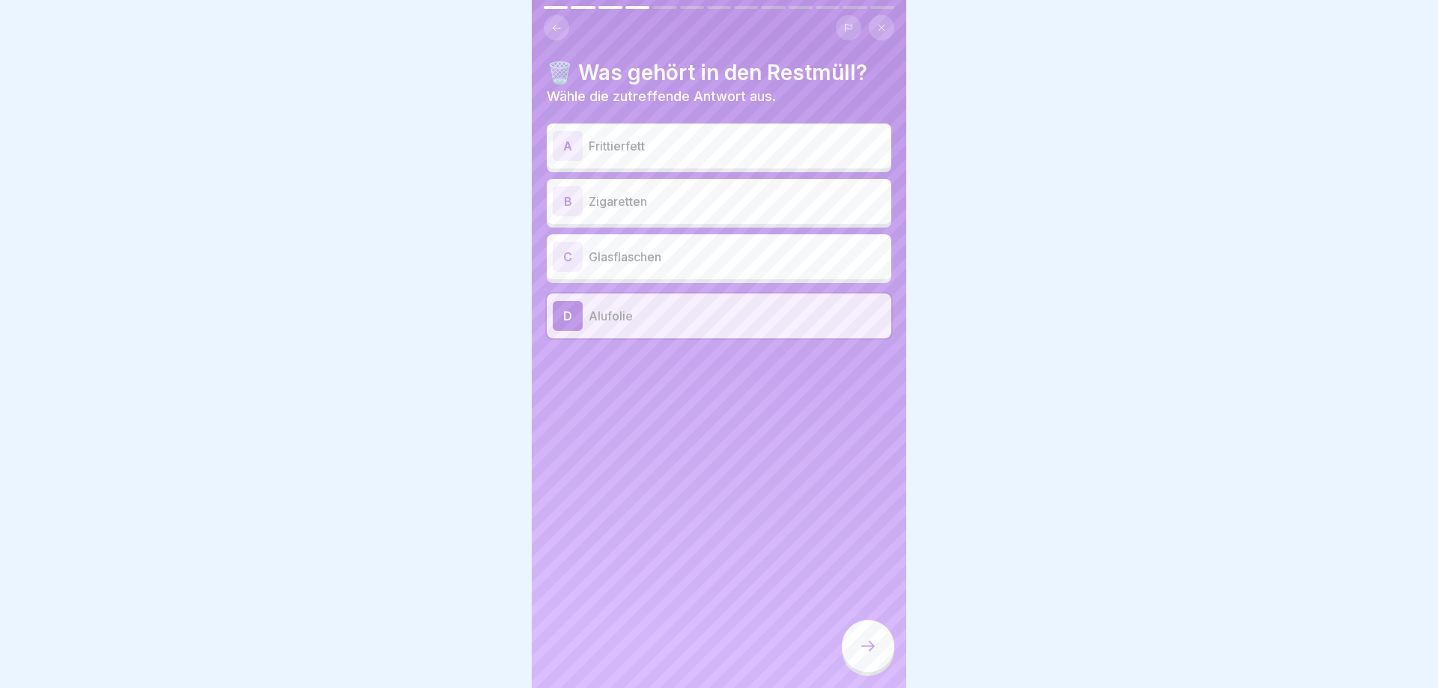
click at [860, 646] on icon at bounding box center [868, 646] width 18 height 18
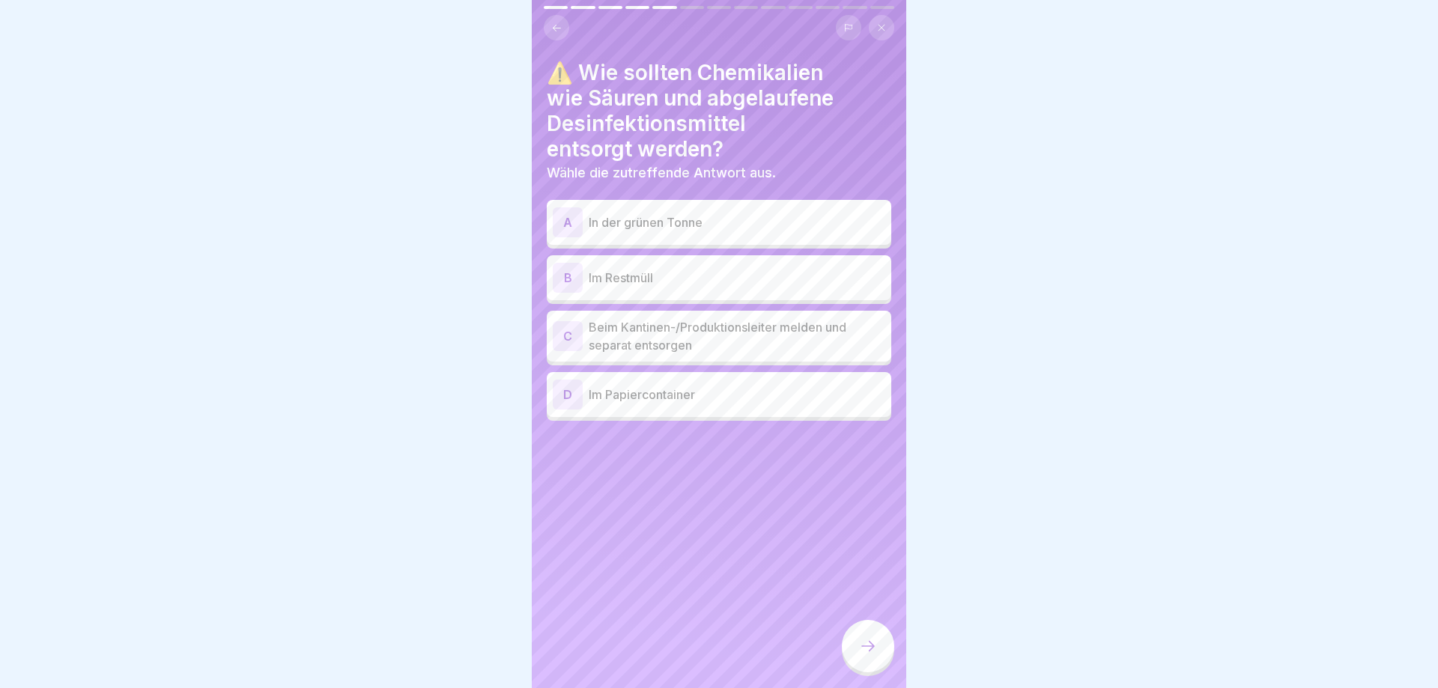
click at [679, 335] on p "Beim Kantinen-/Produktionsleiter melden und separat entsorgen" at bounding box center [737, 336] width 297 height 36
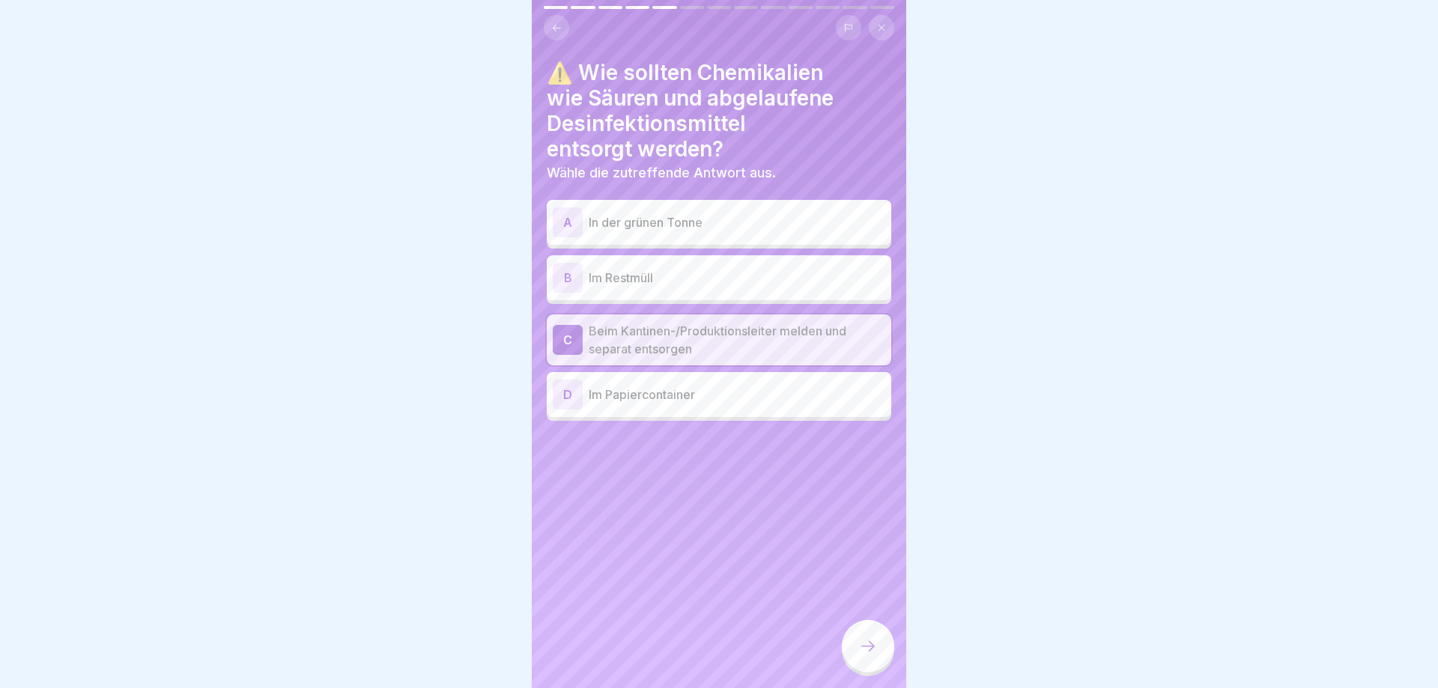
click at [858, 644] on div at bounding box center [868, 646] width 52 height 52
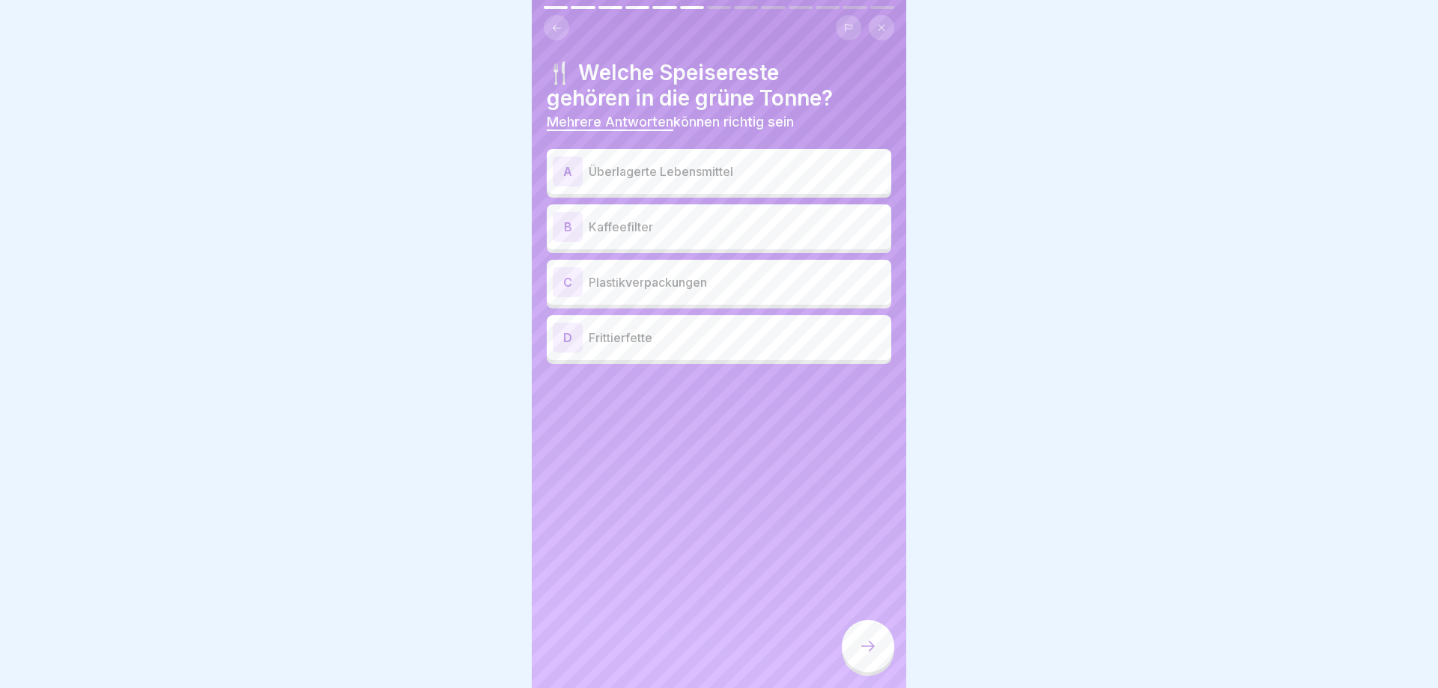
click at [754, 172] on p "Überlagerte Lebensmittel" at bounding box center [737, 172] width 297 height 18
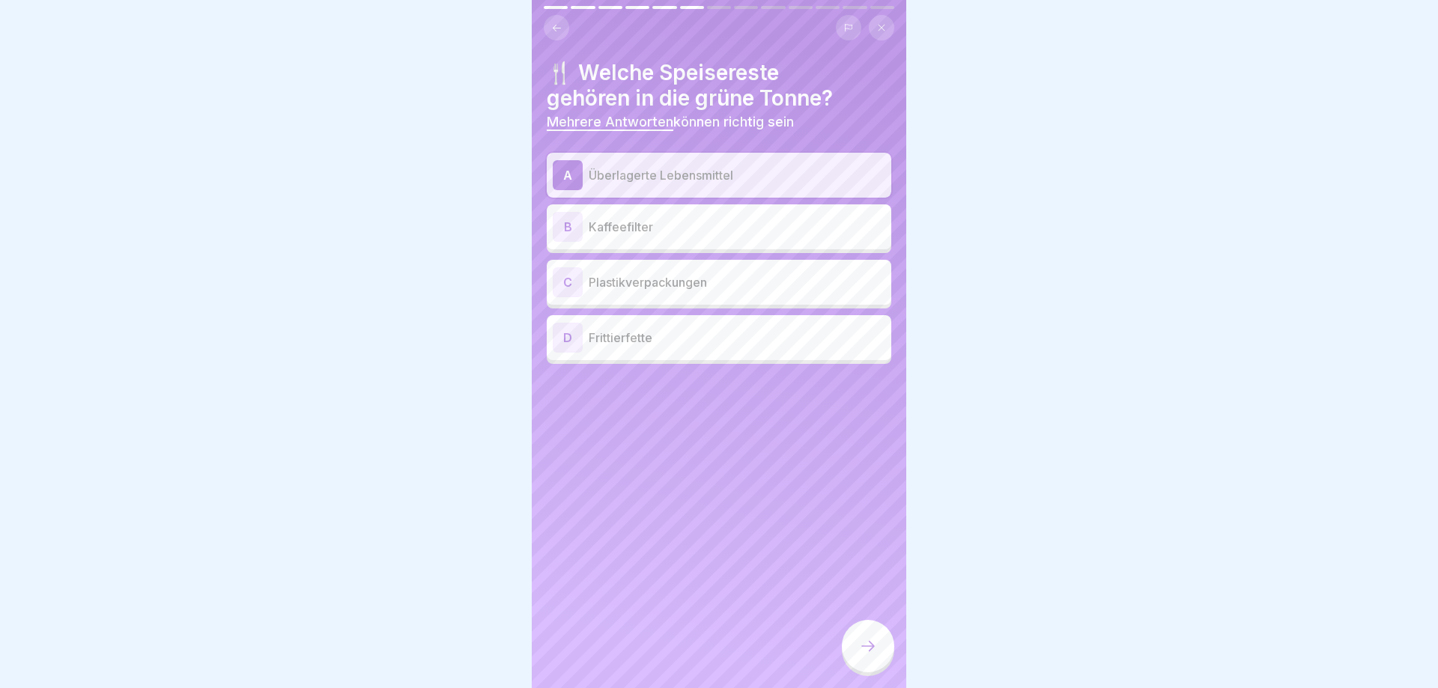
click at [690, 228] on p "Kaffeefilter" at bounding box center [737, 227] width 297 height 18
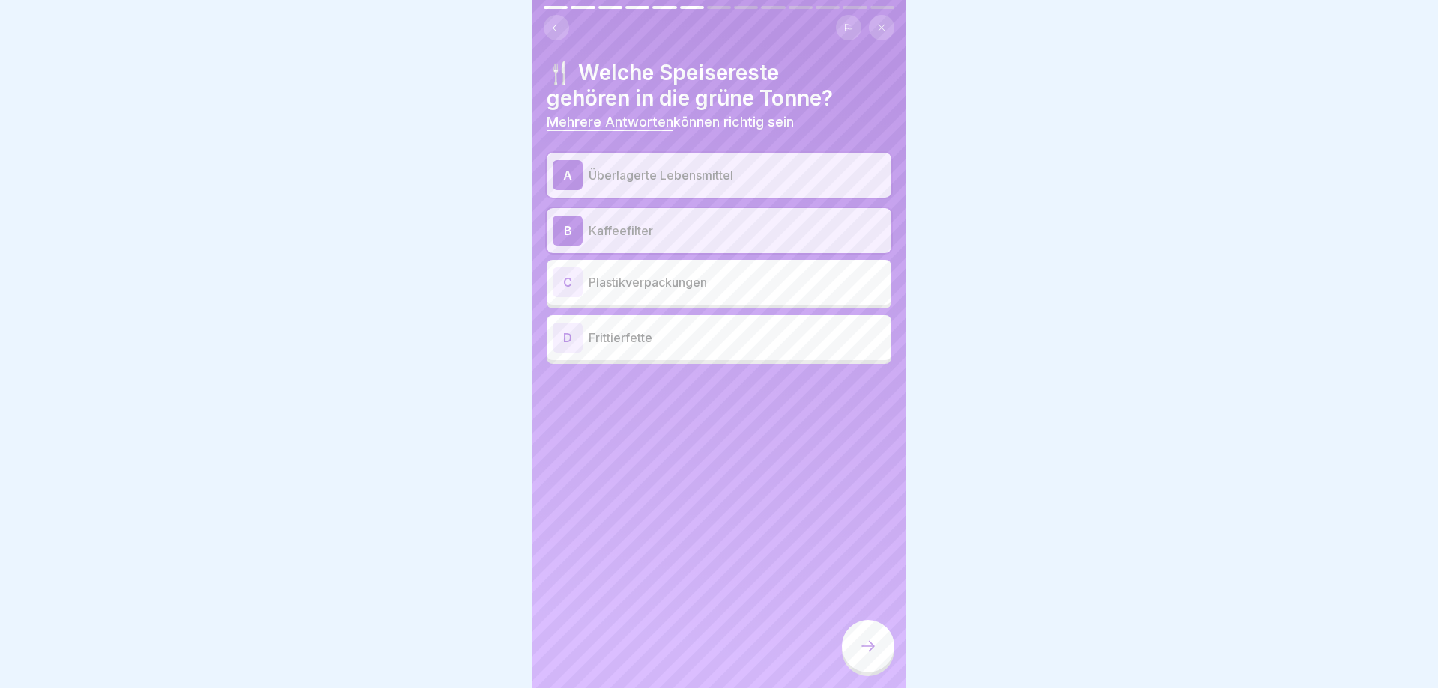
click at [862, 649] on icon at bounding box center [868, 646] width 18 height 18
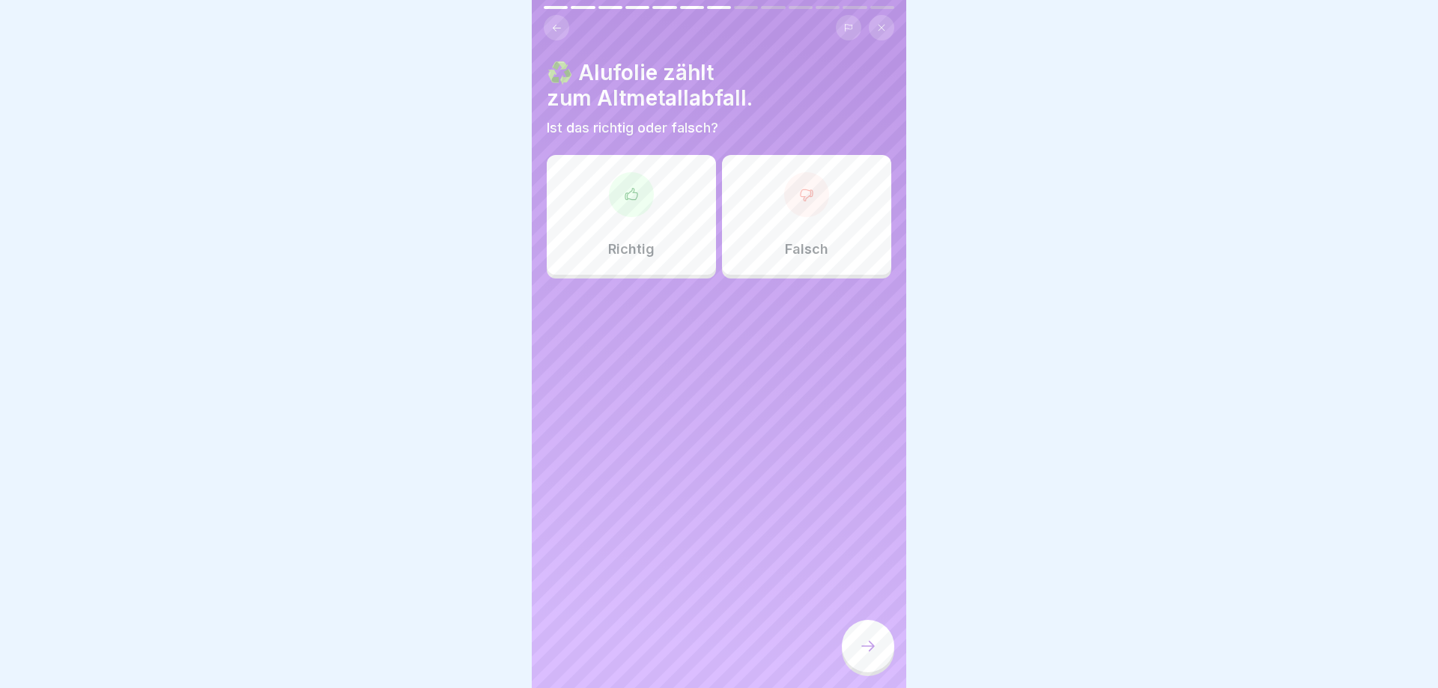
click at [814, 231] on div "Falsch" at bounding box center [806, 215] width 169 height 120
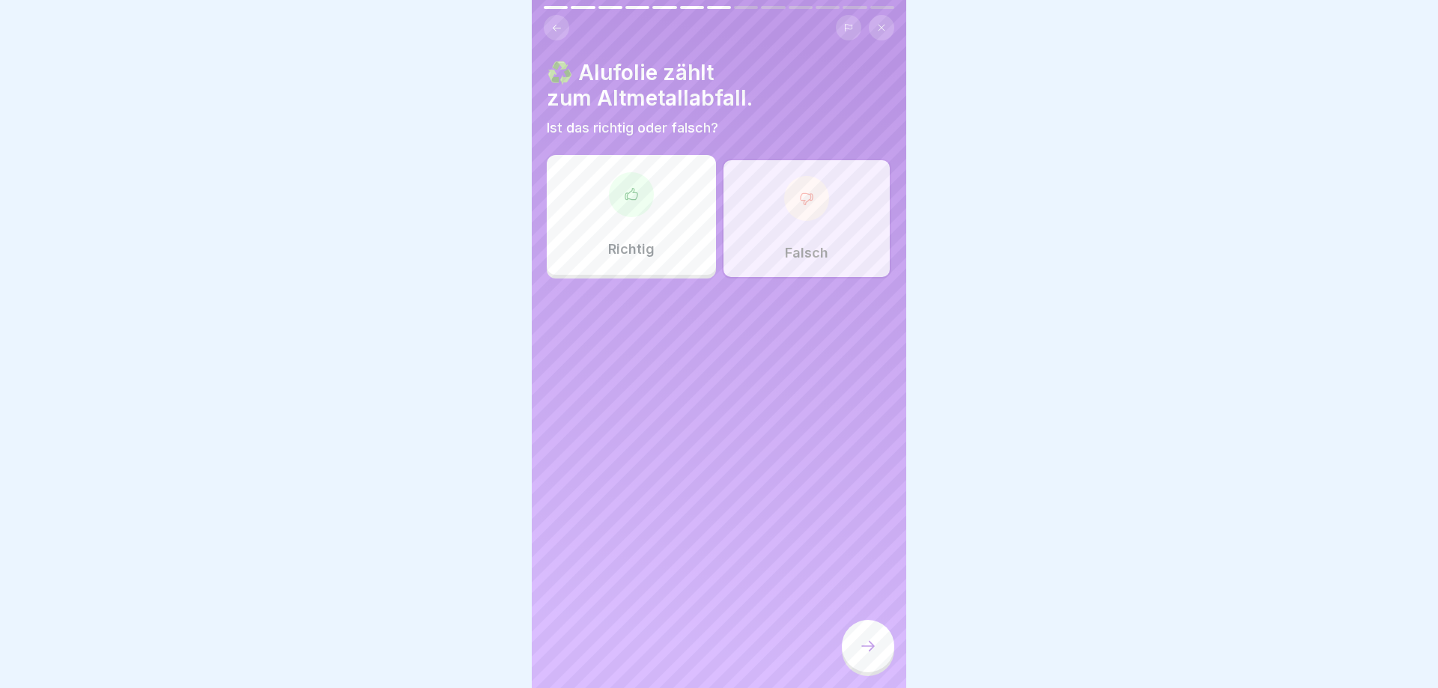
click at [857, 635] on div at bounding box center [868, 646] width 52 height 52
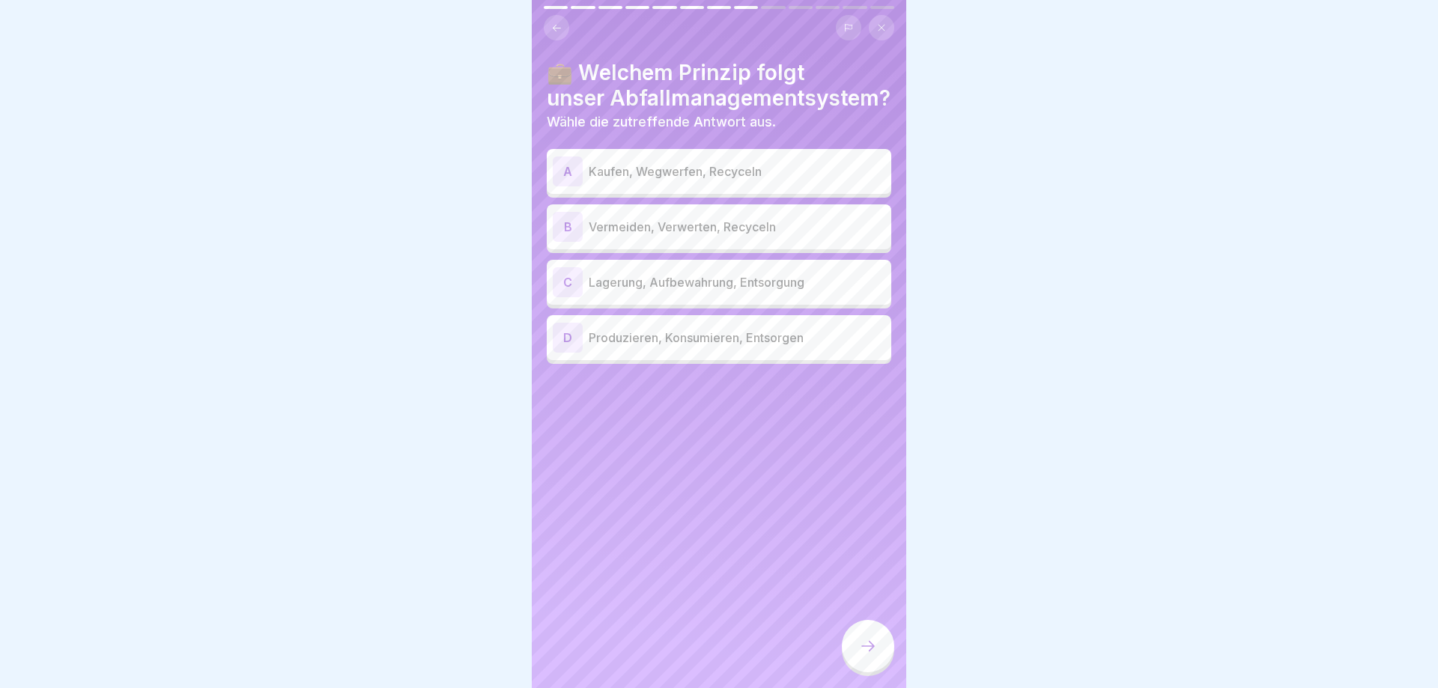
click at [655, 225] on p "Vermeiden, Verwerten, Recyceln" at bounding box center [737, 227] width 297 height 18
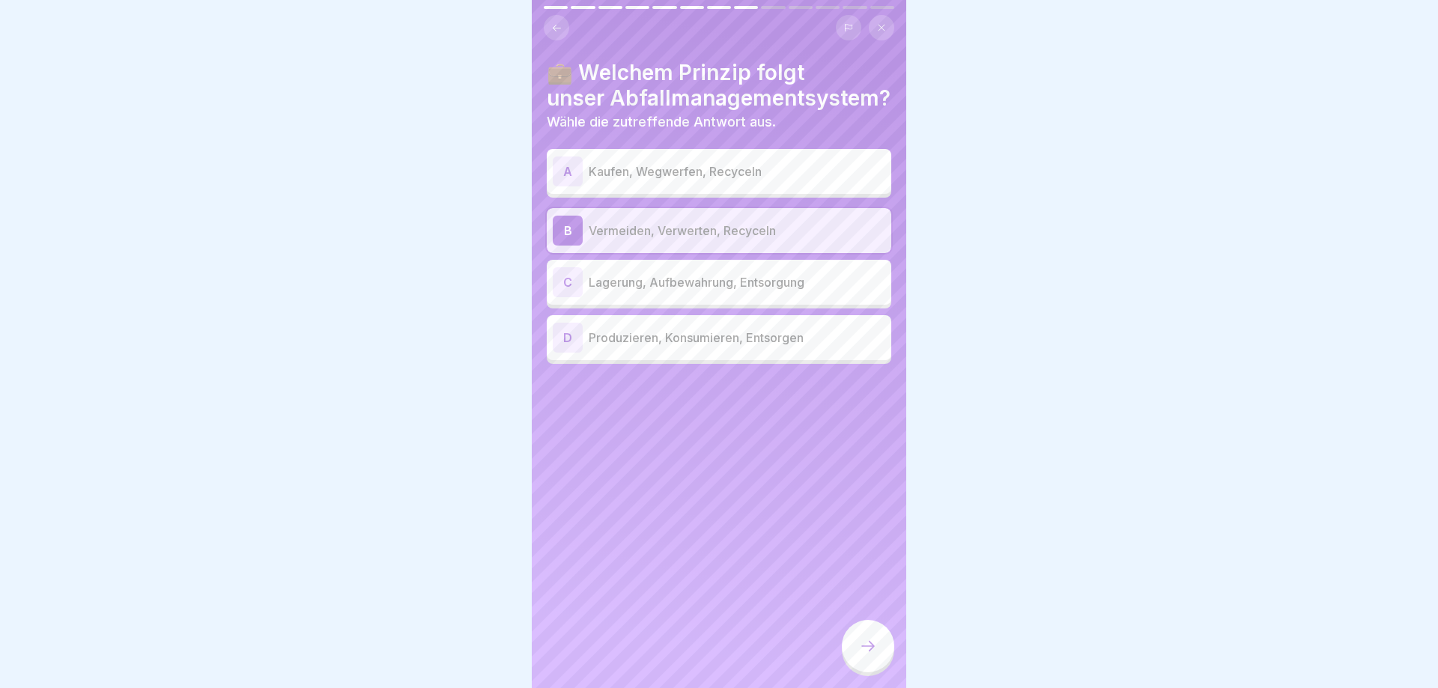
click at [861, 653] on icon at bounding box center [868, 646] width 18 height 18
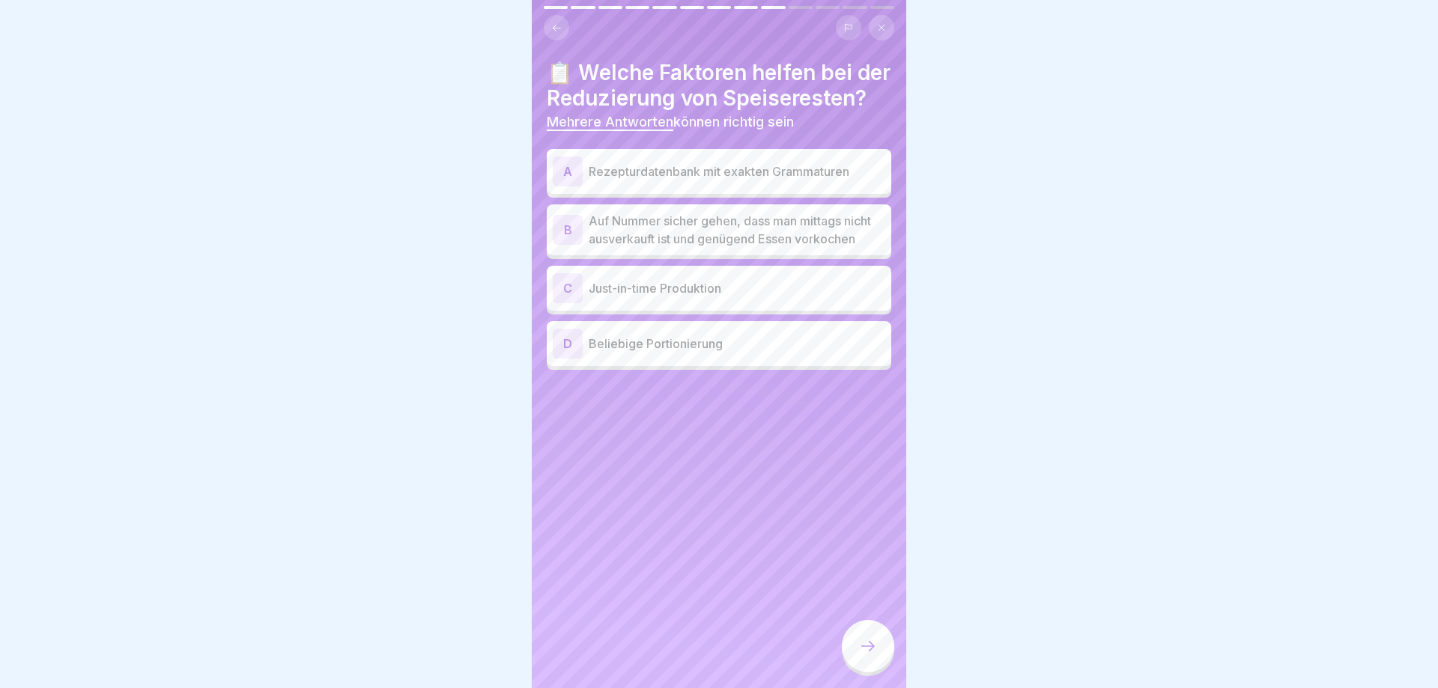
click at [726, 180] on p "Rezepturdatenbank mit exakten Grammaturen" at bounding box center [737, 172] width 297 height 18
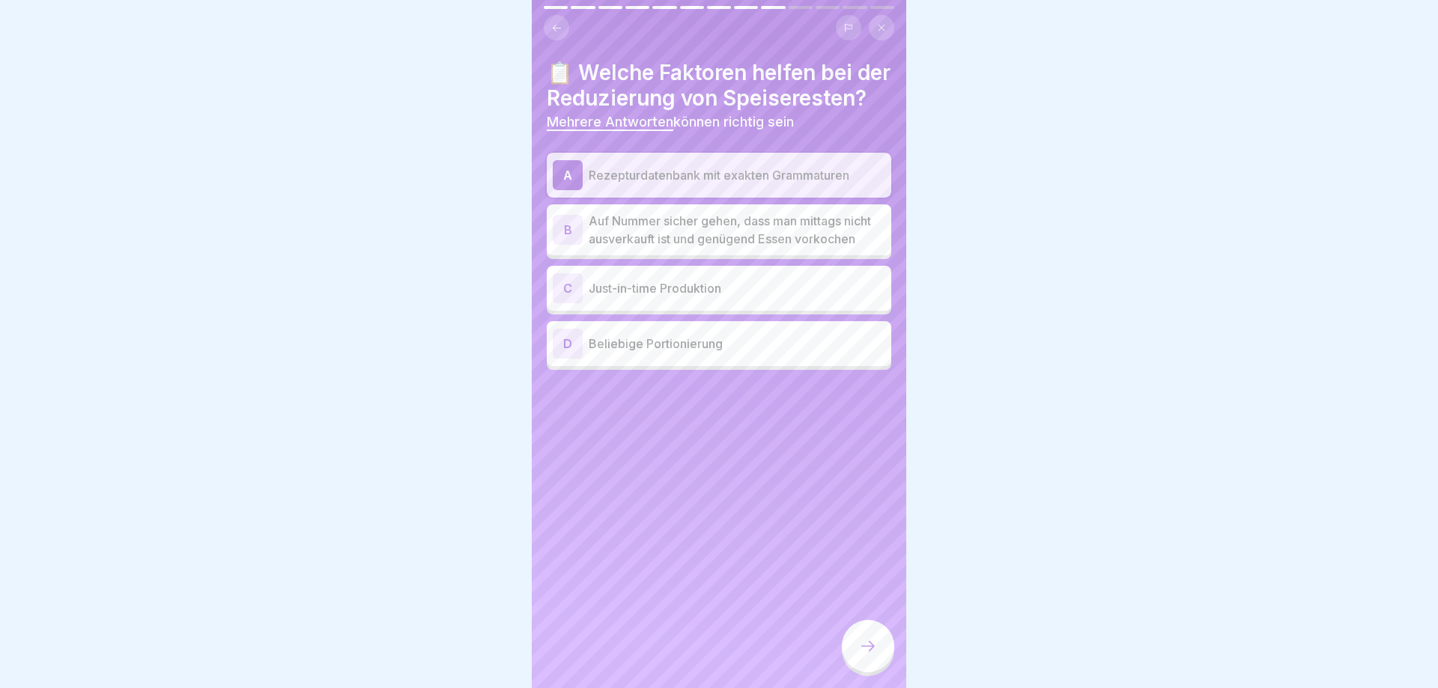
click at [699, 297] on p "Just-in-time Produktion" at bounding box center [737, 288] width 297 height 18
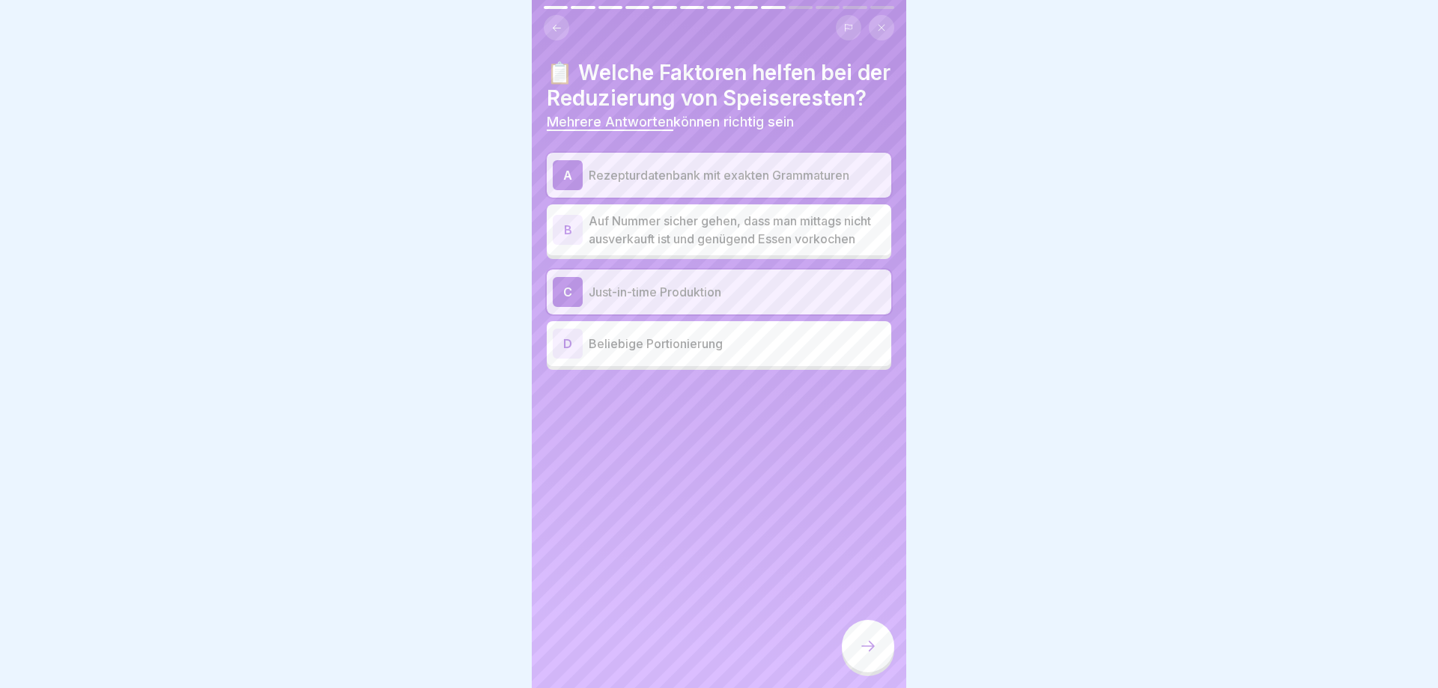
click at [876, 648] on icon at bounding box center [868, 646] width 18 height 18
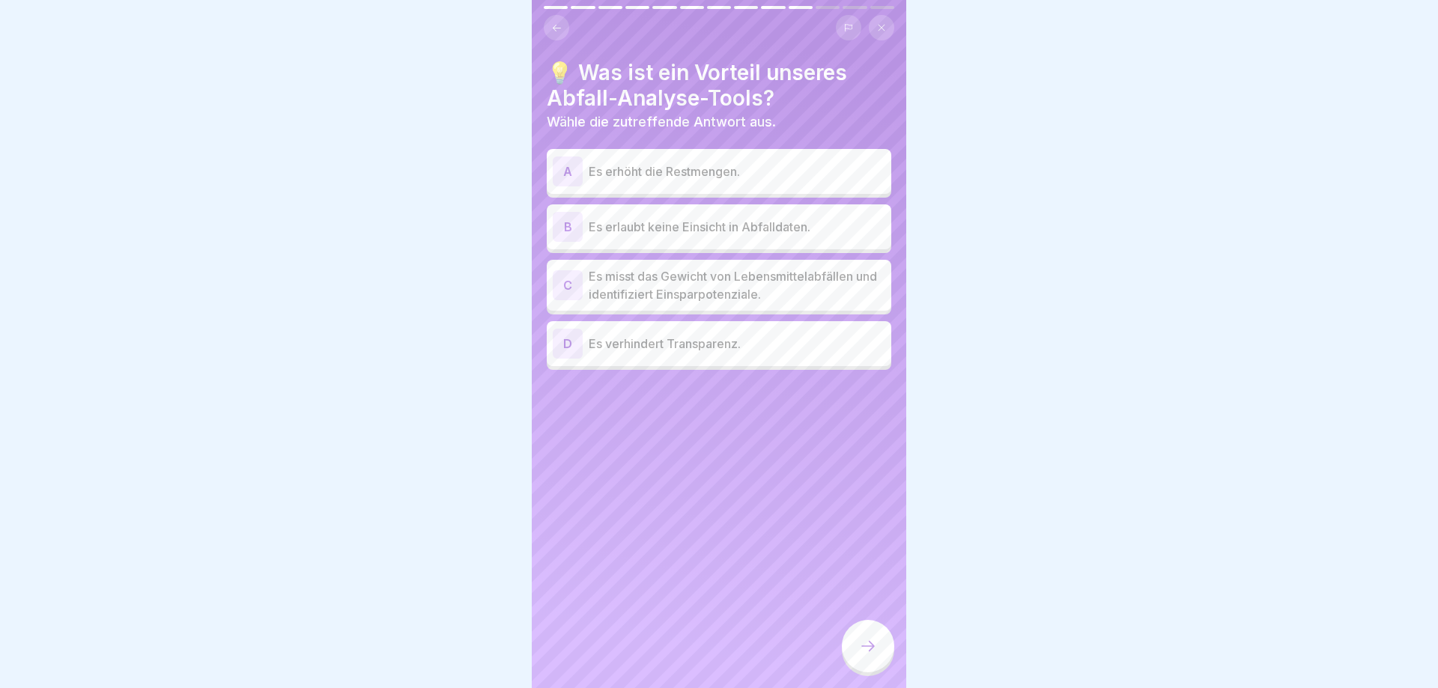
click at [777, 290] on p "Es misst das Gewicht von Lebensmittelabfällen und identifiziert Einsparpotenzia…" at bounding box center [737, 285] width 297 height 36
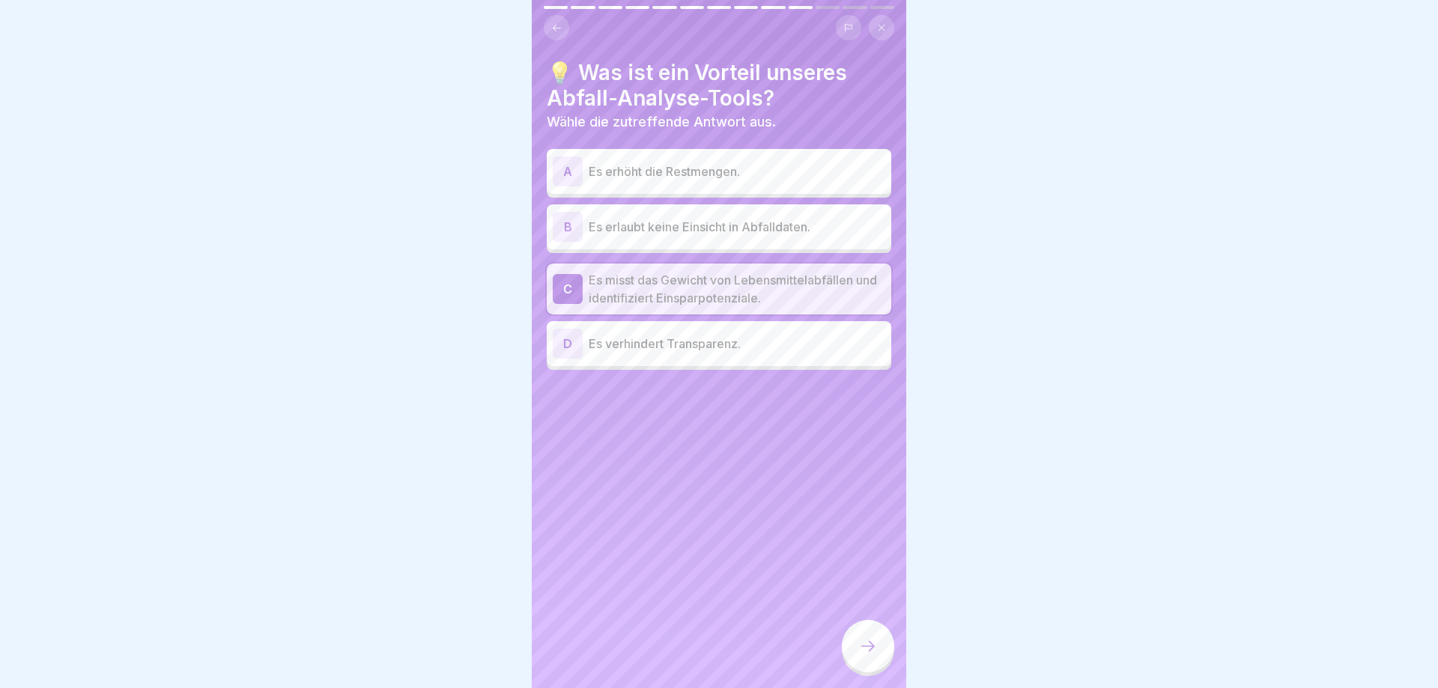
click at [852, 644] on div at bounding box center [868, 646] width 52 height 52
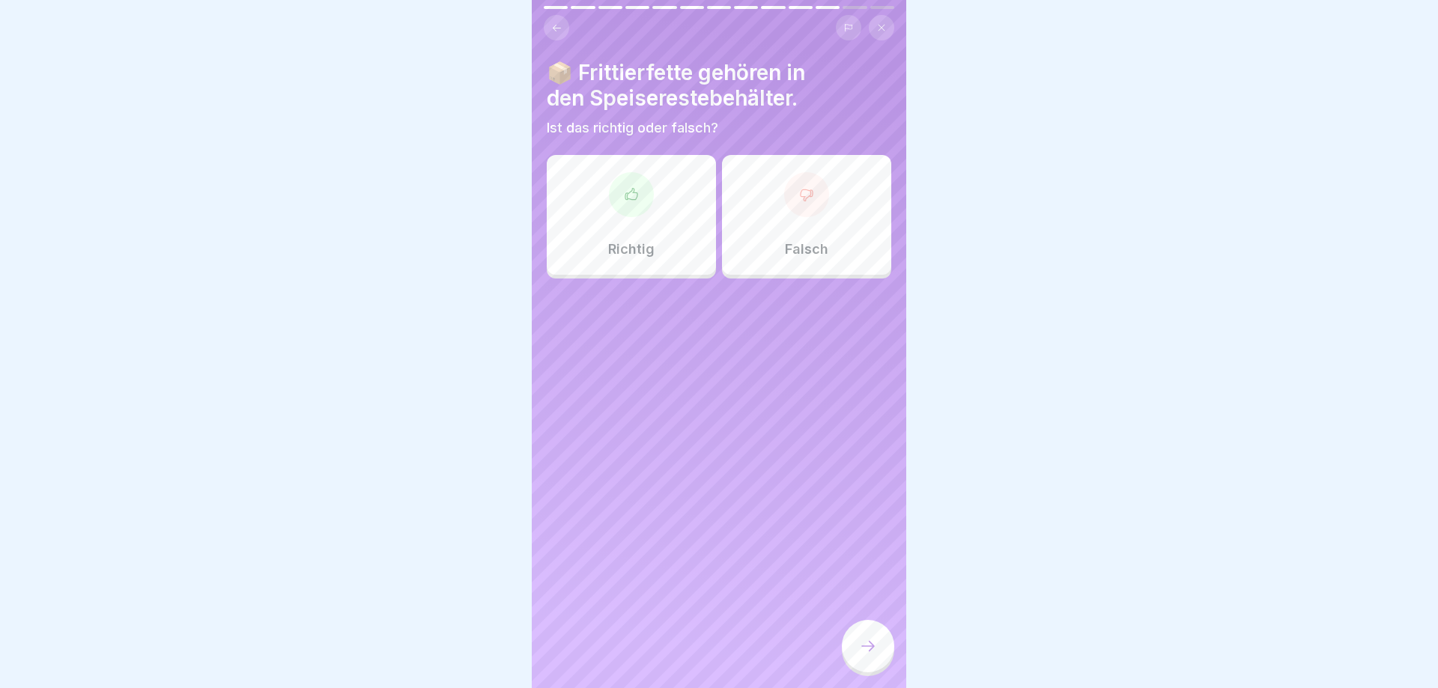
click at [850, 201] on div "Falsch" at bounding box center [806, 215] width 169 height 120
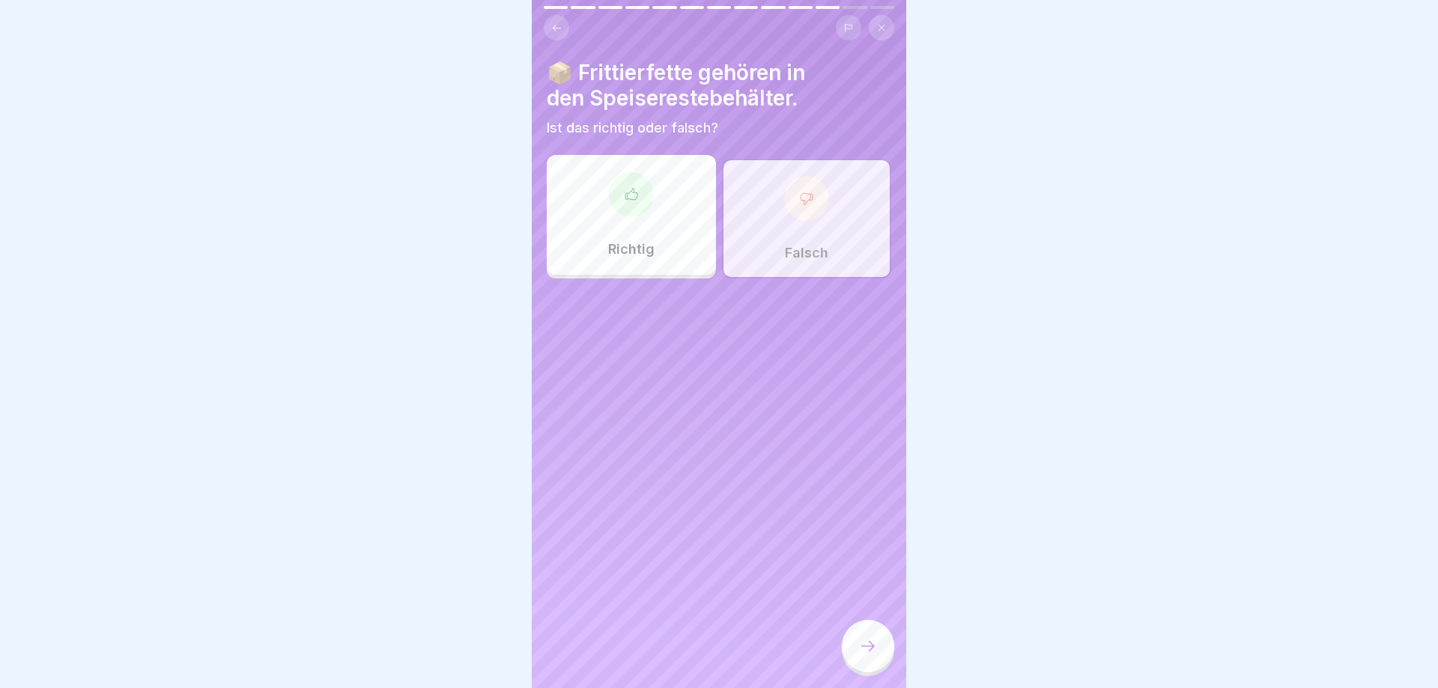
click at [872, 644] on icon at bounding box center [868, 646] width 18 height 18
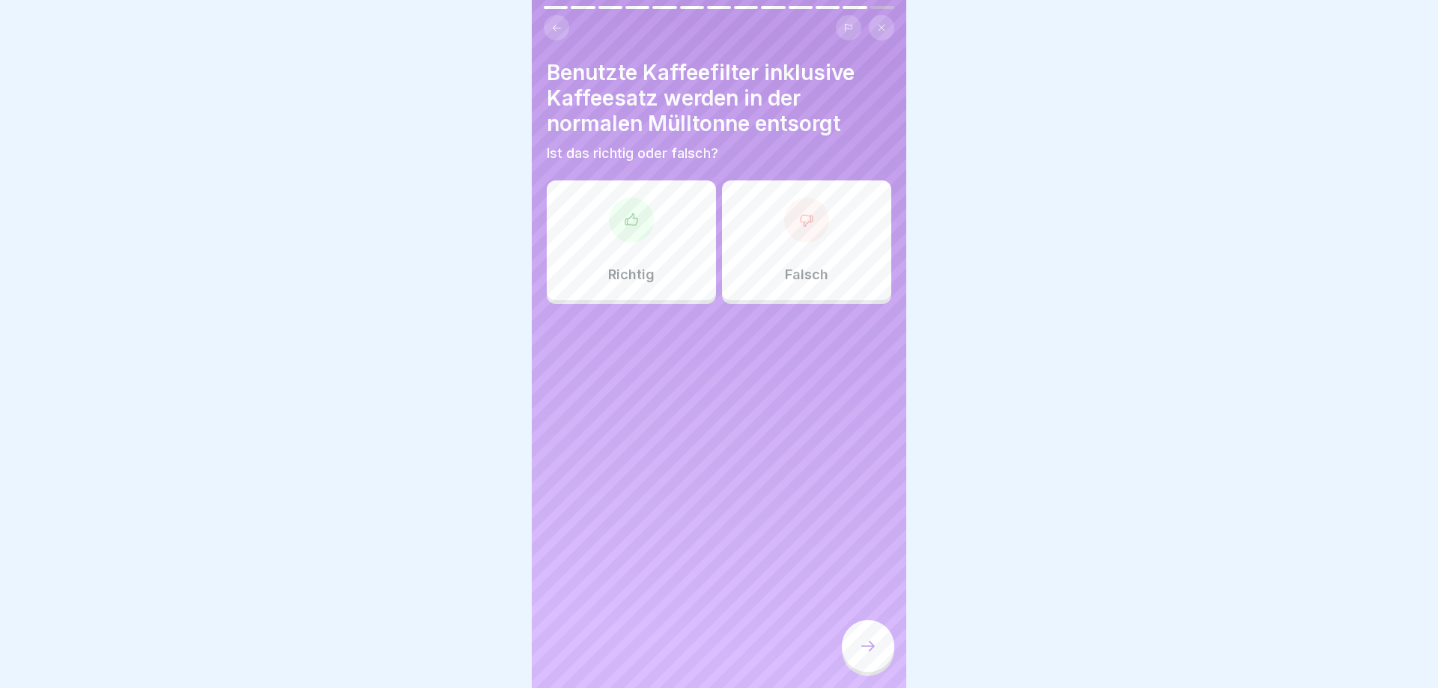
click at [803, 228] on div at bounding box center [806, 220] width 45 height 45
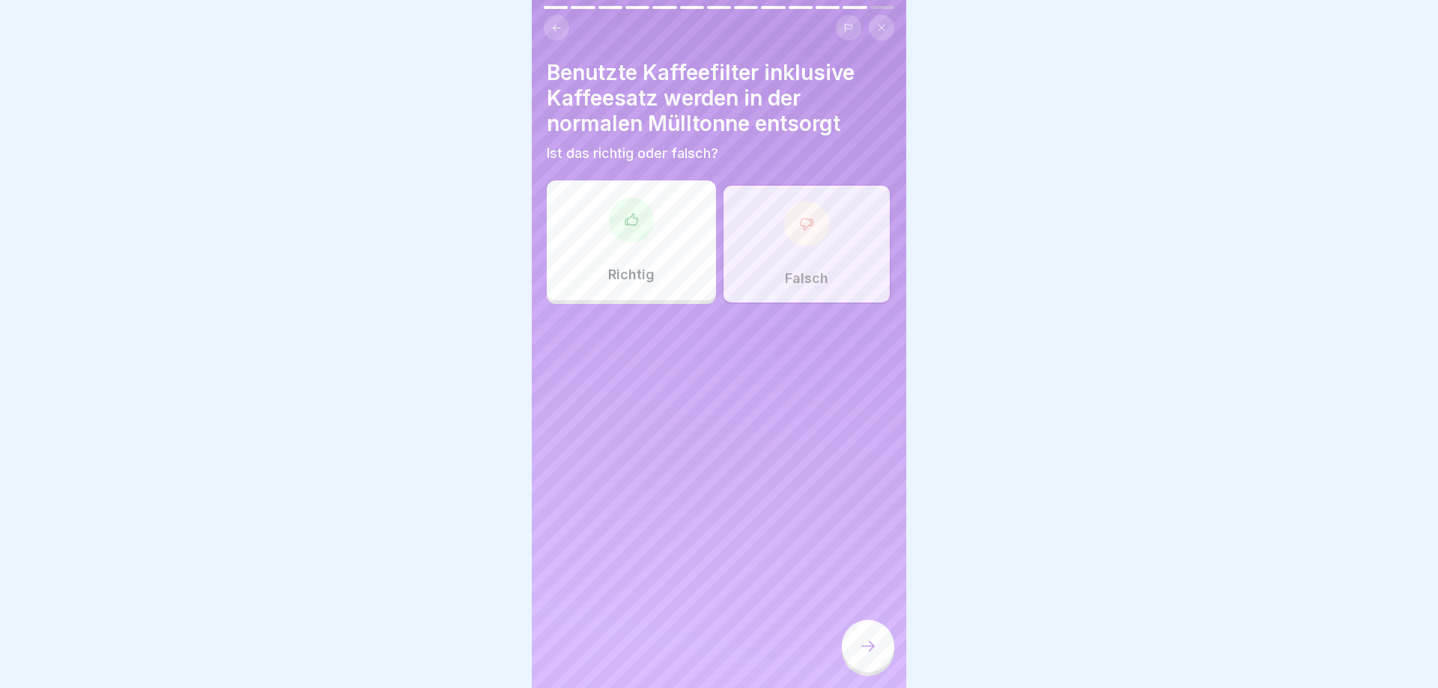
click at [858, 649] on div at bounding box center [868, 646] width 52 height 52
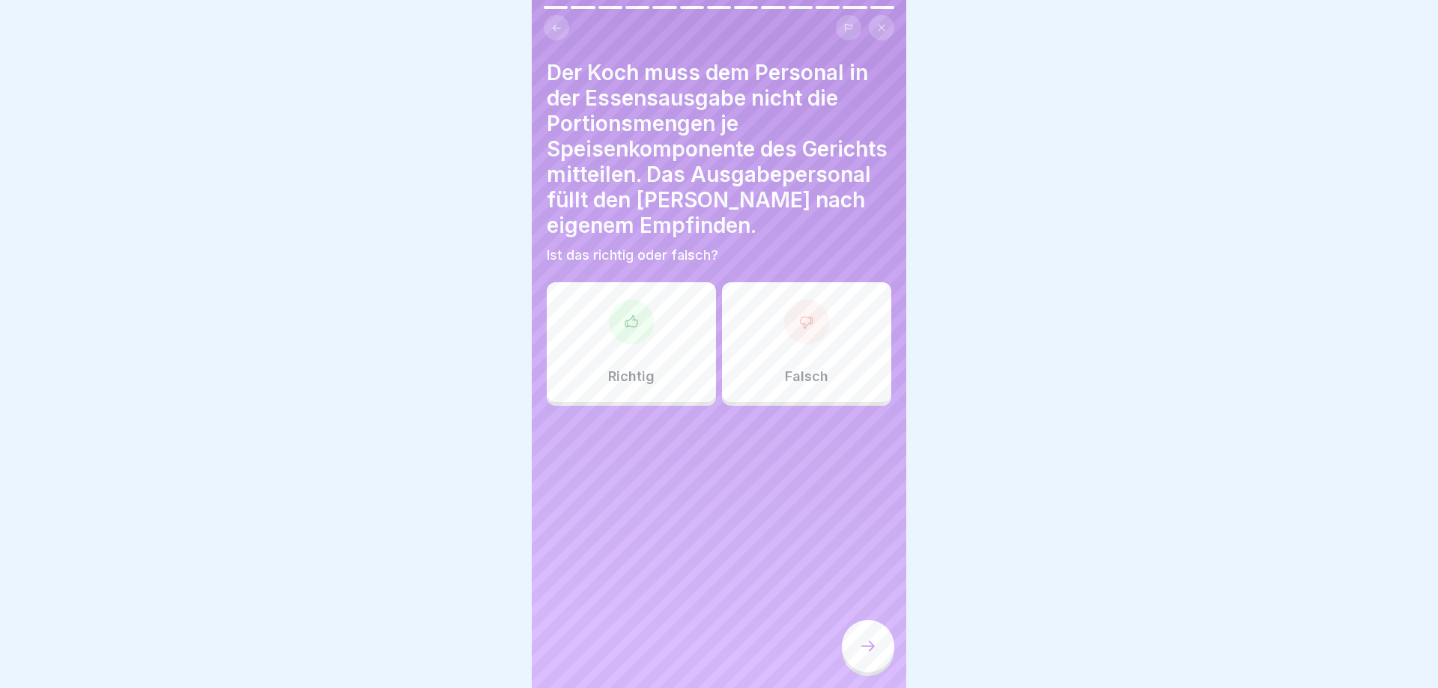
click at [816, 336] on div at bounding box center [806, 322] width 45 height 45
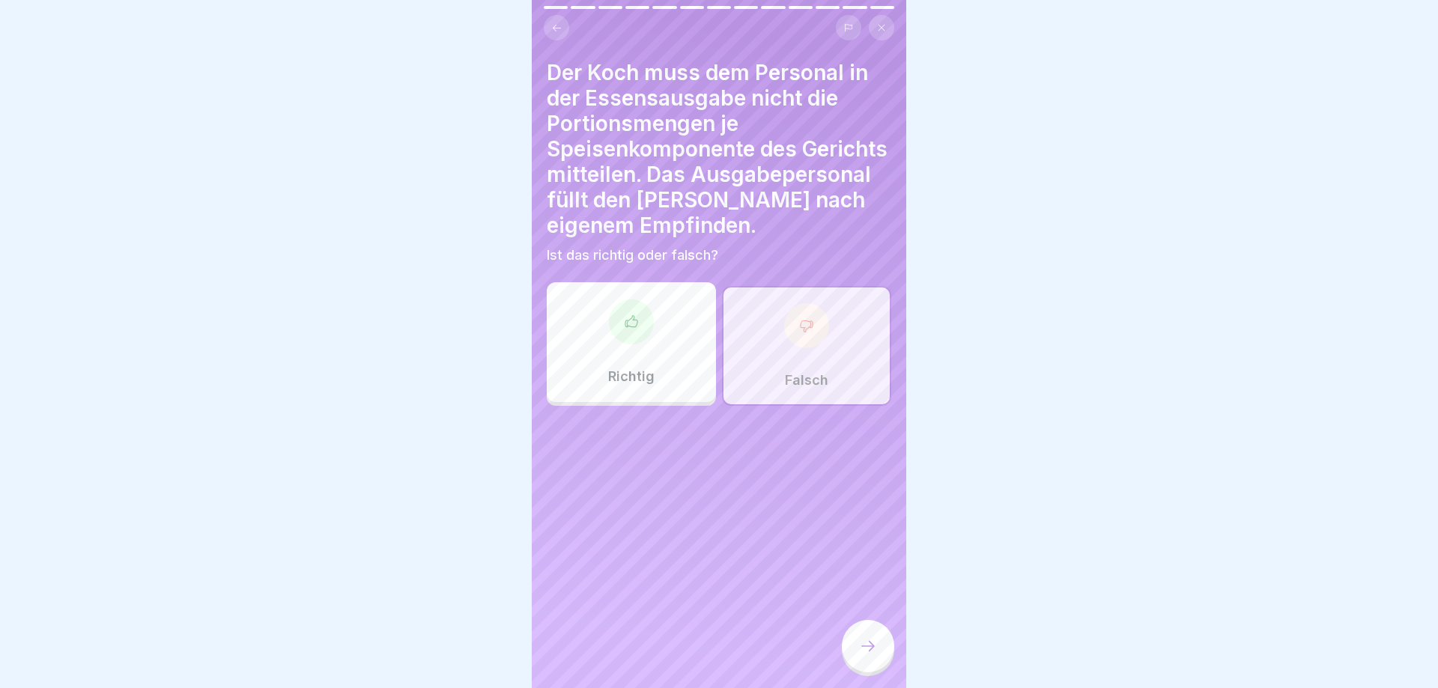
click at [885, 640] on div at bounding box center [868, 646] width 52 height 52
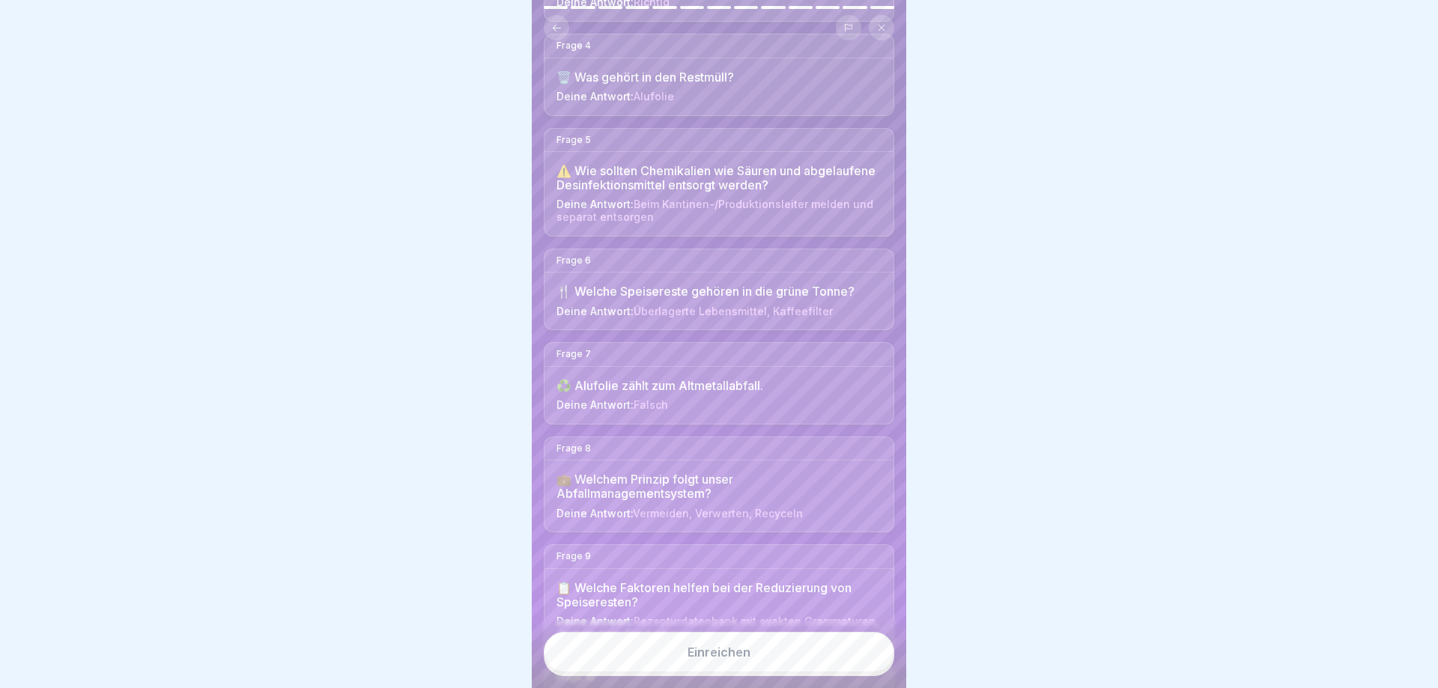
scroll to position [305, 0]
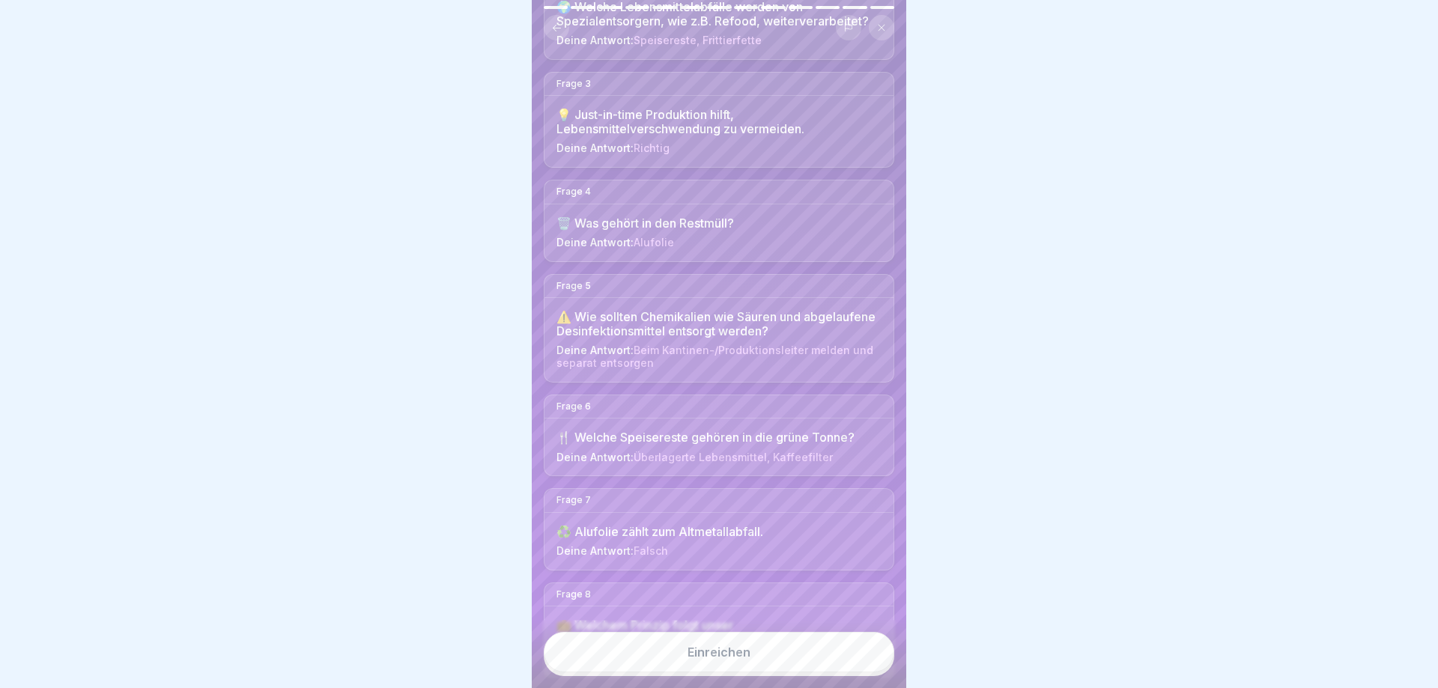
click at [707, 654] on div "Einreichen" at bounding box center [719, 652] width 63 height 13
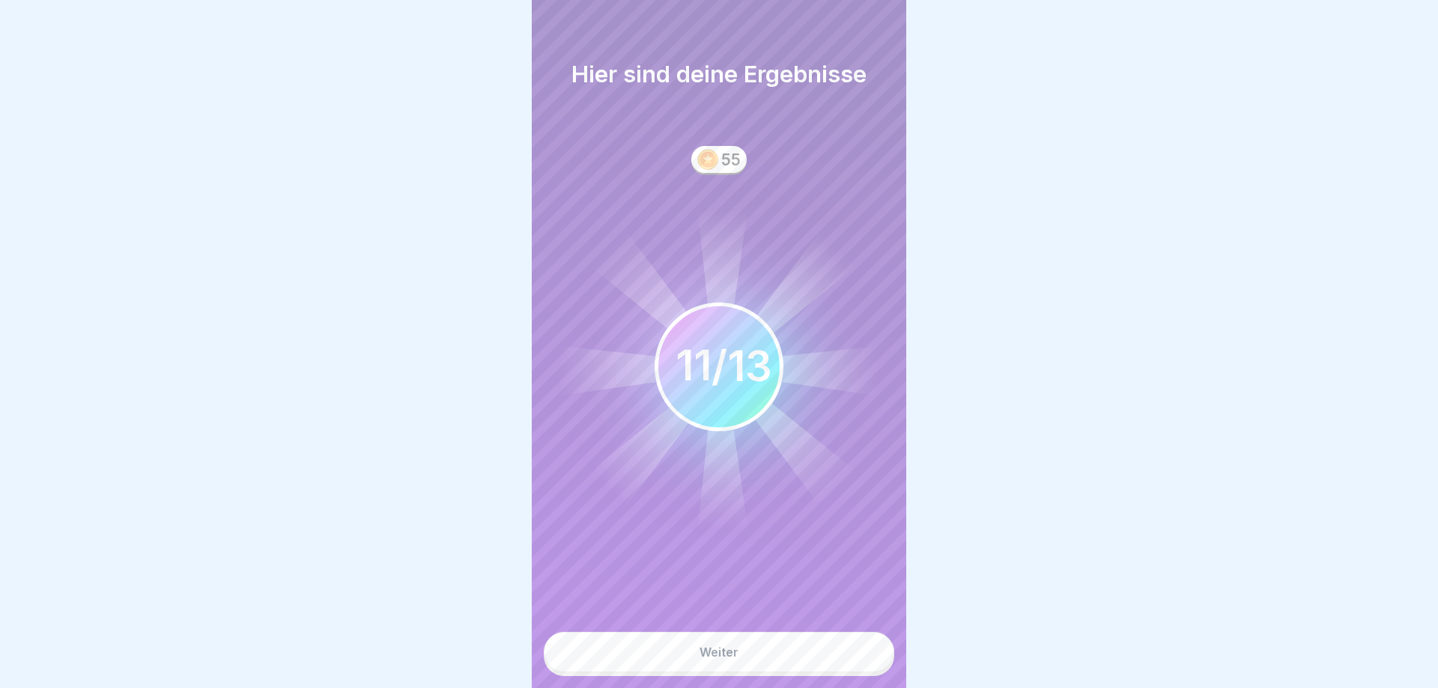
click at [707, 654] on div "Weiter" at bounding box center [719, 652] width 39 height 13
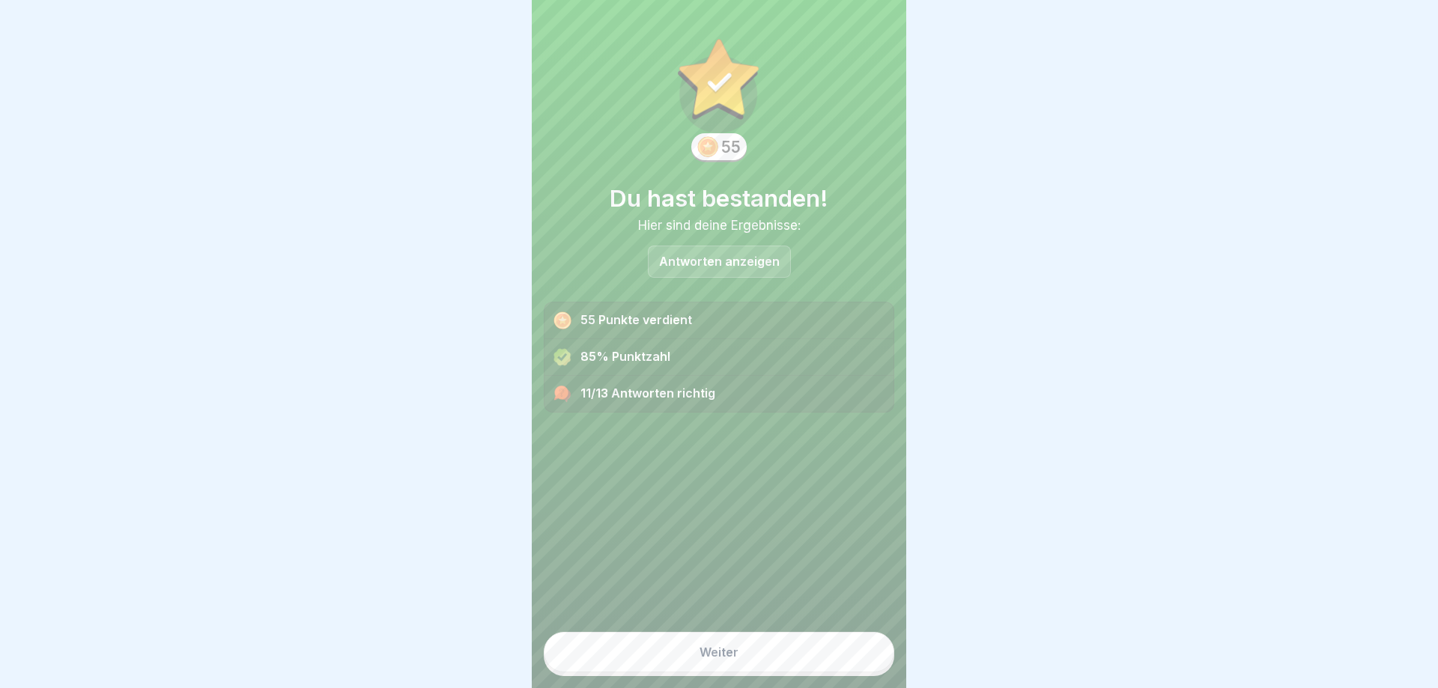
click at [678, 398] on div "11/13 Antworten richtig" at bounding box center [718, 394] width 349 height 36
click at [704, 255] on p "Antworten anzeigen" at bounding box center [719, 261] width 121 height 13
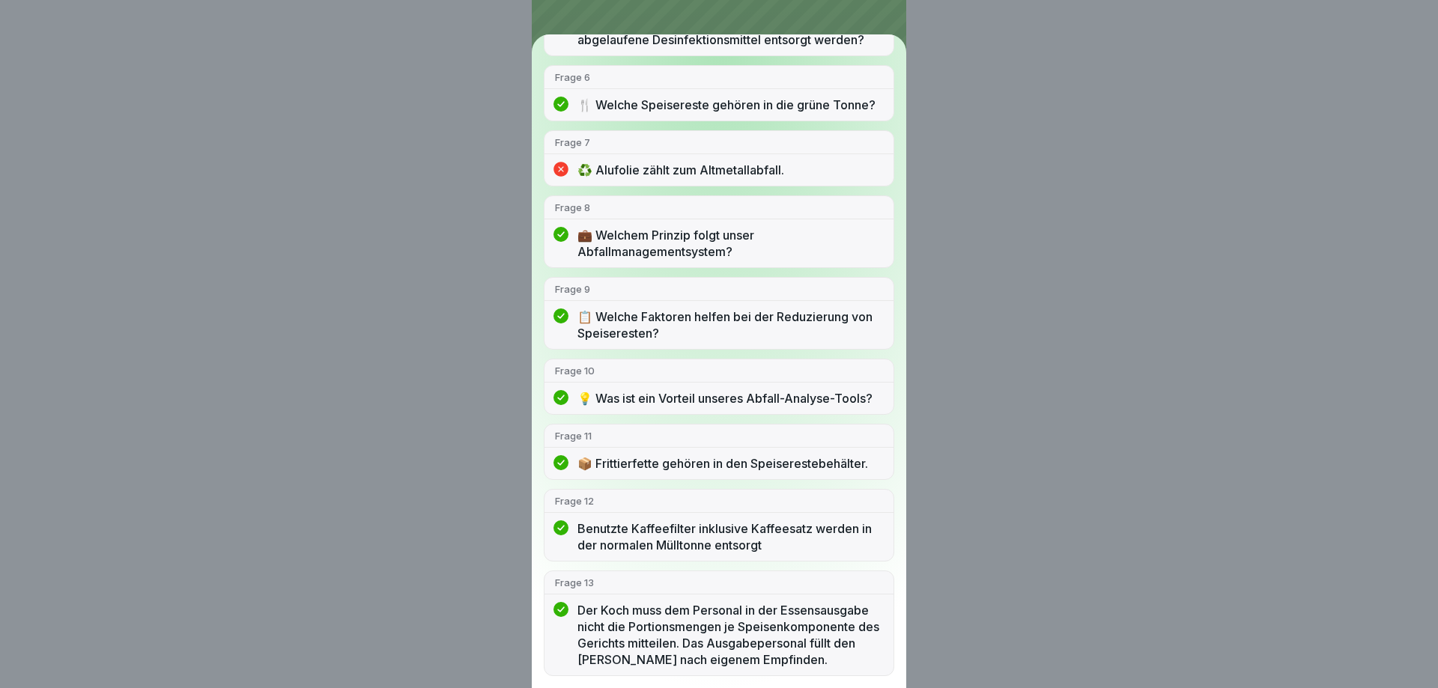
scroll to position [0, 0]
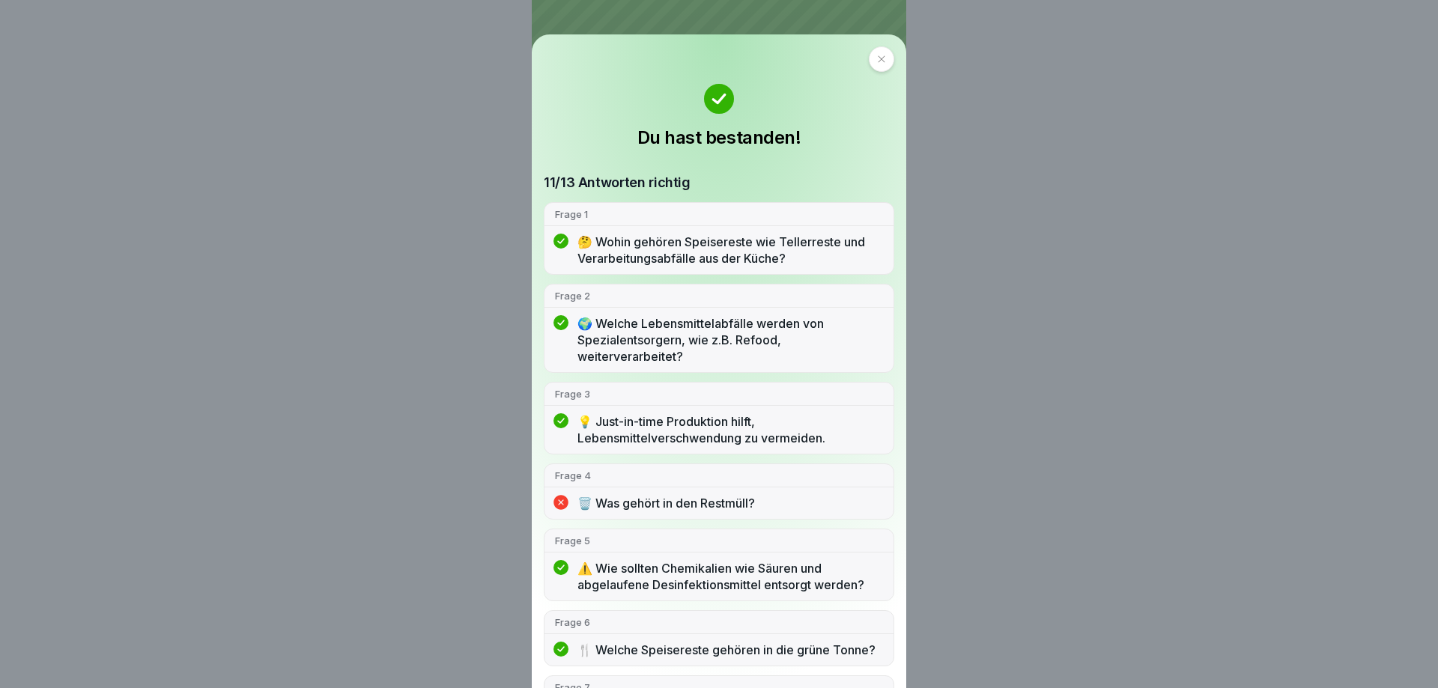
click at [877, 62] on icon at bounding box center [881, 59] width 9 height 9
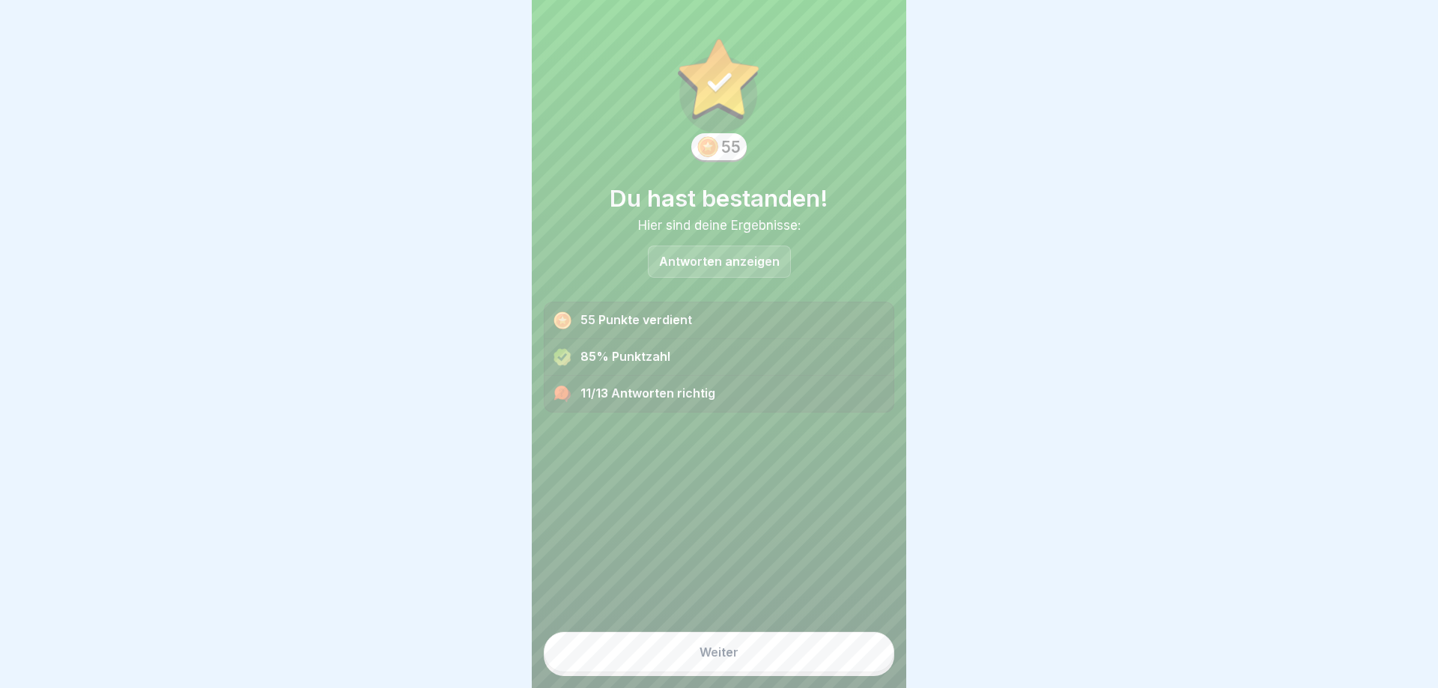
click at [734, 647] on div "Weiter" at bounding box center [719, 652] width 39 height 13
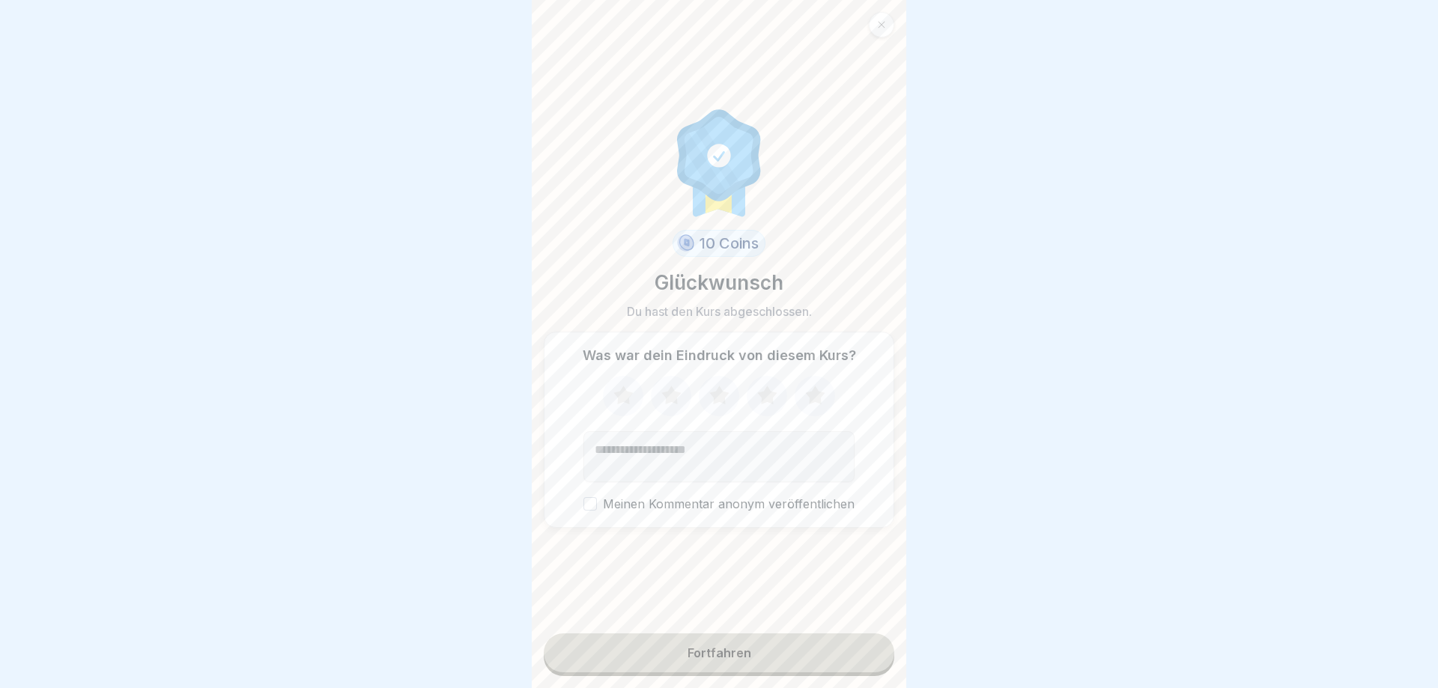
click at [591, 503] on button "Meinen Kommentar anonym veröffentlichen" at bounding box center [589, 503] width 13 height 13
click at [817, 395] on icon at bounding box center [814, 395] width 19 height 19
click at [774, 651] on button "Fortfahren" at bounding box center [719, 653] width 351 height 39
